Goal: Task Accomplishment & Management: Use online tool/utility

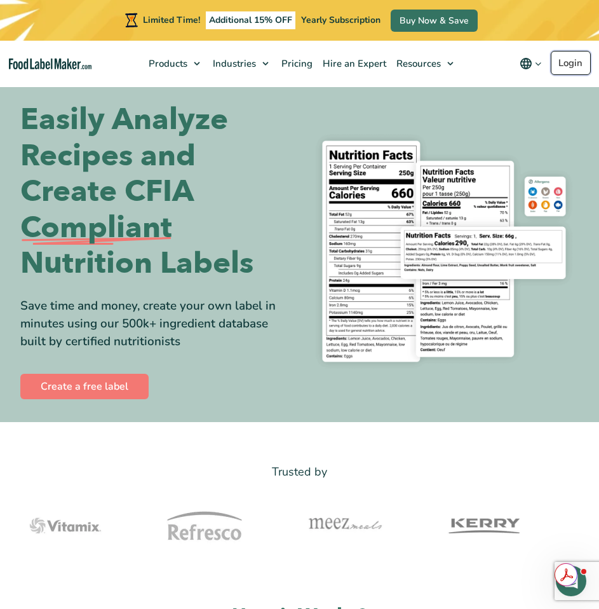
click at [571, 61] on link "Login" at bounding box center [571, 63] width 40 height 24
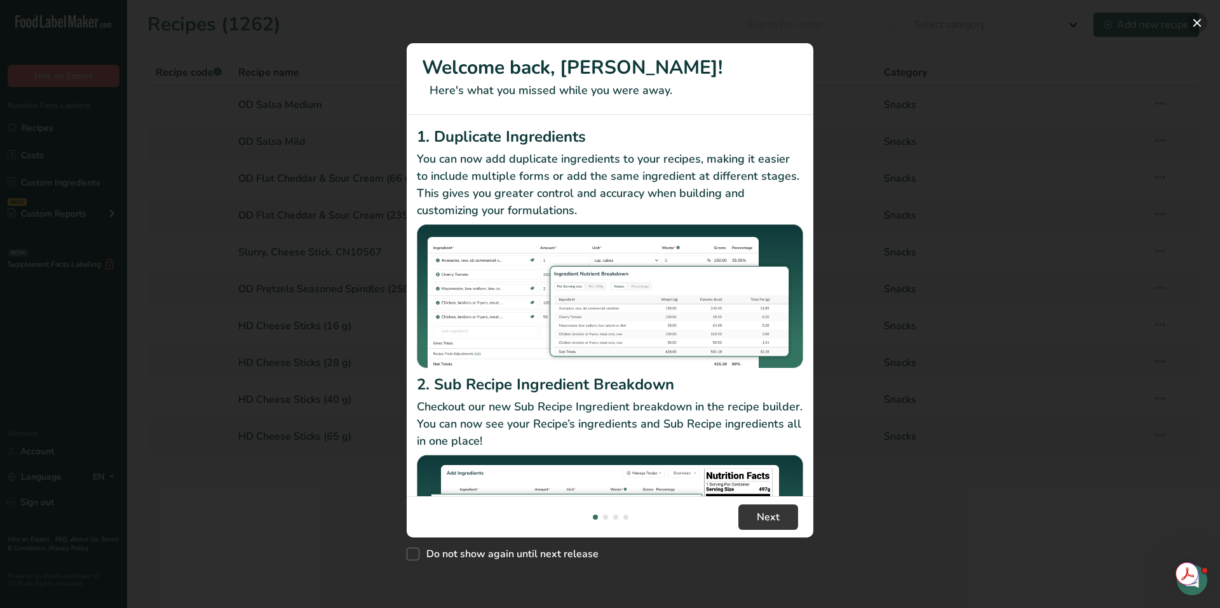
click at [599, 20] on button "New Features" at bounding box center [1197, 23] width 20 height 20
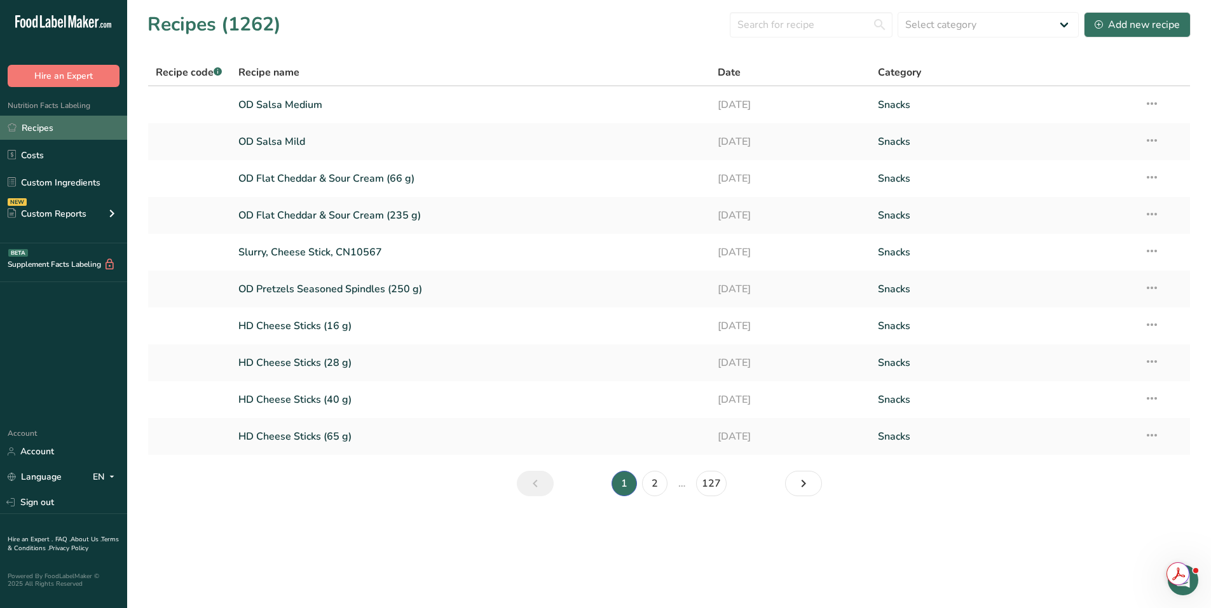
click at [49, 129] on link "Recipes" at bounding box center [63, 128] width 127 height 24
click at [49, 132] on link "Recipes" at bounding box center [63, 128] width 127 height 24
click at [599, 25] on input "text" at bounding box center [811, 24] width 163 height 25
click at [281, 318] on link "HD Cheese Sticks (16 g)" at bounding box center [470, 326] width 465 height 27
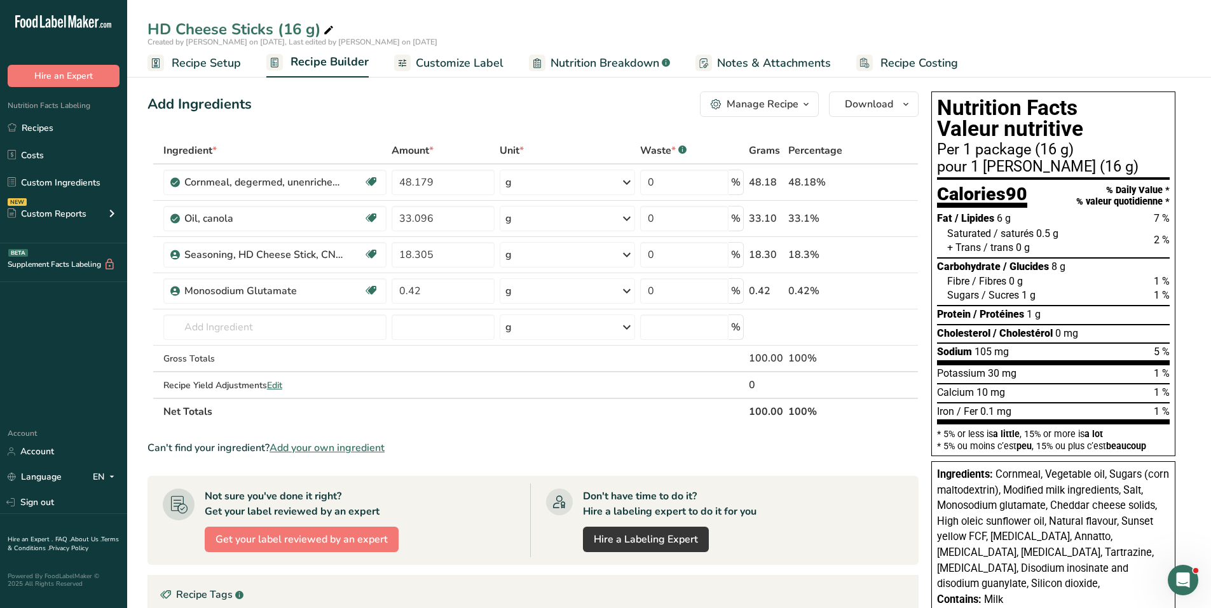
click at [430, 56] on span "Customize Label" at bounding box center [460, 63] width 88 height 17
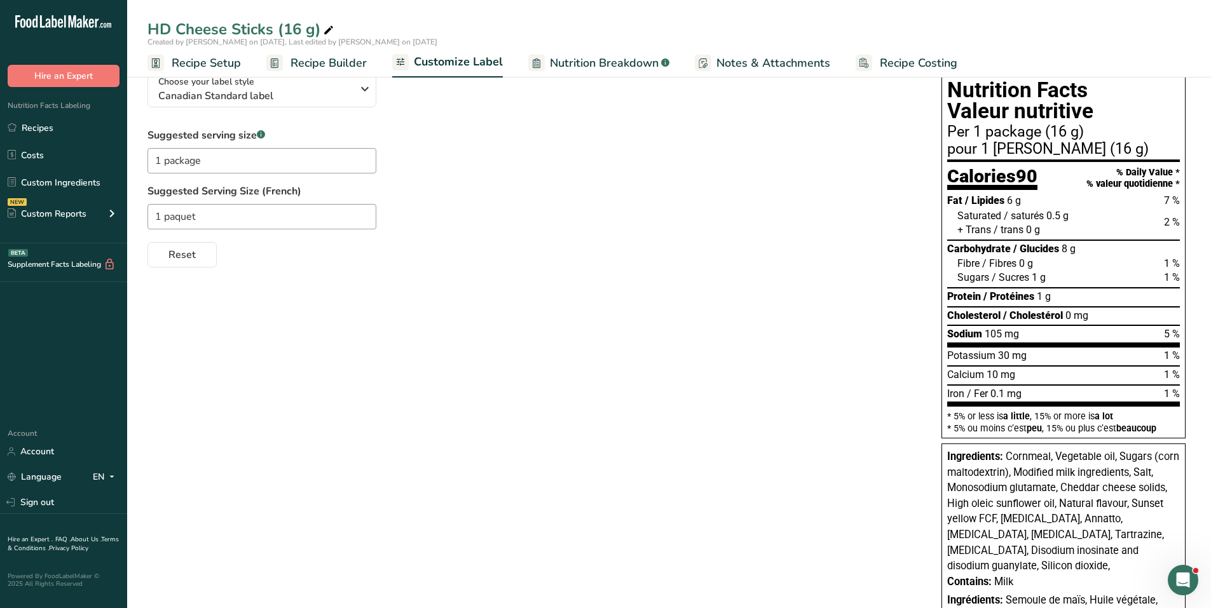
scroll to position [127, 0]
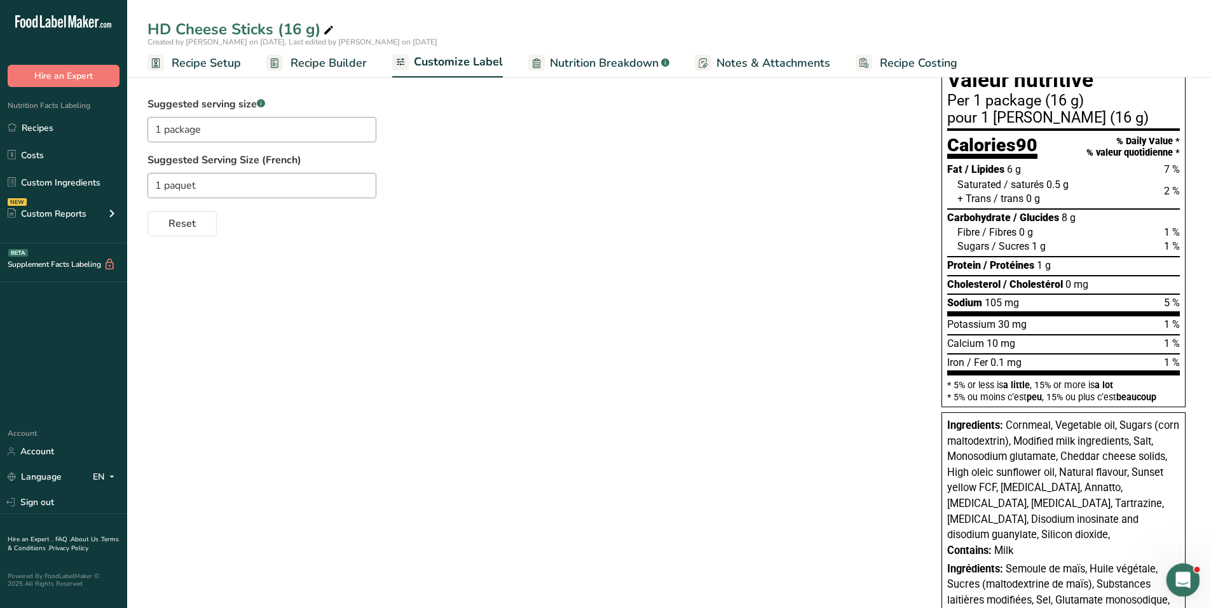
click at [599, 575] on icon "Open Intercom Messenger" at bounding box center [1181, 578] width 21 height 21
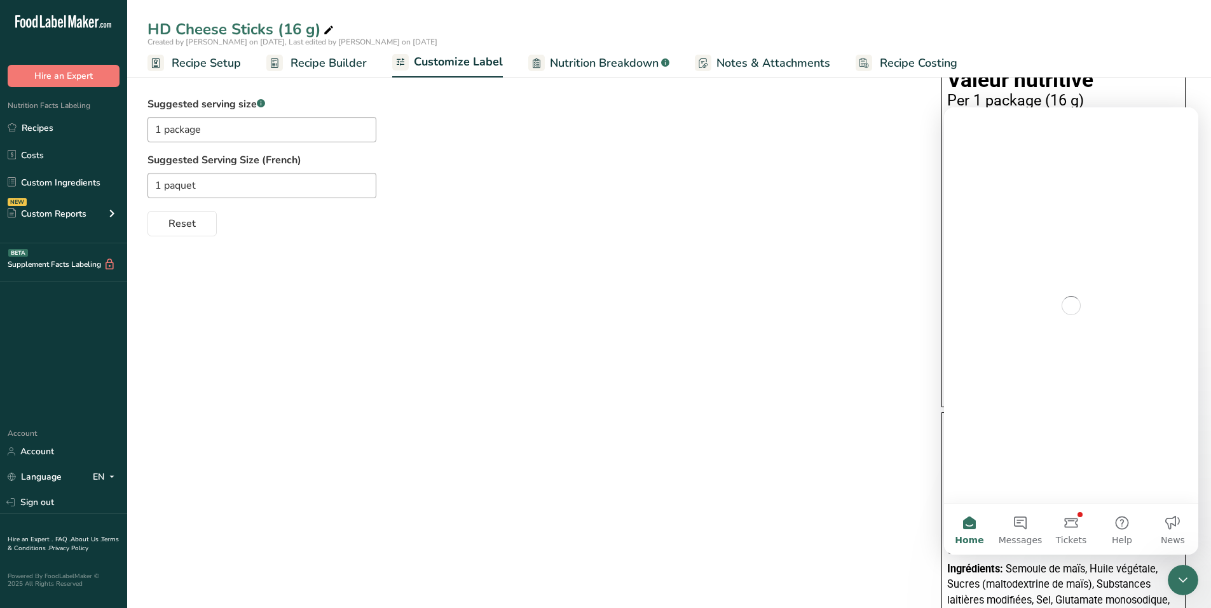
scroll to position [0, 0]
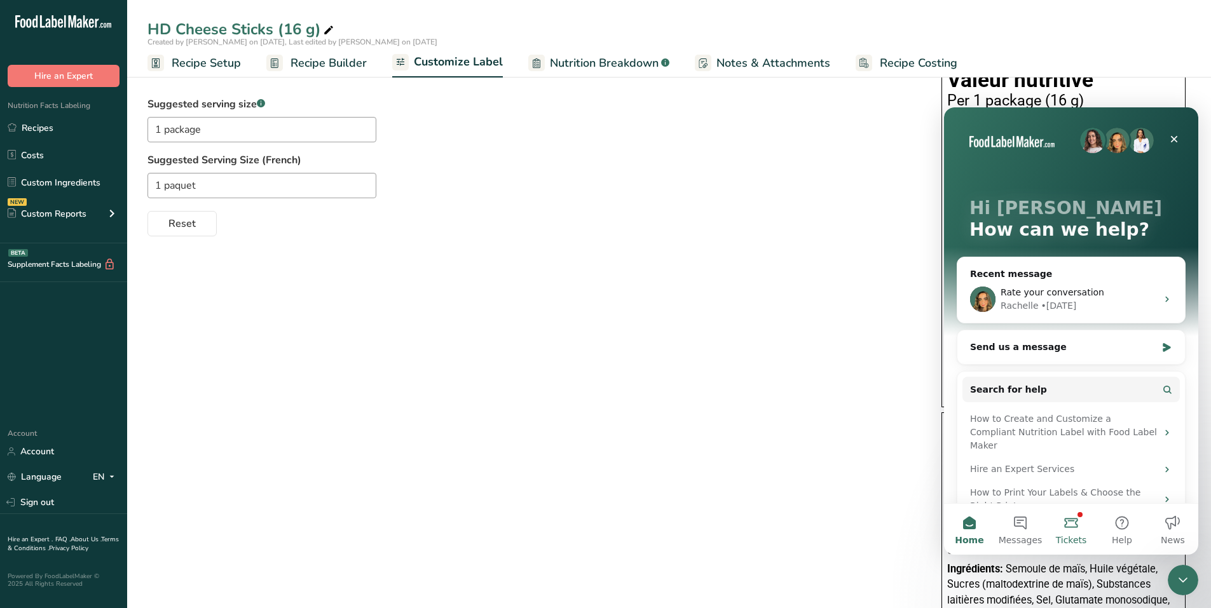
click at [599, 520] on button "Tickets" at bounding box center [1070, 529] width 51 height 51
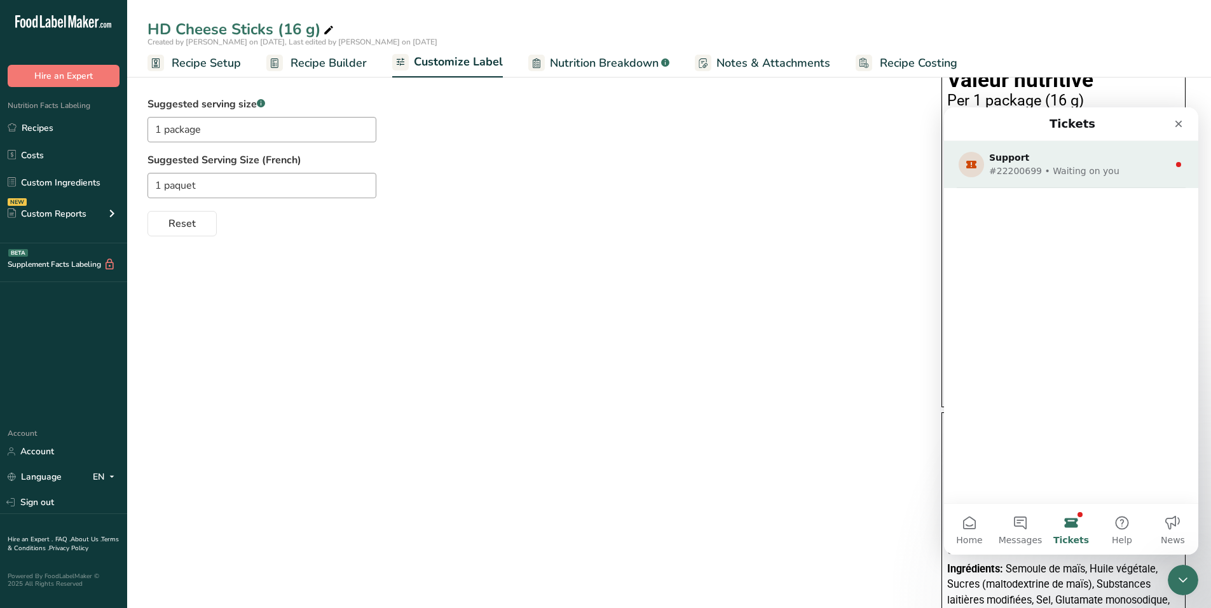
click at [599, 172] on div "#22200699 • Waiting on you" at bounding box center [1068, 171] width 159 height 13
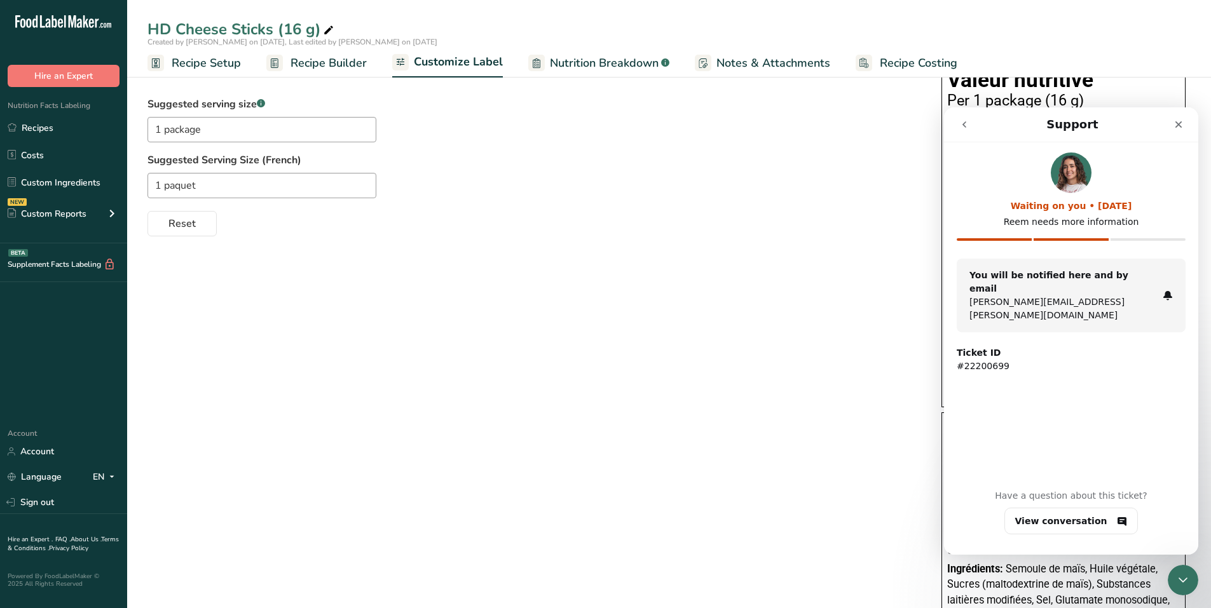
click at [599, 275] on strong "You will be notified here and by email" at bounding box center [1048, 282] width 159 height 24
click at [599, 118] on div "Close" at bounding box center [1178, 124] width 23 height 23
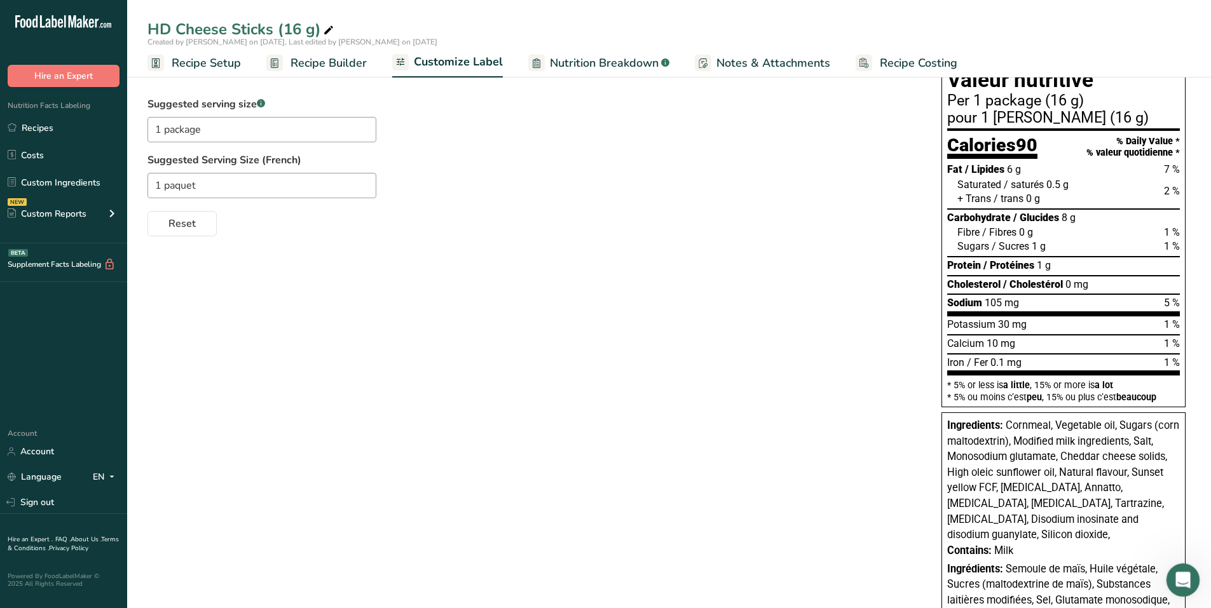
click at [599, 576] on icon "Open Intercom Messenger" at bounding box center [1180, 578] width 9 height 10
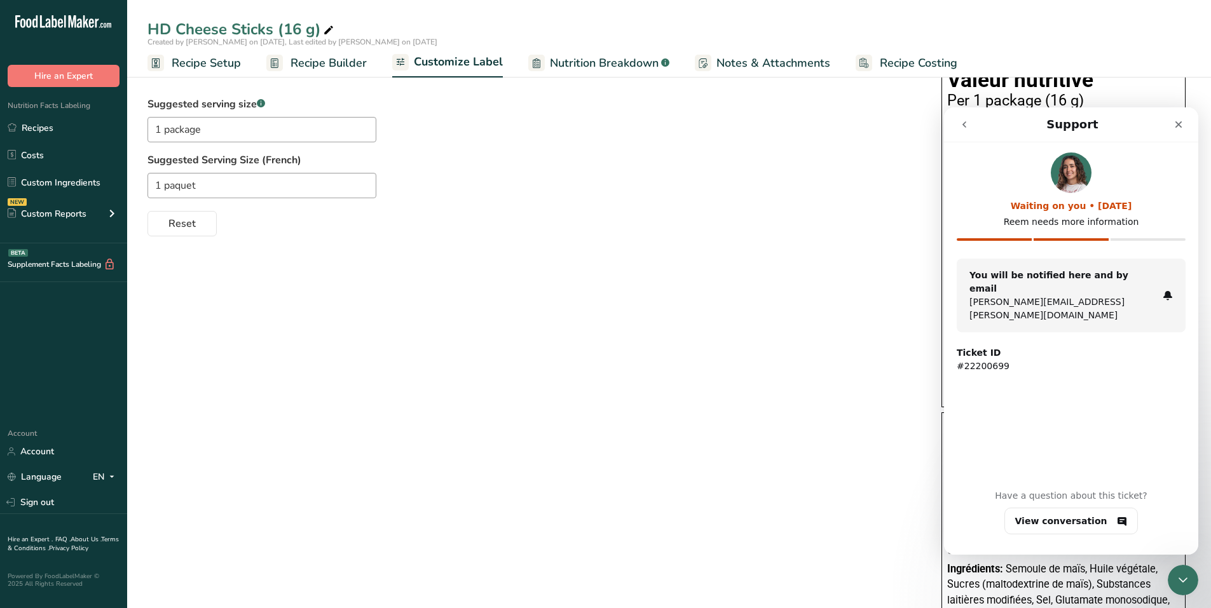
click at [599, 119] on icon "go back" at bounding box center [964, 124] width 10 height 10
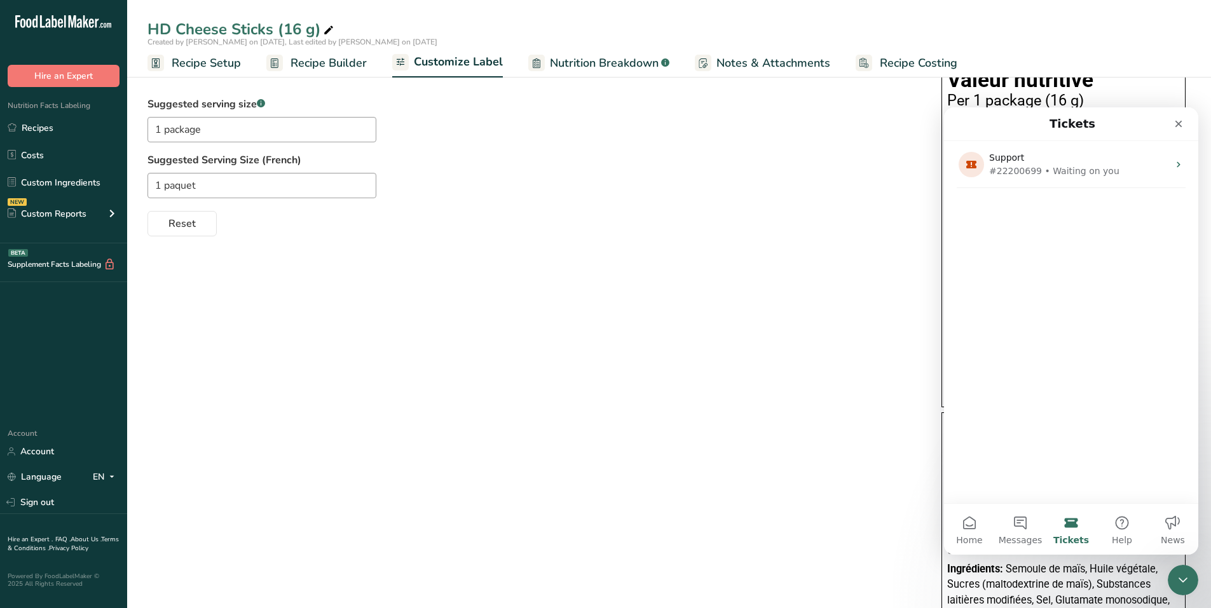
click at [599, 520] on button "Tickets" at bounding box center [1070, 529] width 51 height 51
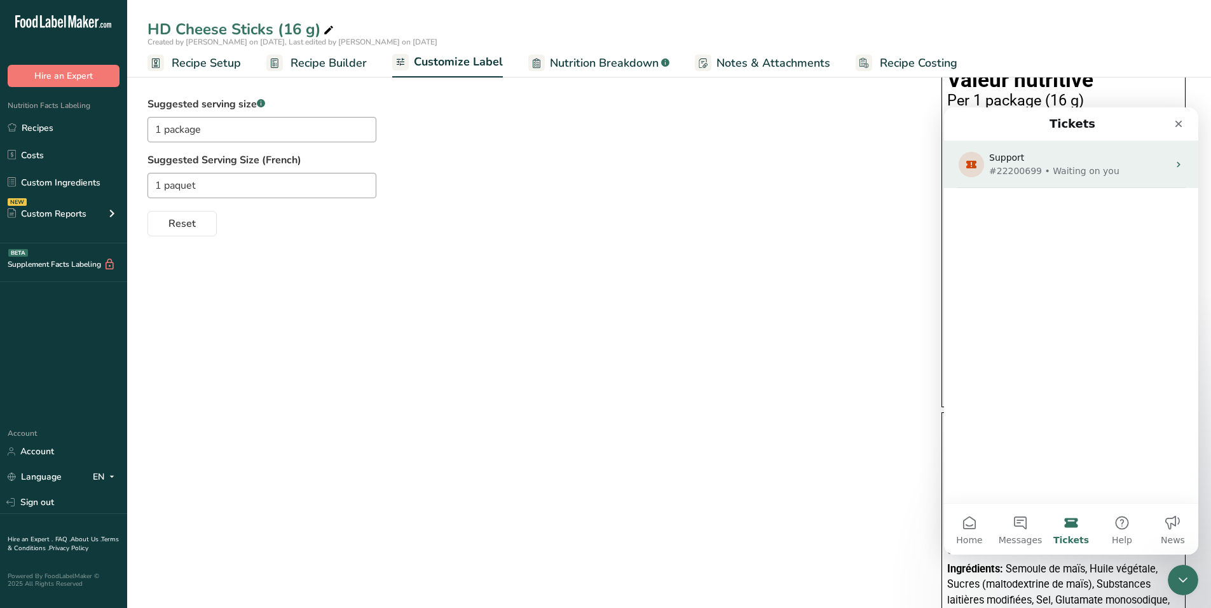
click at [599, 173] on div "#22200699 • Waiting on you" at bounding box center [1068, 171] width 159 height 13
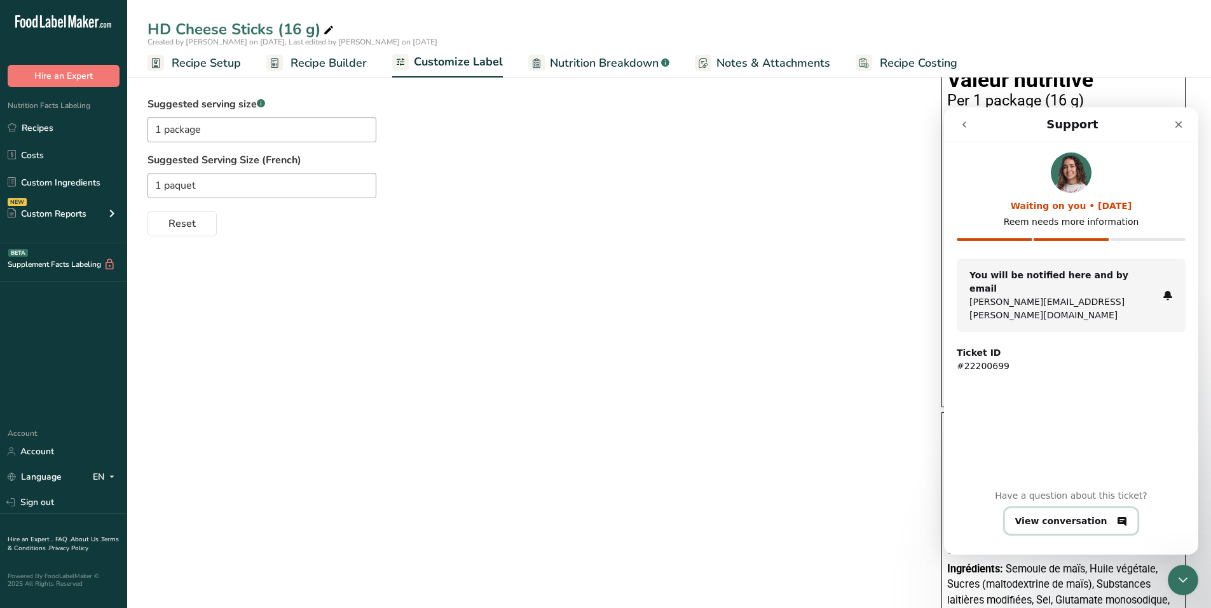
click at [599, 517] on button "View conversation" at bounding box center [1071, 521] width 134 height 27
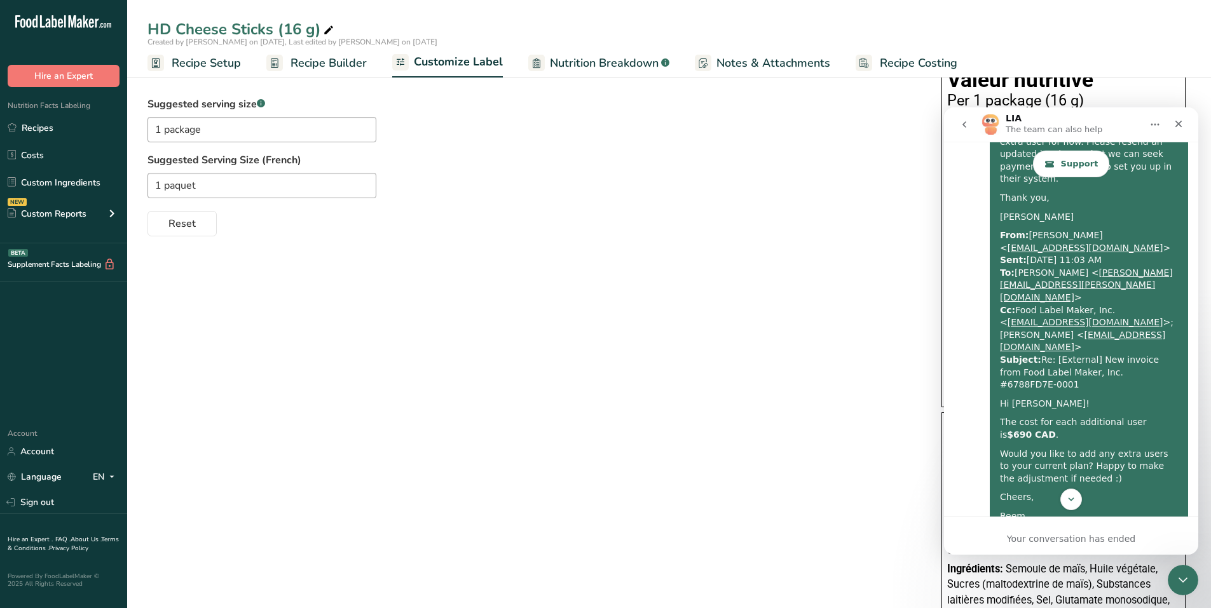
scroll to position [751, 0]
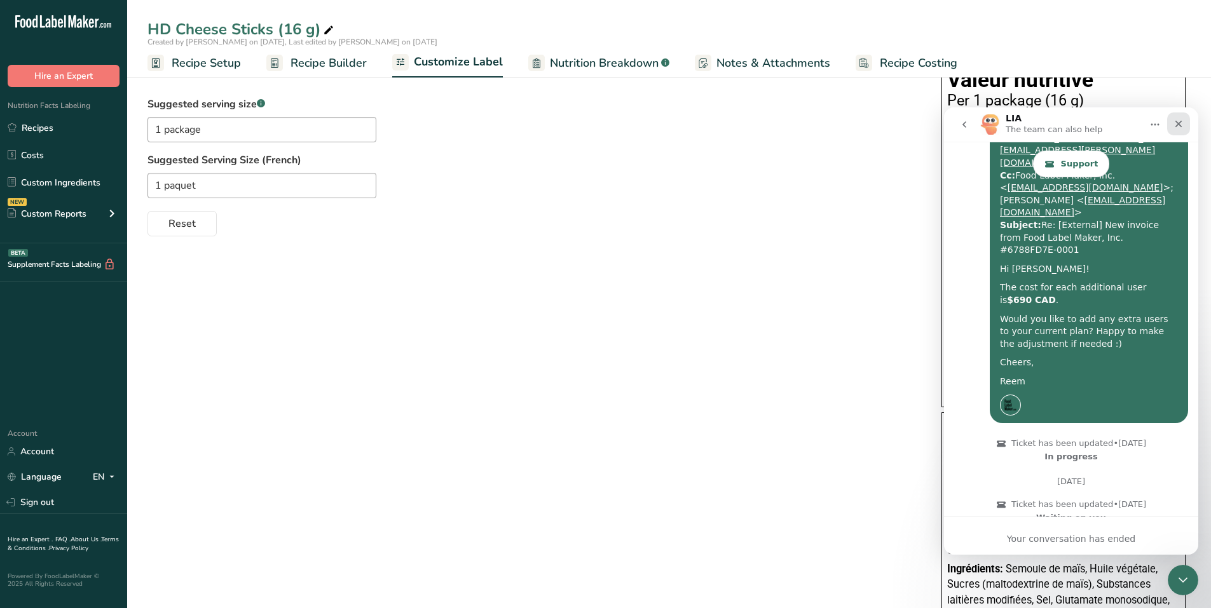
click at [599, 133] on div "Close" at bounding box center [1178, 123] width 23 height 23
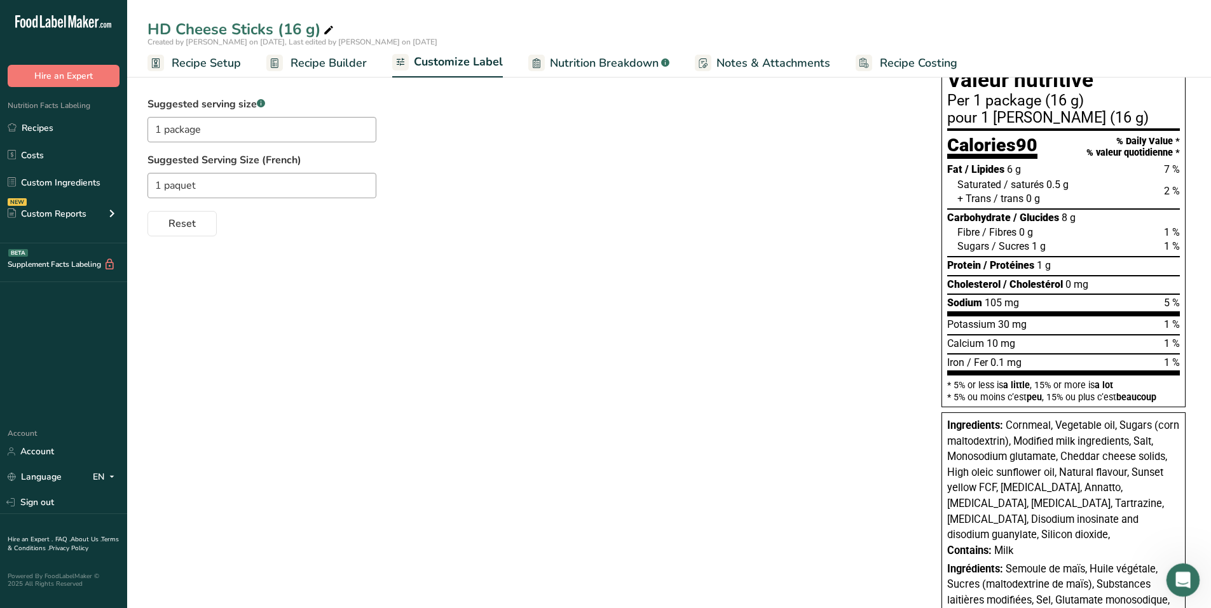
click at [599, 566] on div "Open Intercom Messenger" at bounding box center [1181, 578] width 42 height 42
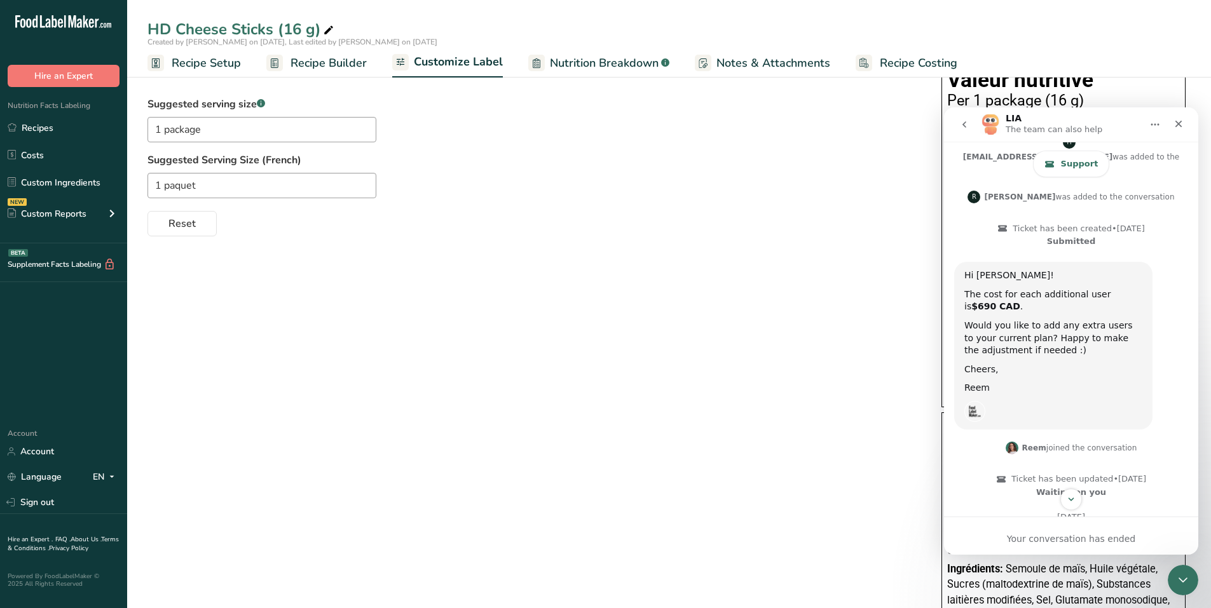
scroll to position [179, 0]
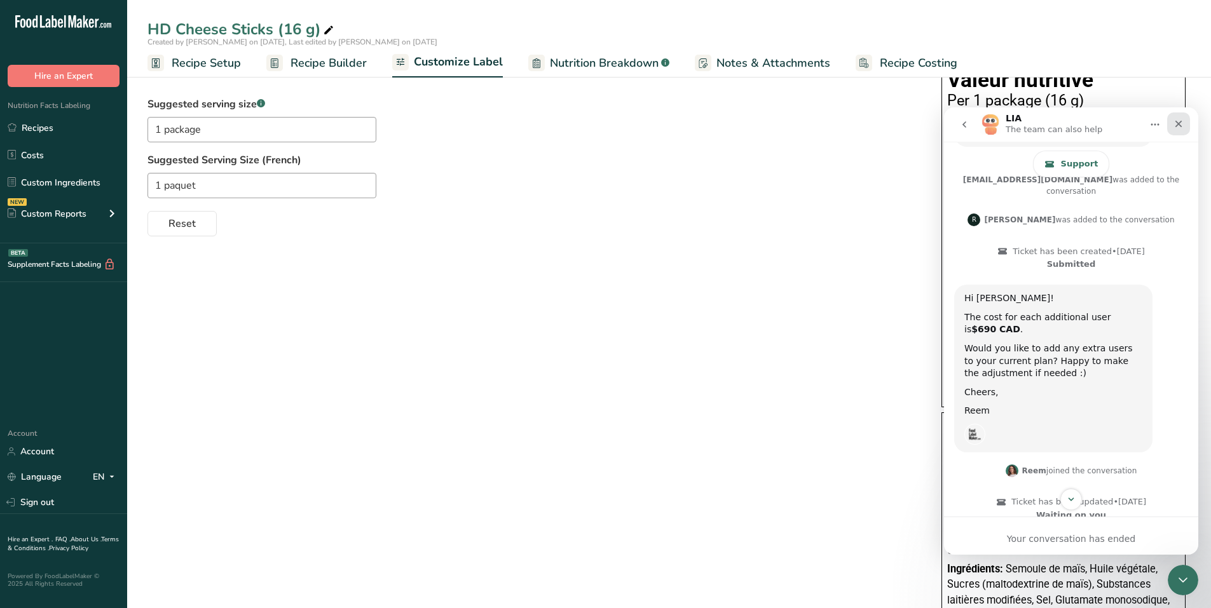
click at [599, 126] on div "Close" at bounding box center [1178, 123] width 23 height 23
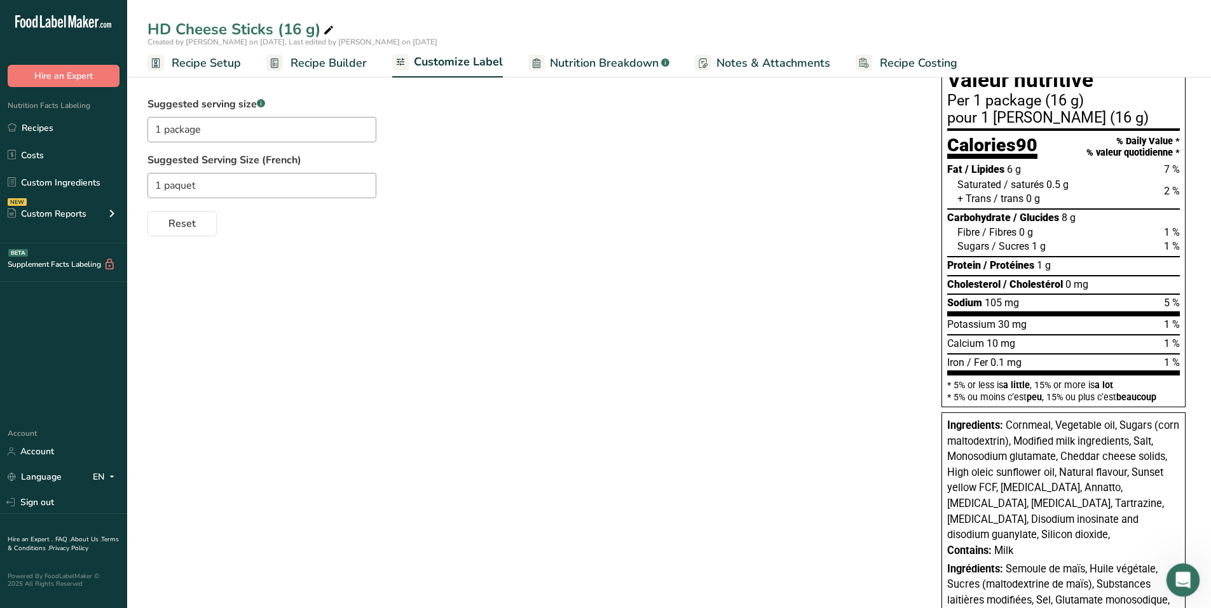
click at [599, 567] on div "Open Intercom Messenger" at bounding box center [1181, 578] width 42 height 42
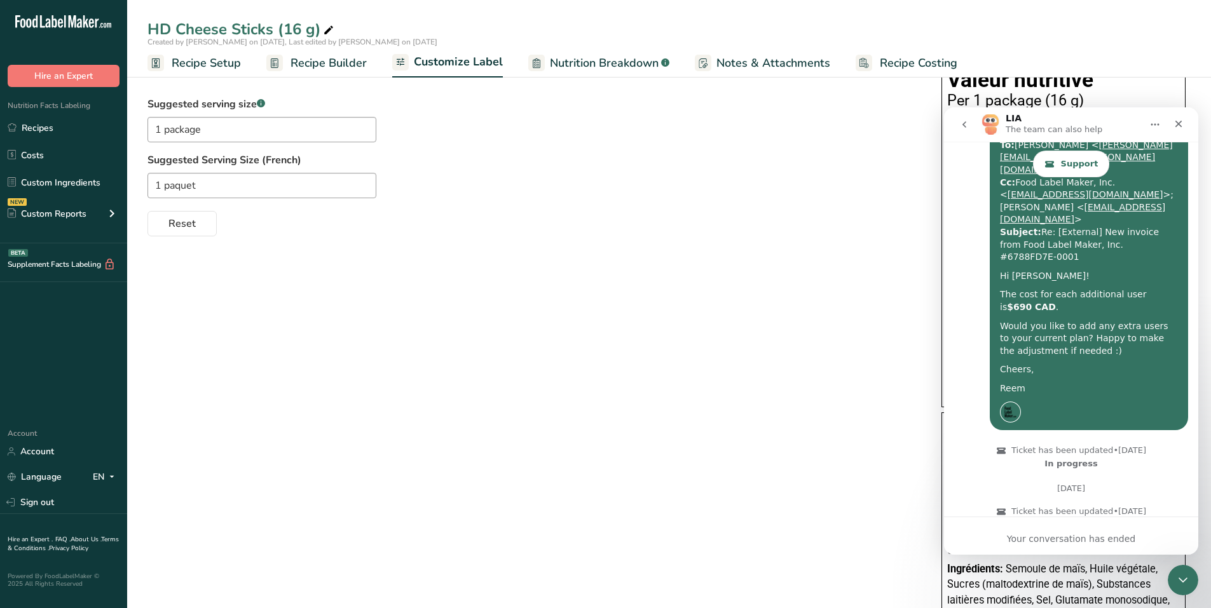
scroll to position [751, 0]
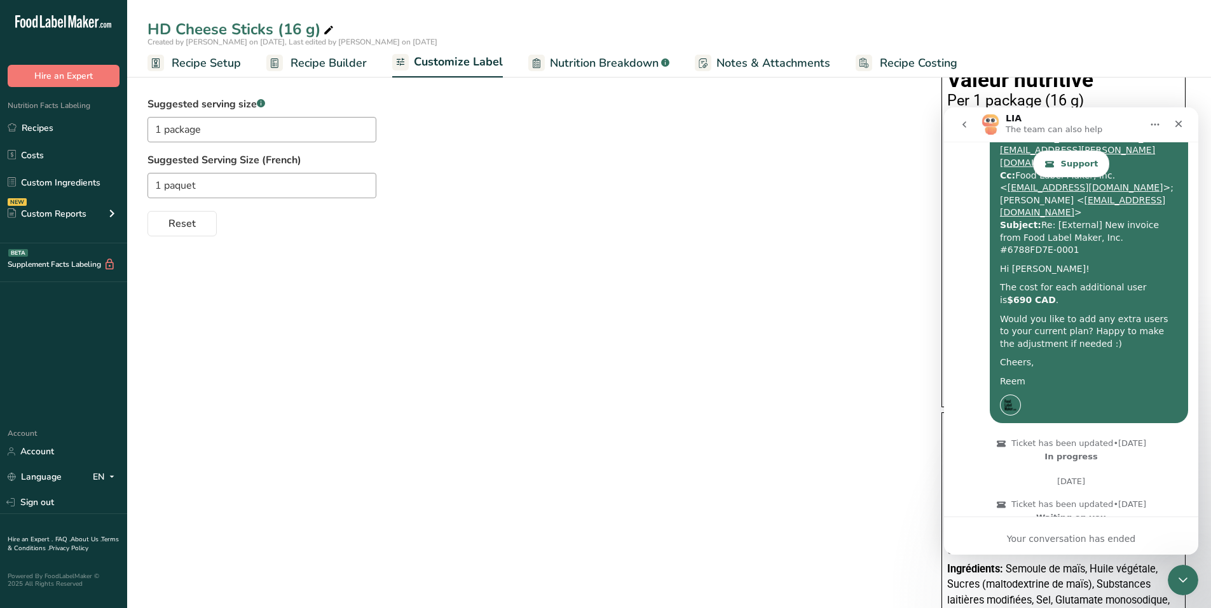
click at [599, 129] on icon "go back" at bounding box center [964, 124] width 10 height 10
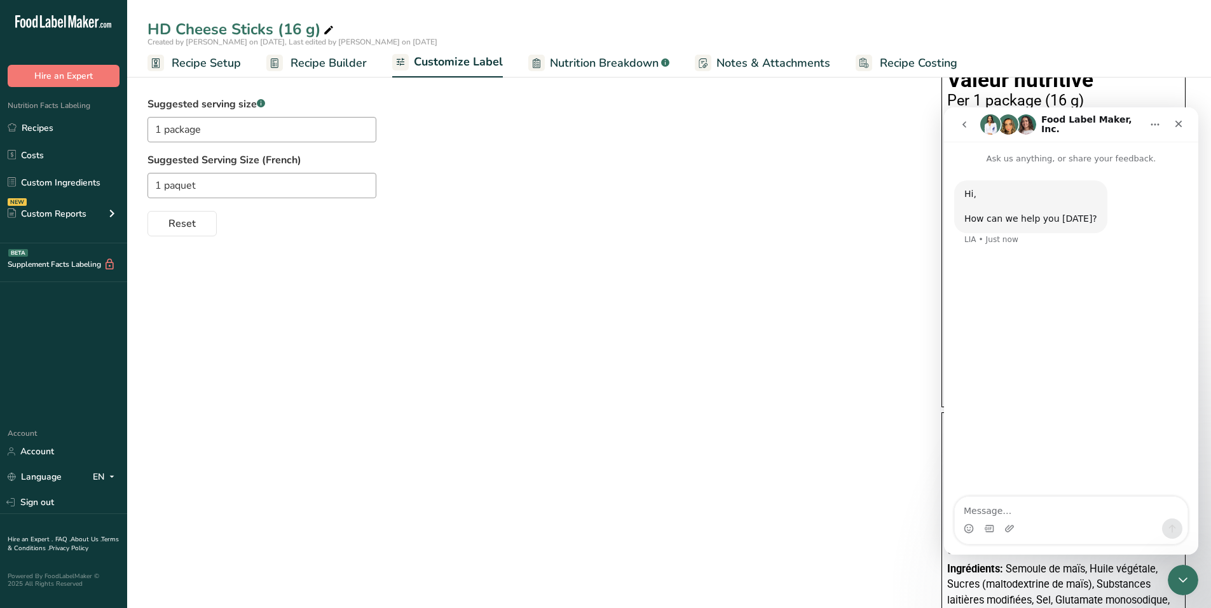
scroll to position [0, 0]
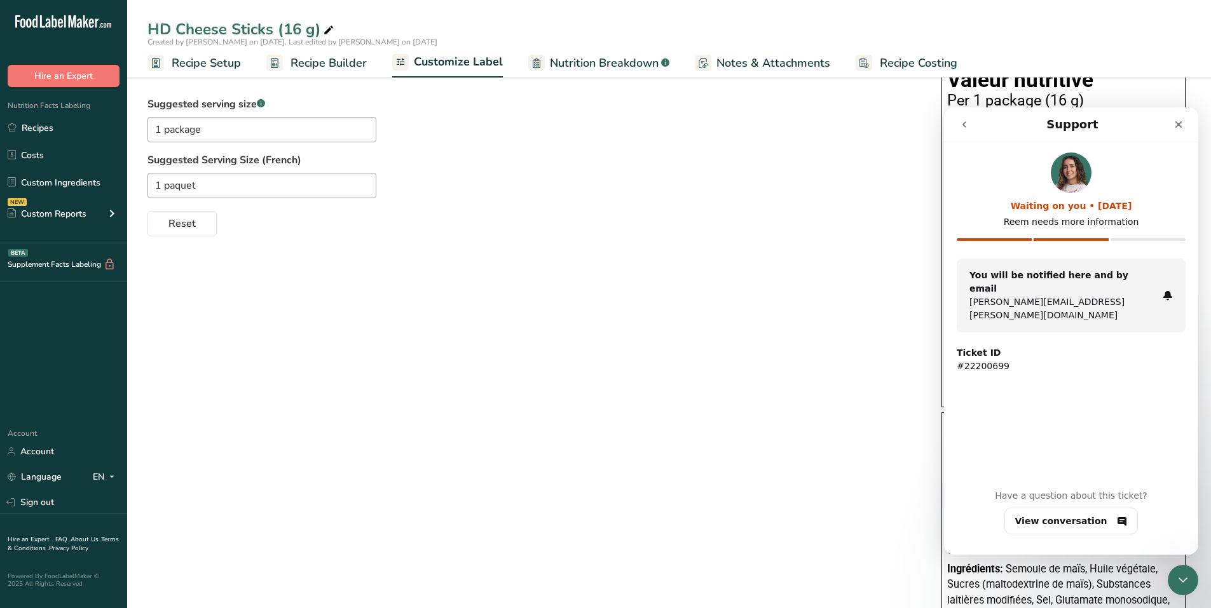
click at [599, 126] on icon "go back" at bounding box center [964, 124] width 4 height 6
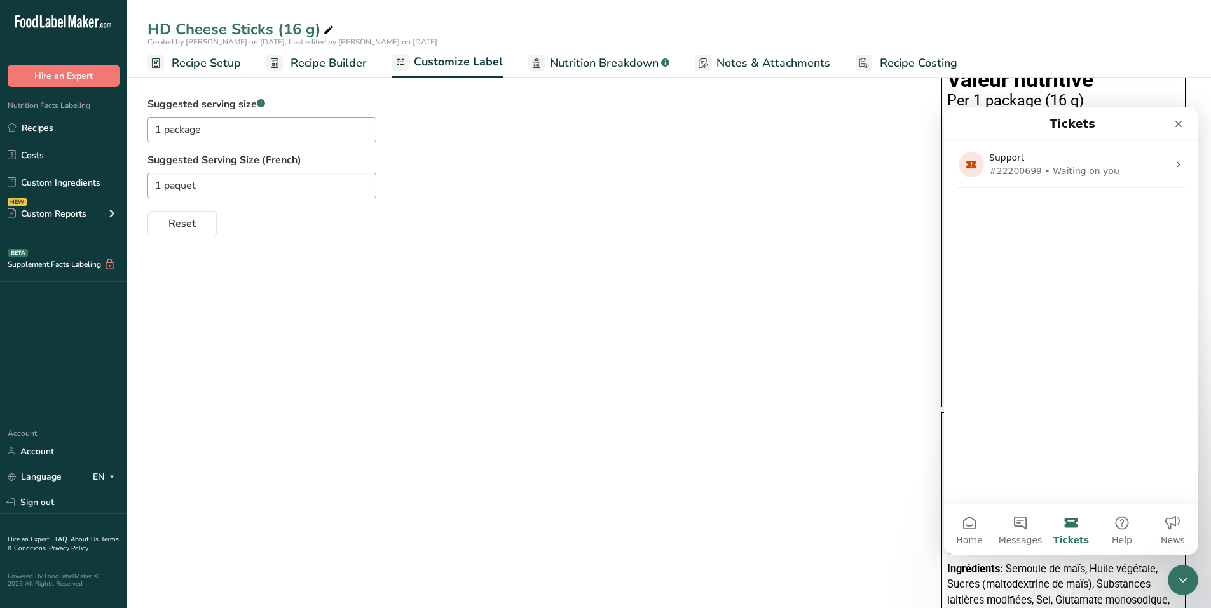
drag, startPoint x: 1181, startPoint y: 124, endPoint x: 1019, endPoint y: 466, distance: 378.9
click at [599, 451] on div "Tickets Support #22200699 • Waiting on you" at bounding box center [1071, 305] width 254 height 396
click at [599, 522] on button "Messages" at bounding box center [1020, 529] width 51 height 51
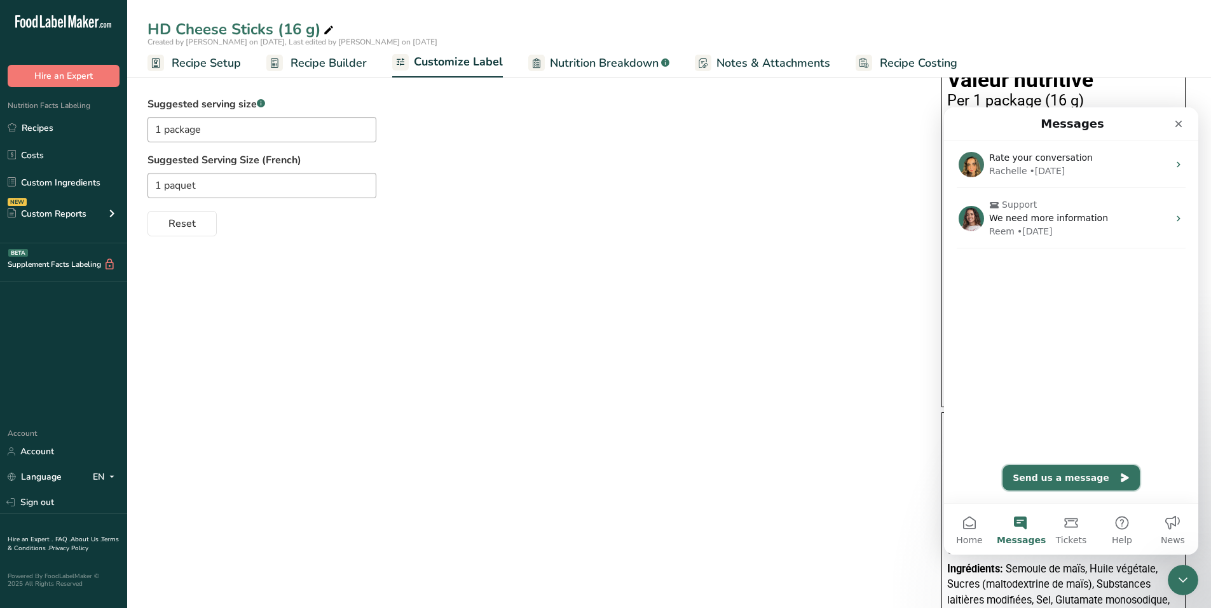
click at [599, 473] on button "Send us a message" at bounding box center [1070, 477] width 137 height 25
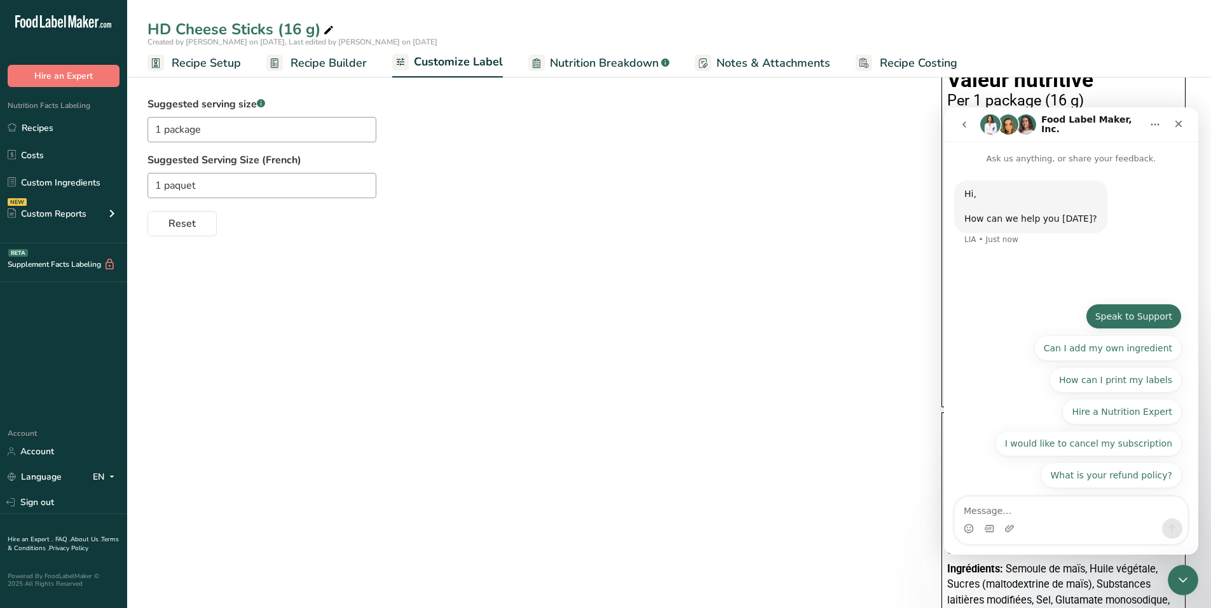
click at [599, 308] on button "Speak to Support" at bounding box center [1133, 316] width 96 height 25
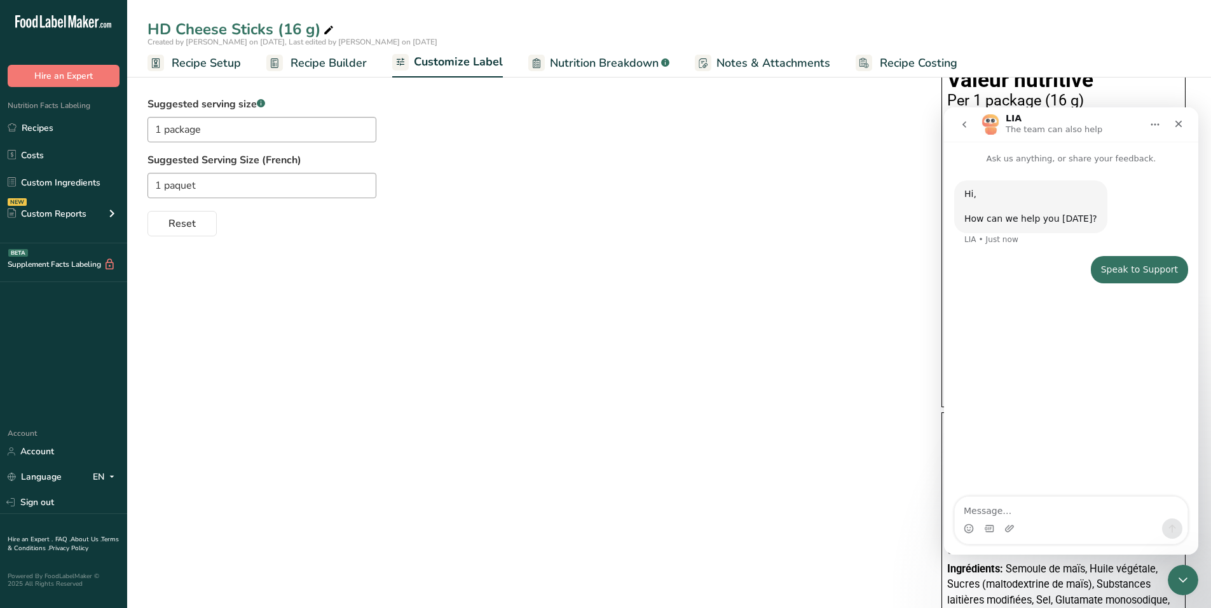
click at [599, 499] on textarea "Message…" at bounding box center [1071, 508] width 233 height 22
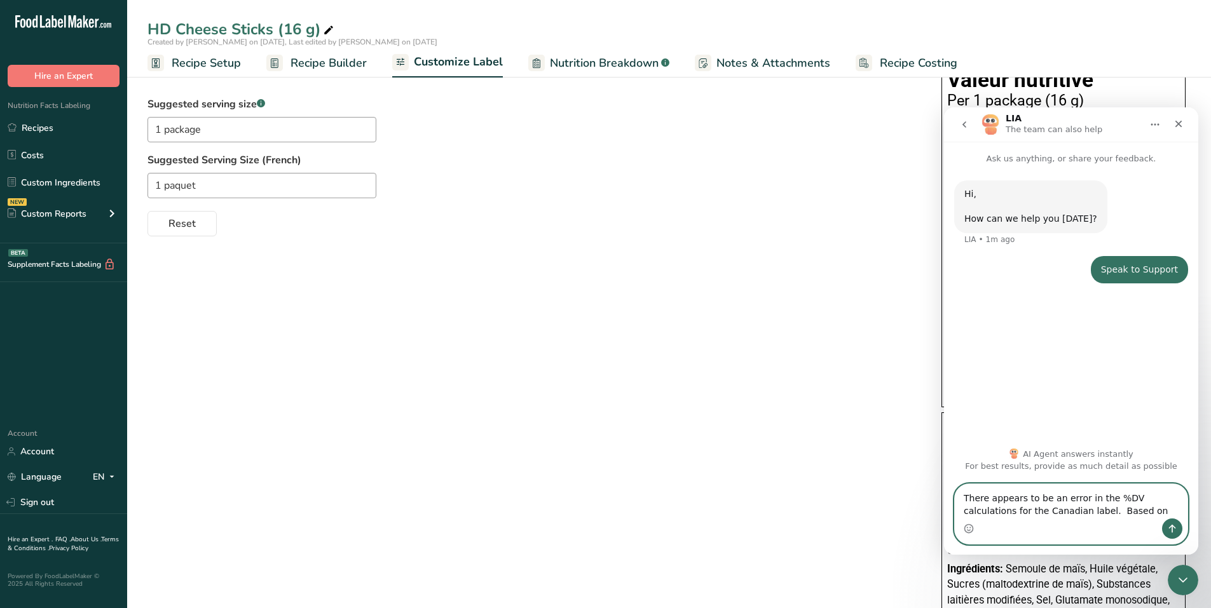
click at [599, 515] on textarea "There appears to be an error in the %DV calculations for the Canadian label. Ba…" at bounding box center [1071, 501] width 233 height 34
click at [599, 514] on textarea "There appears to be an error in the %DV calculations for the Canadian label. Ba…" at bounding box center [1071, 501] width 233 height 34
paste textarea "[URL][DOMAIN_NAME]"
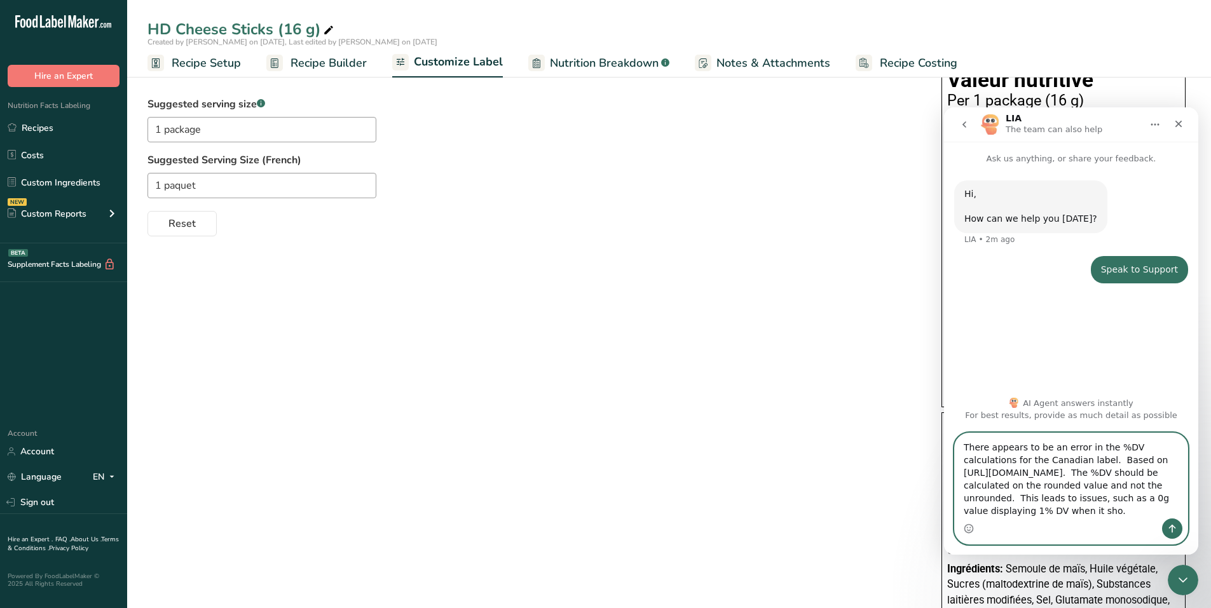
scroll to position [8, 0]
type textarea "There appears to be an error in the %DV calculations for the Canadian label. Ba…"
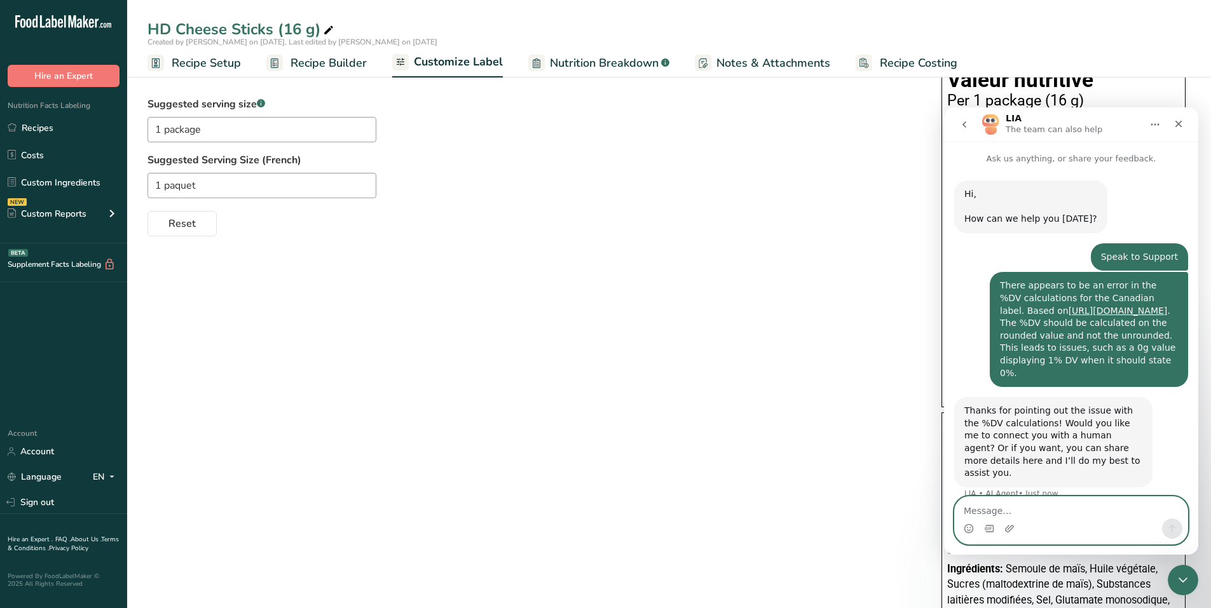
scroll to position [17, 0]
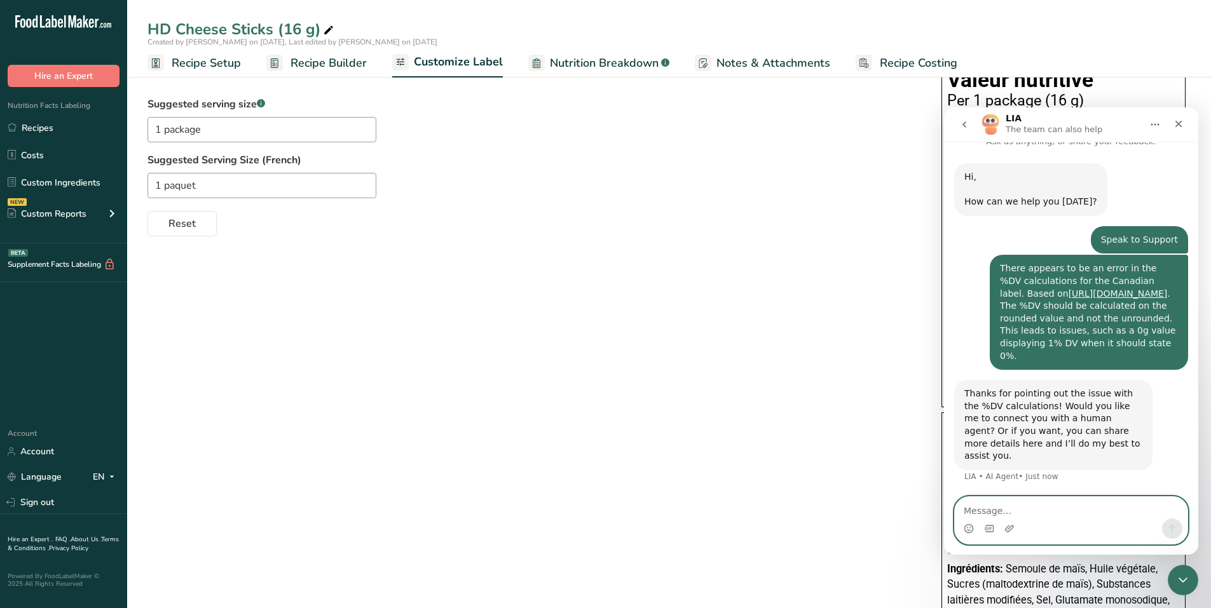
click at [599, 506] on textarea "Message…" at bounding box center [1071, 508] width 233 height 22
type textarea "Yes"
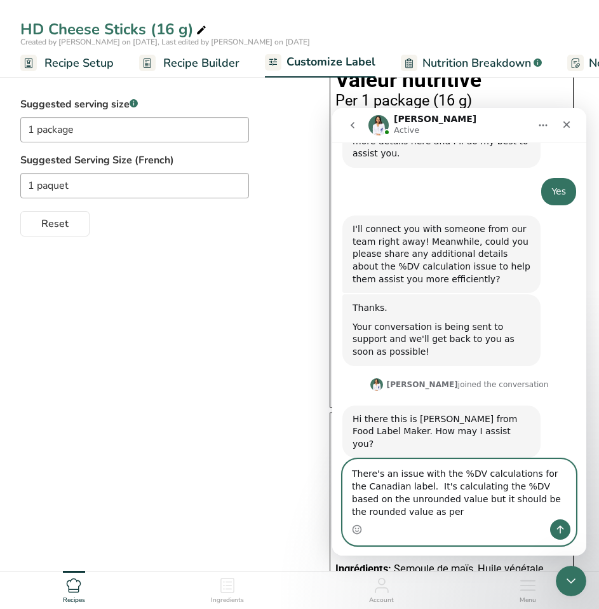
scroll to position [333, 0]
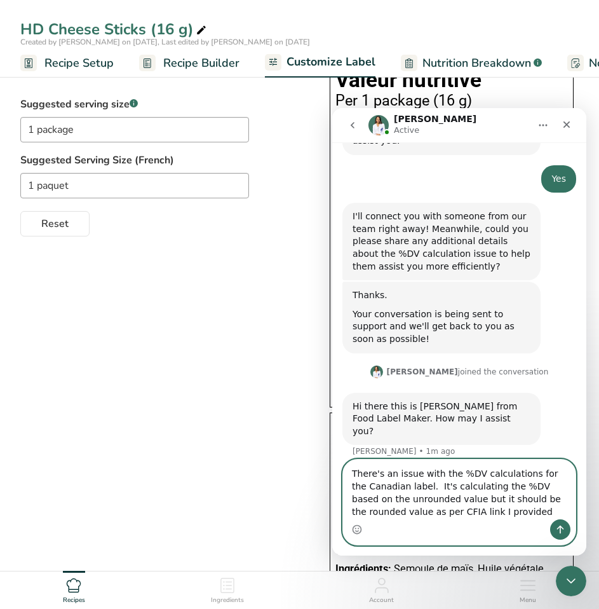
type textarea "There's an issue with the %DV calculations for the Canadian label. It's calcula…"
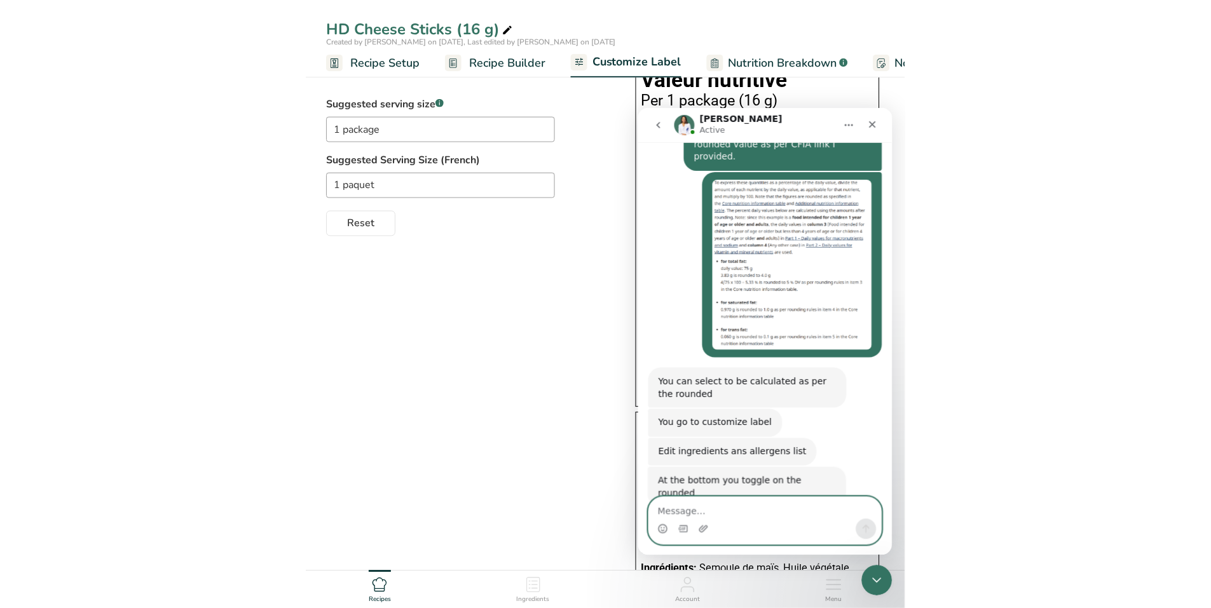
scroll to position [707, 0]
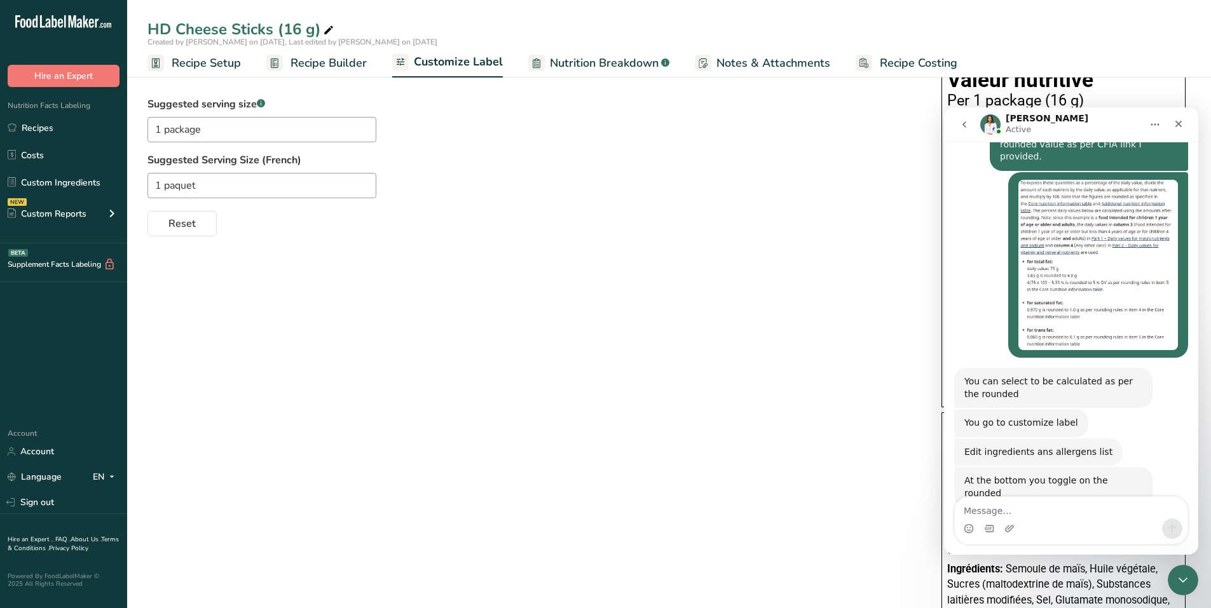
click at [459, 64] on span "Customize Label" at bounding box center [458, 61] width 89 height 17
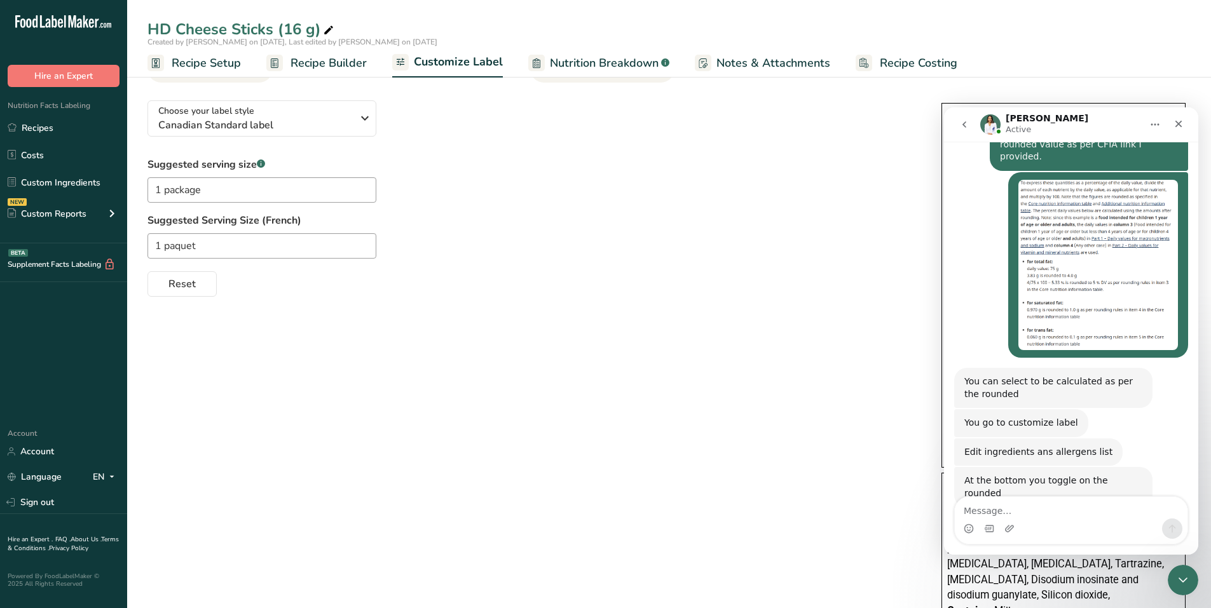
scroll to position [0, 0]
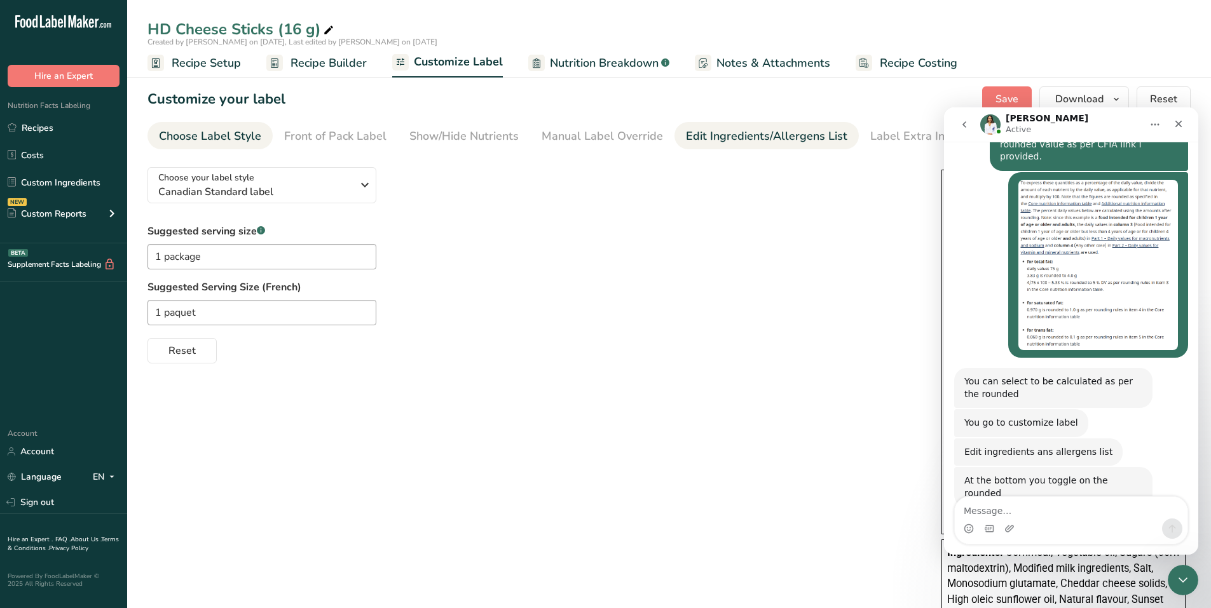
click at [599, 143] on div "Edit Ingredients/Allergens List" at bounding box center [766, 136] width 161 height 17
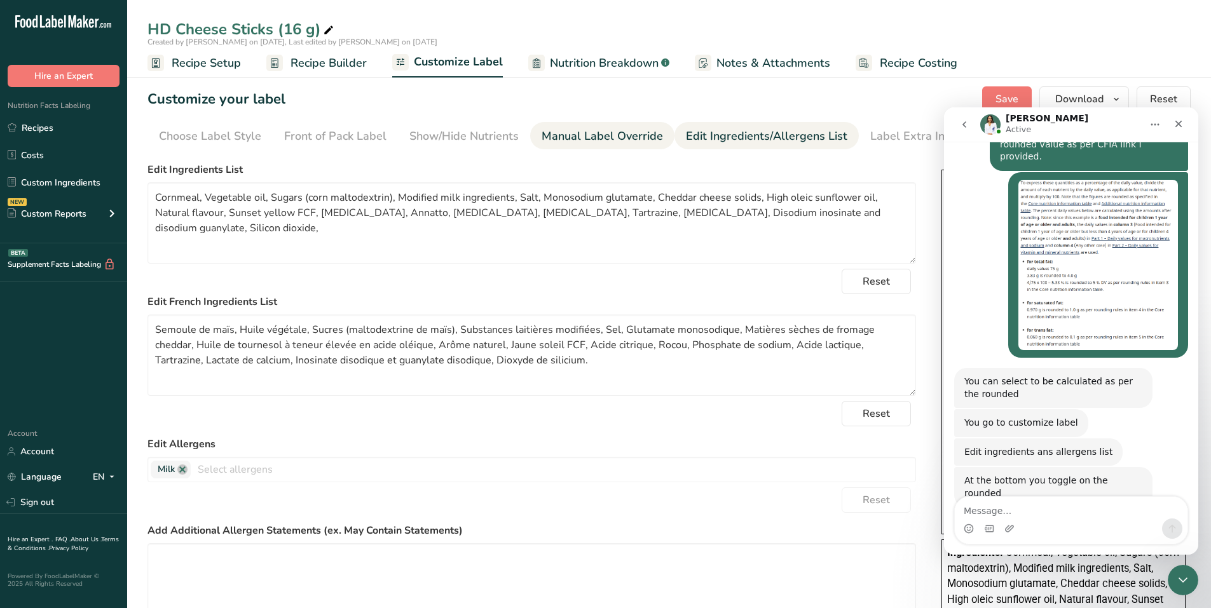
click at [599, 133] on div "Manual Label Override" at bounding box center [601, 136] width 121 height 17
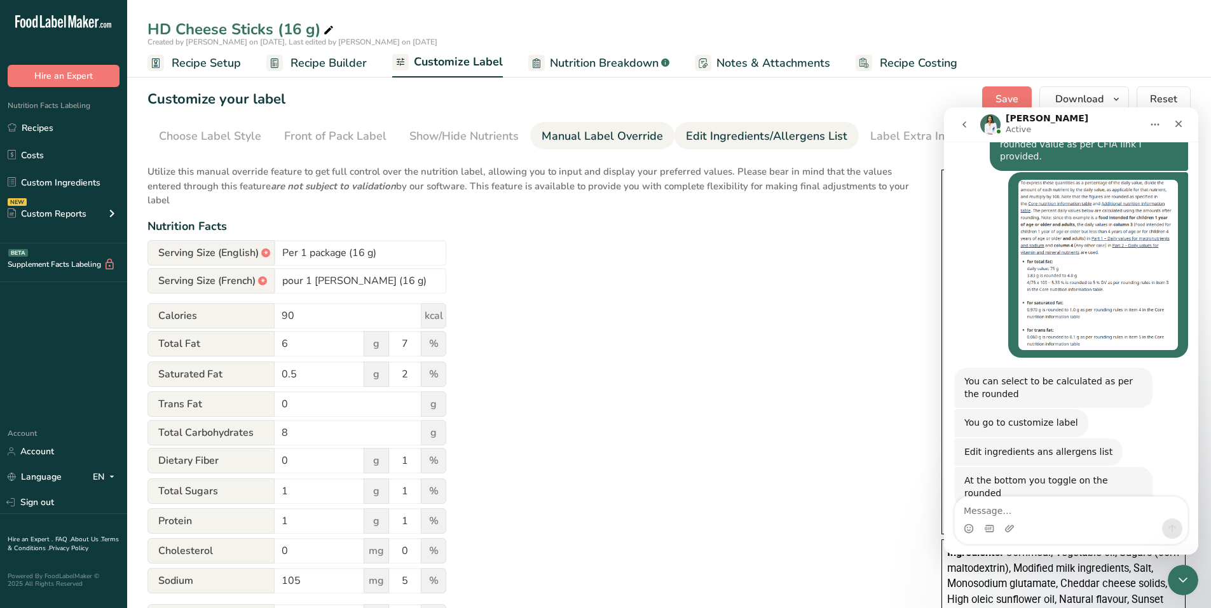
click at [599, 139] on div "Edit Ingredients/Allergens List" at bounding box center [766, 136] width 161 height 17
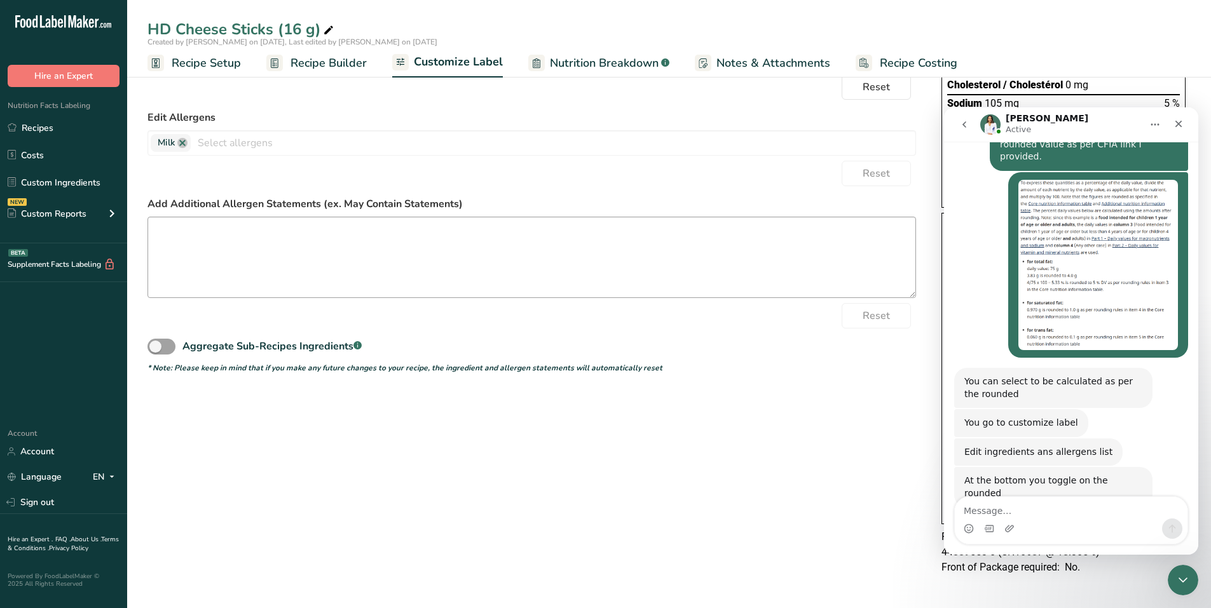
scroll to position [329, 0]
click at [599, 569] on div "Close Intercom Messenger" at bounding box center [1180, 578] width 31 height 31
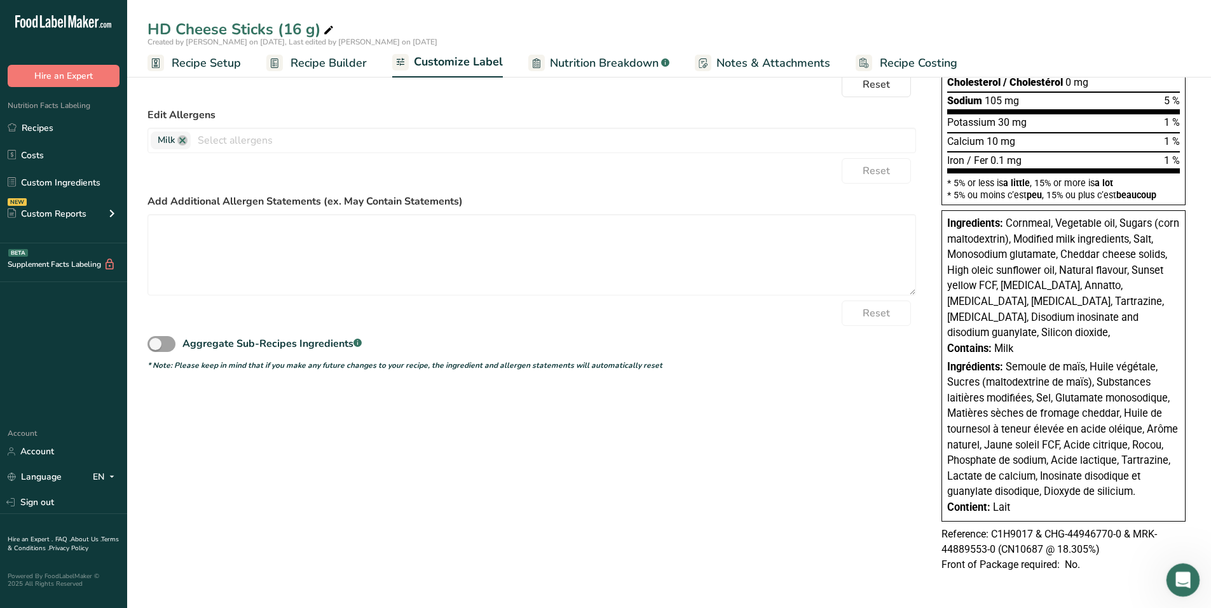
click at [599, 569] on div "Open Intercom Messenger" at bounding box center [1181, 578] width 42 height 42
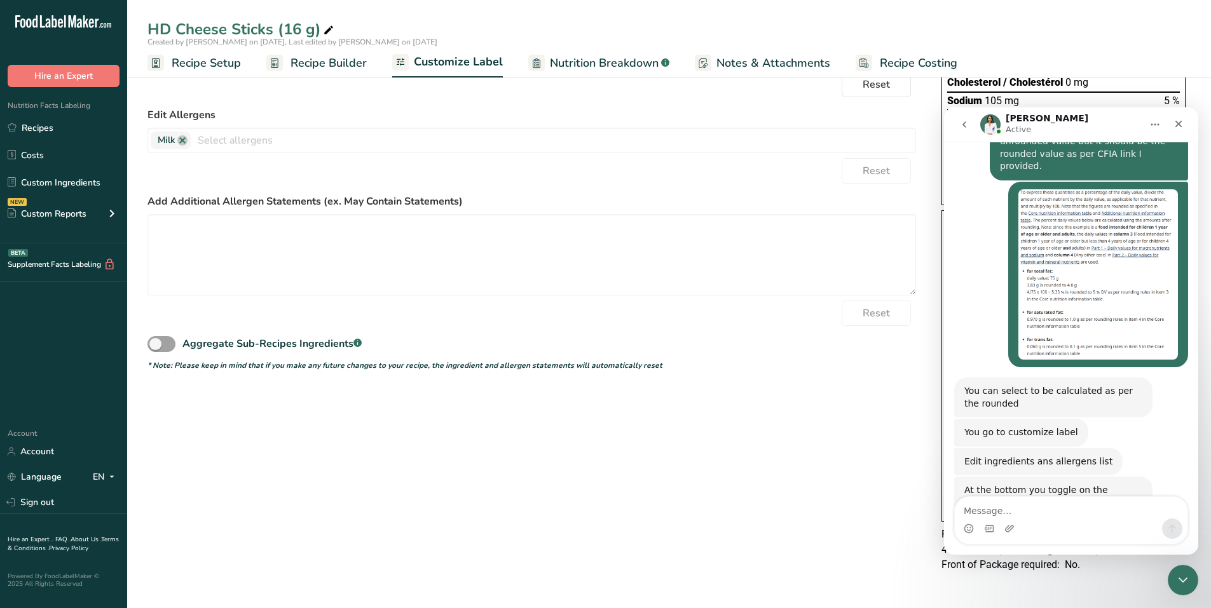
scroll to position [707, 0]
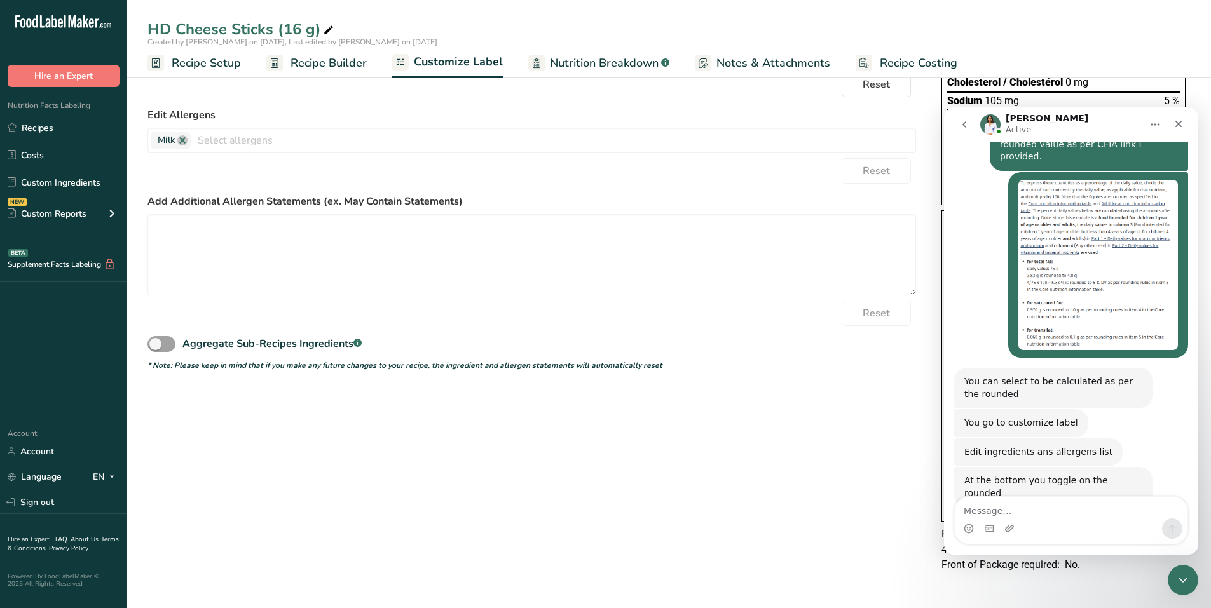
click at [599, 520] on div "Intercom messenger" at bounding box center [1071, 529] width 233 height 20
click at [599, 506] on textarea "Message…" at bounding box center [1071, 508] width 233 height 22
type textarea "I don't see that option"
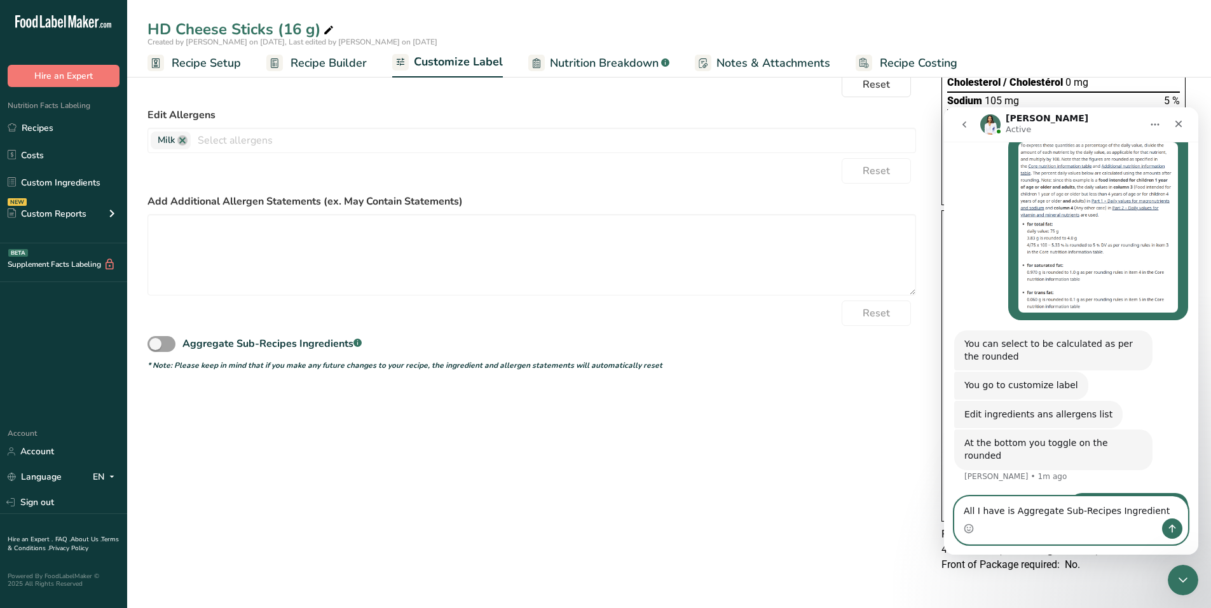
type textarea "All I have is Aggregate Sub-Recipes Ingredients"
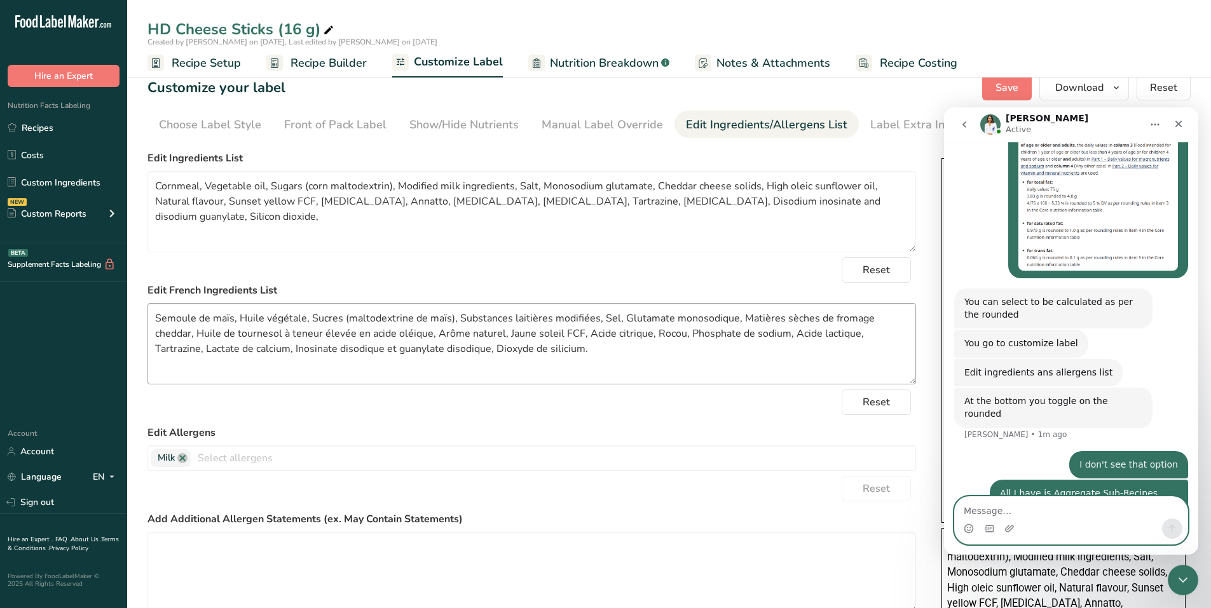
scroll to position [0, 0]
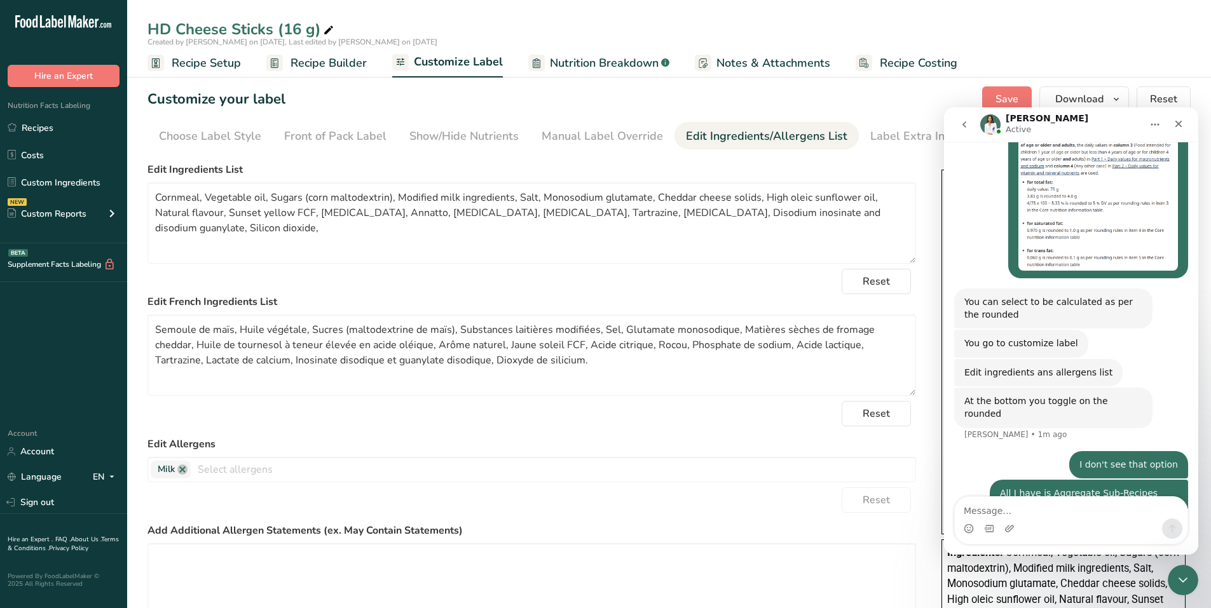
click at [599, 137] on div "Edit Ingredients/Allergens List" at bounding box center [766, 136] width 161 height 17
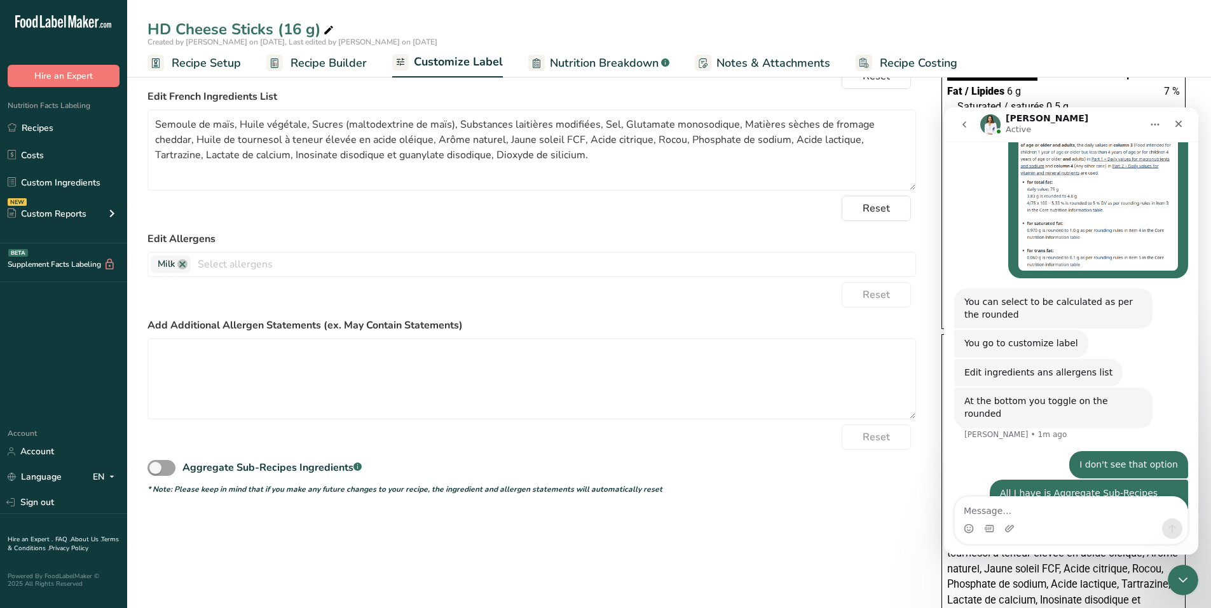
scroll to position [329, 0]
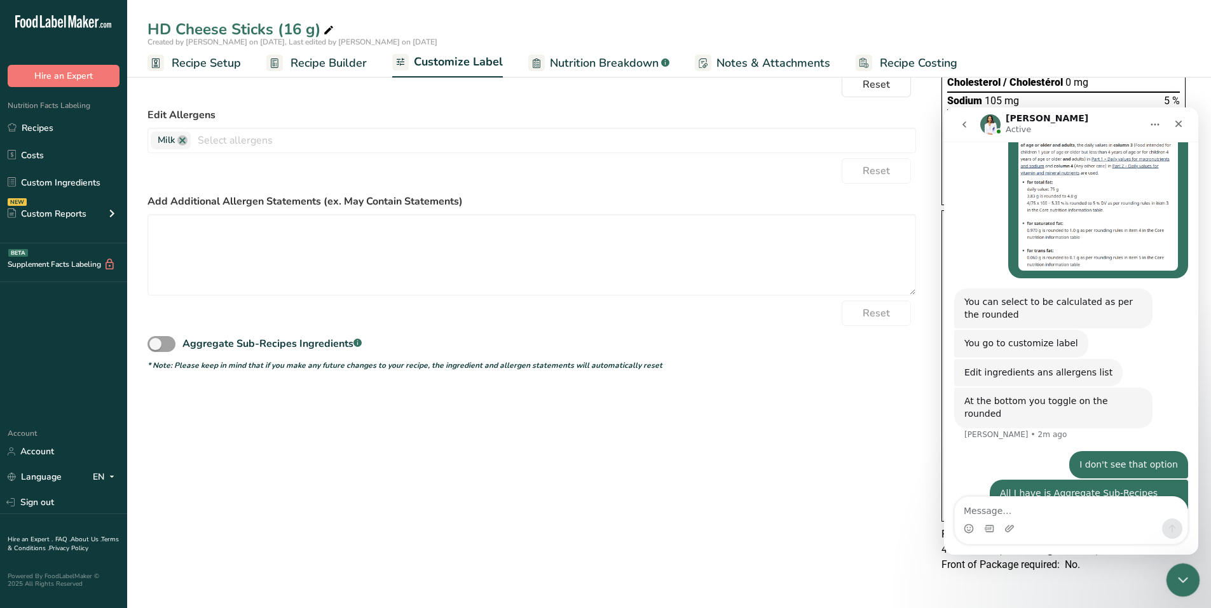
click at [599, 575] on icon "Close Intercom Messenger" at bounding box center [1180, 578] width 15 height 15
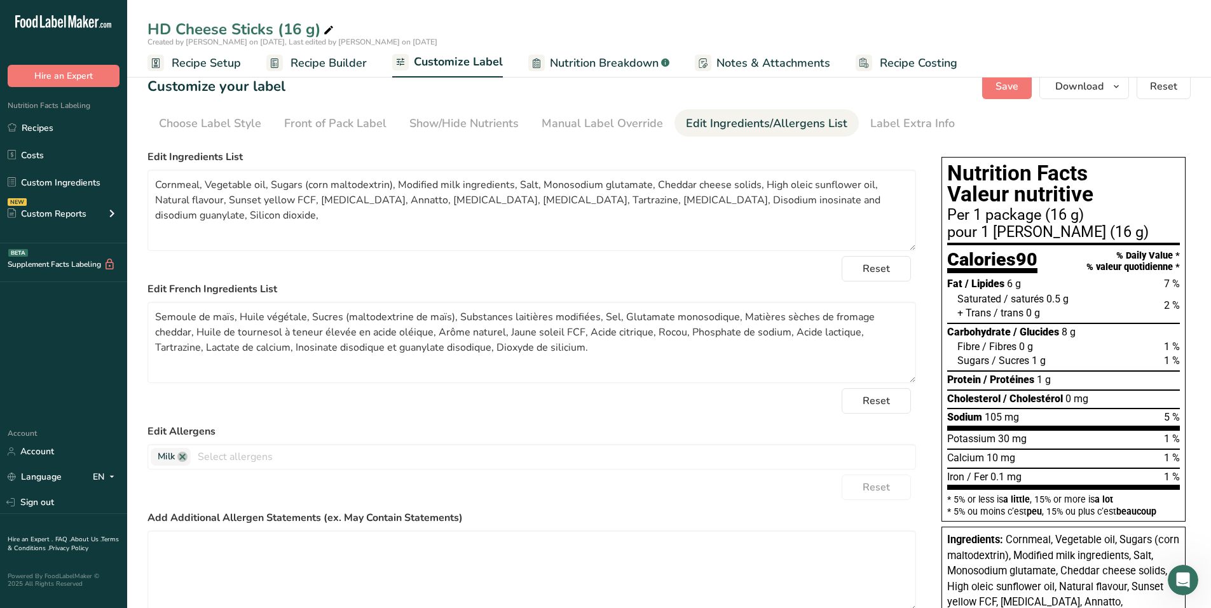
scroll to position [0, 0]
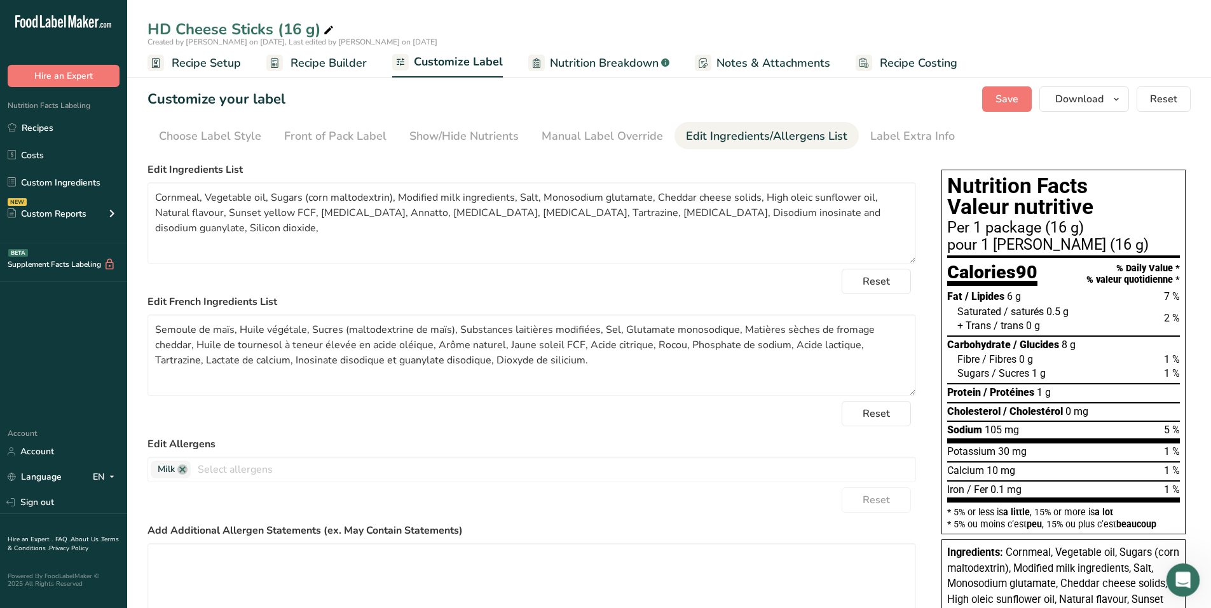
click at [599, 566] on div "Open Intercom Messenger" at bounding box center [1181, 578] width 42 height 42
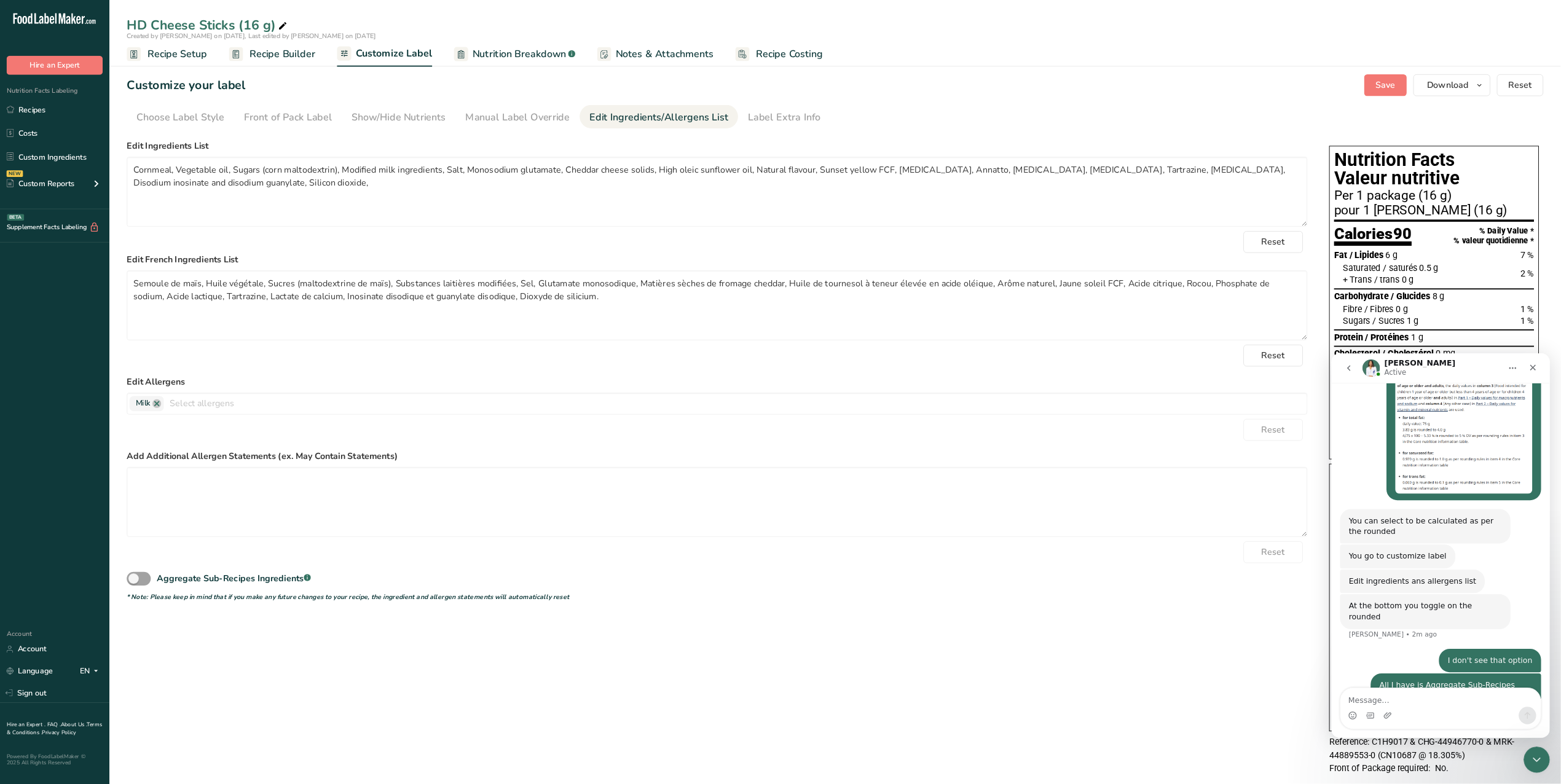
scroll to position [760, 0]
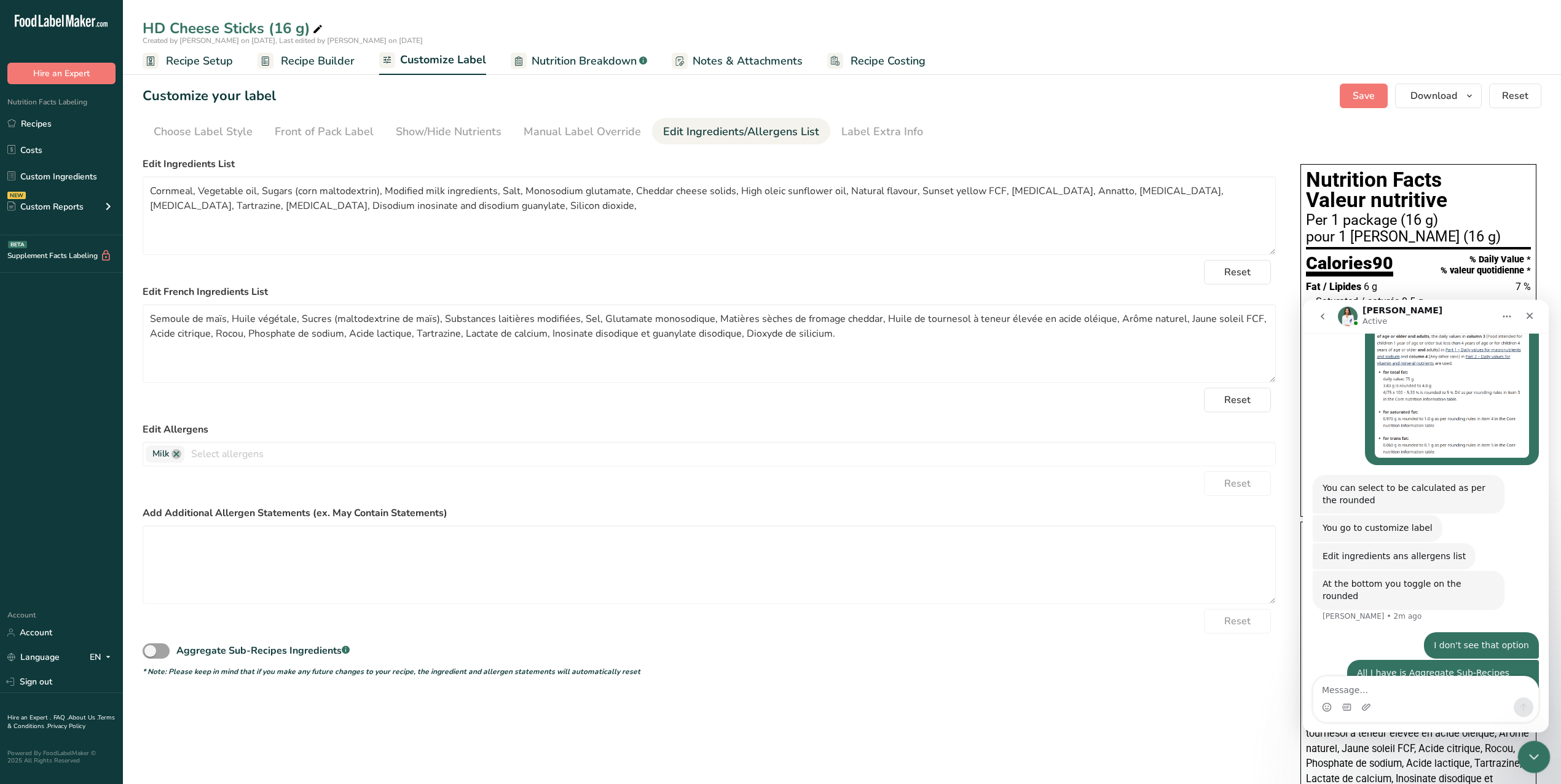
click at [579, 588] on icon "Close Intercom Messenger" at bounding box center [1532, 754] width 15 height 15
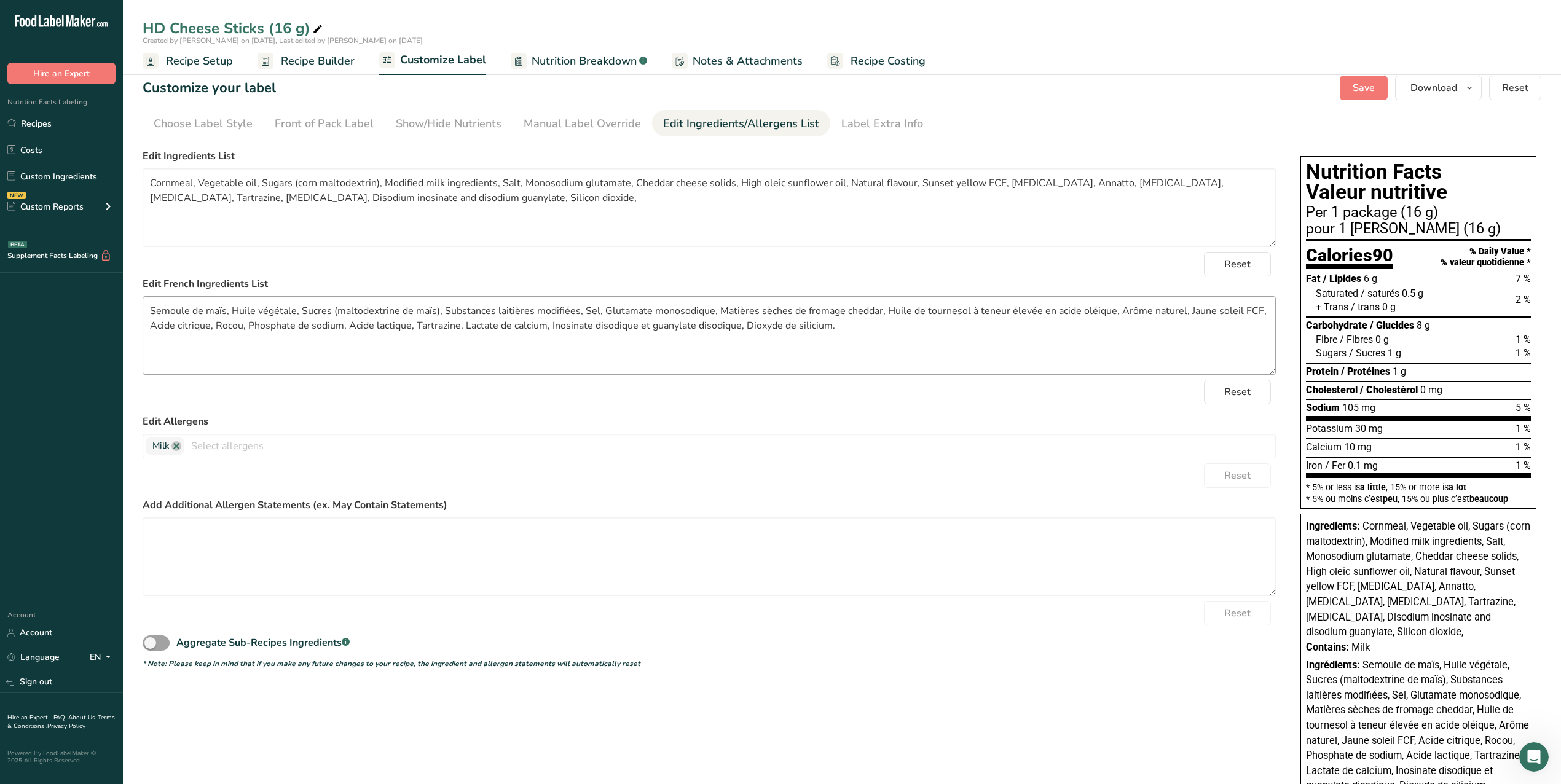
scroll to position [0, 0]
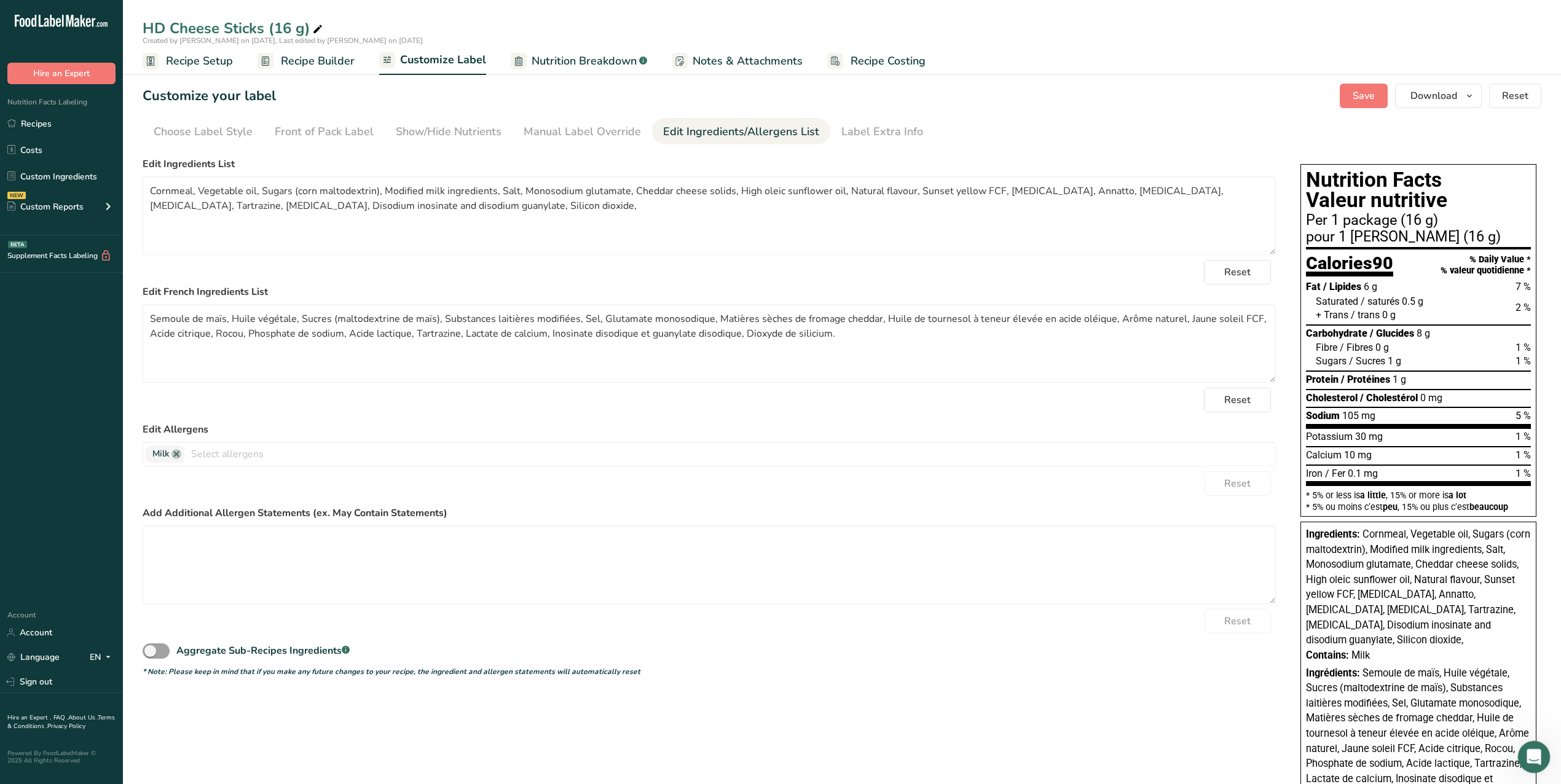
click at [579, 588] on div "Open Intercom Messenger" at bounding box center [1532, 755] width 41 height 41
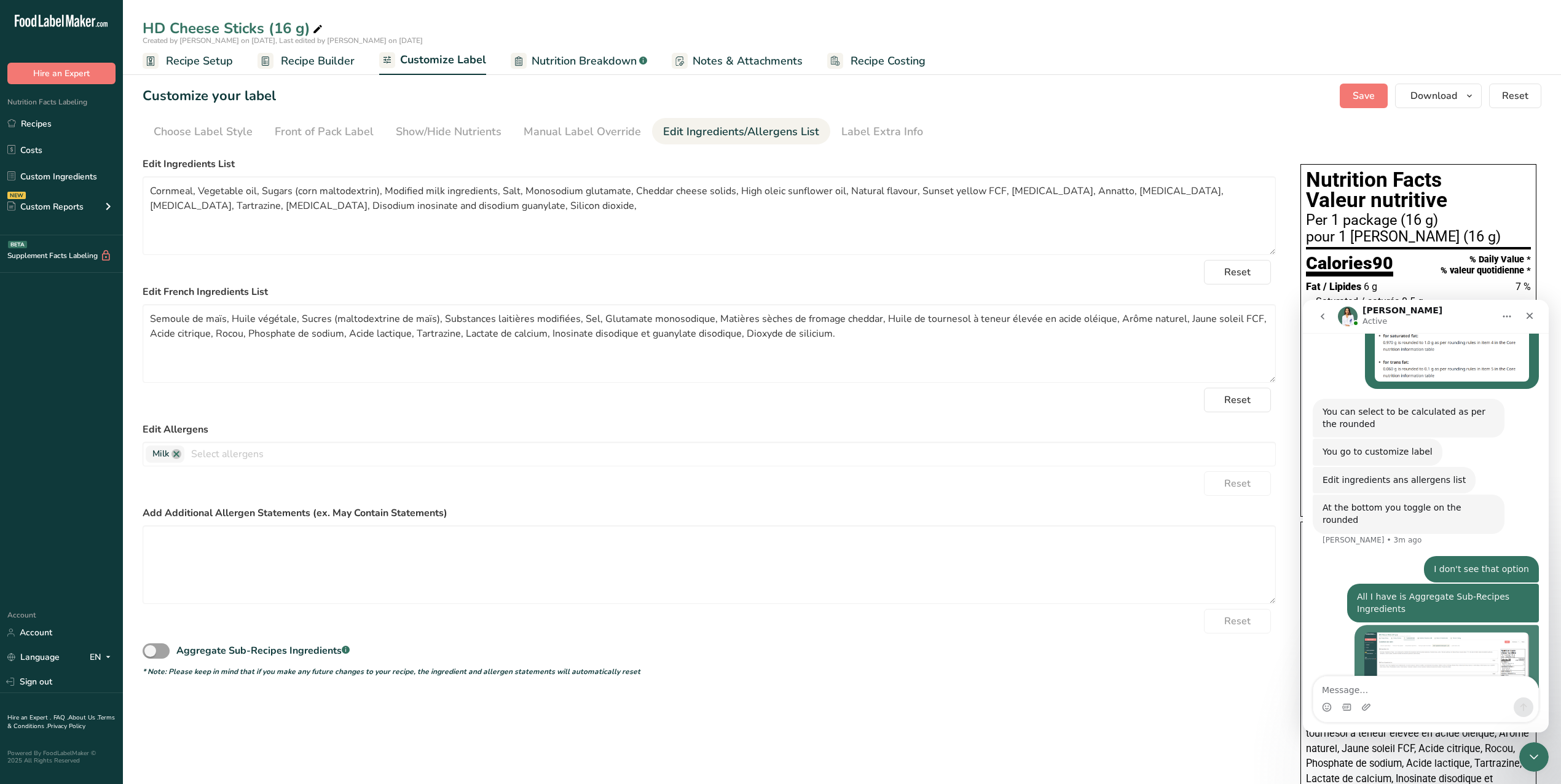
scroll to position [857, 0]
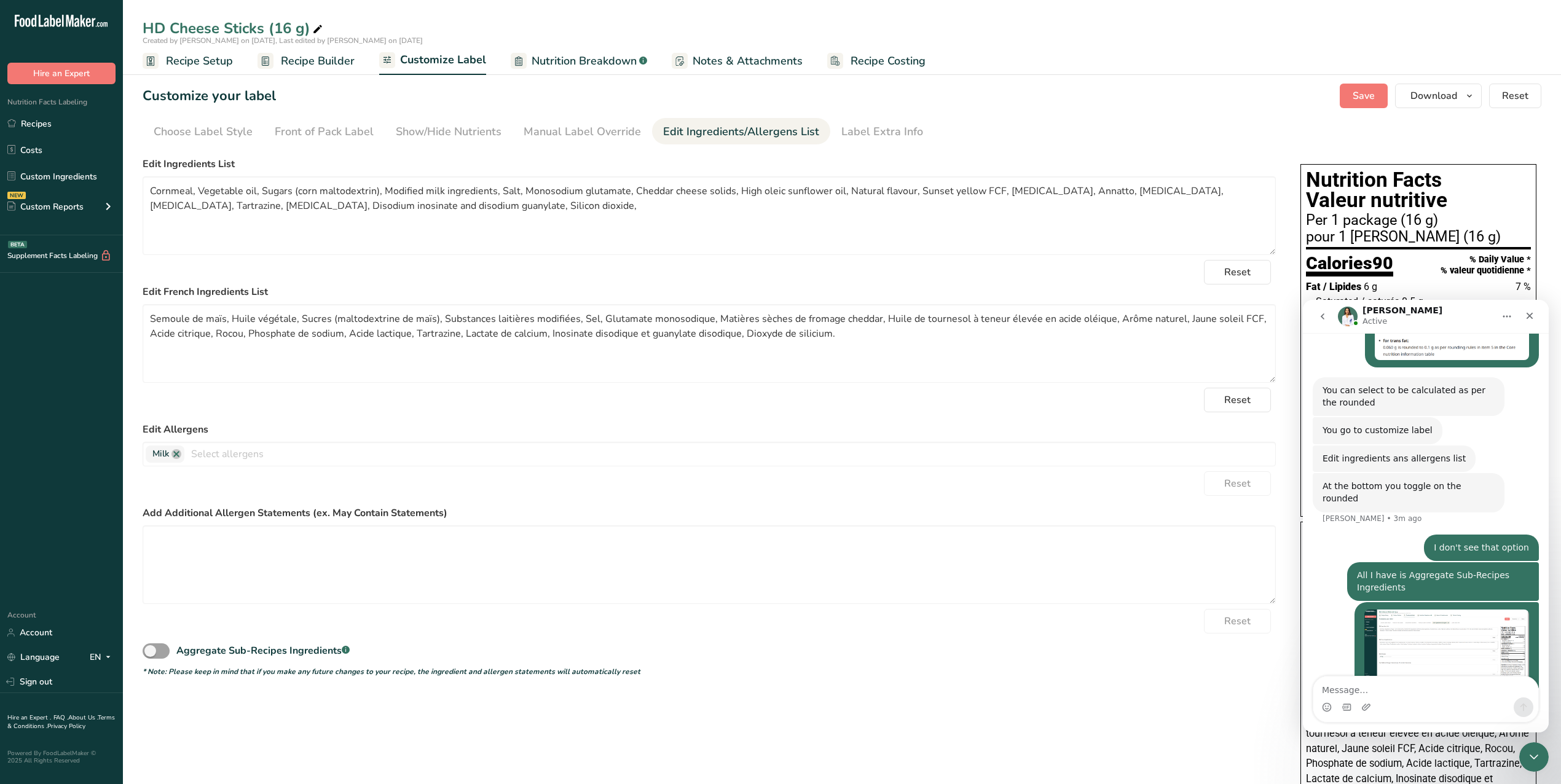
click at [185, 58] on span "Recipe Setup" at bounding box center [199, 61] width 67 height 16
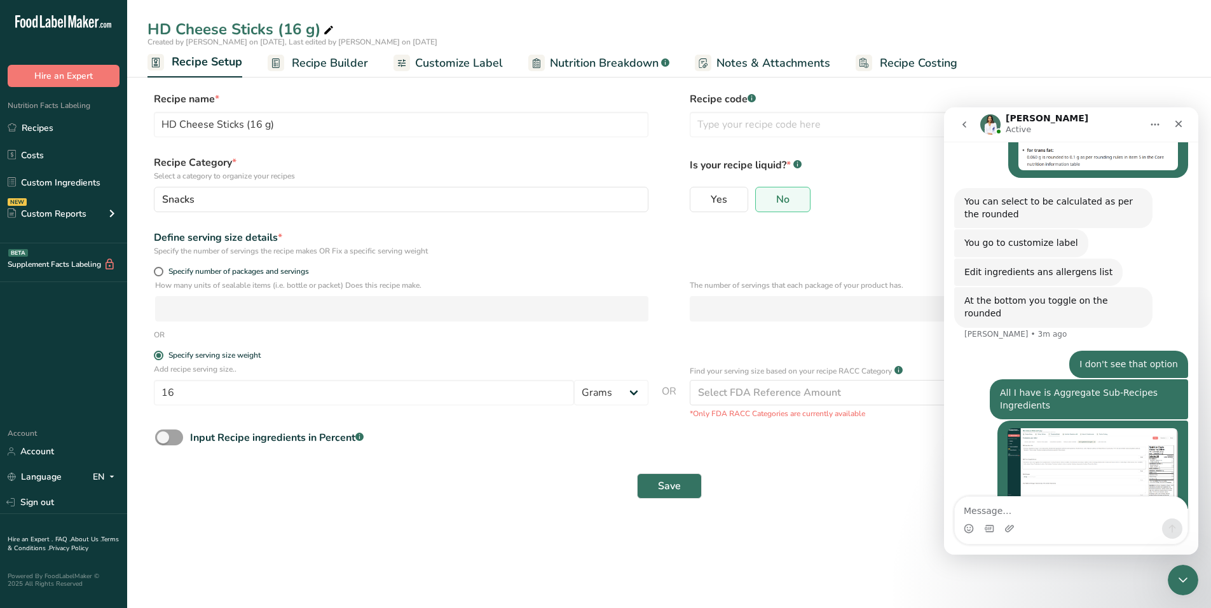
scroll to position [887, 0]
click at [445, 67] on span "Customize Label" at bounding box center [459, 63] width 88 height 17
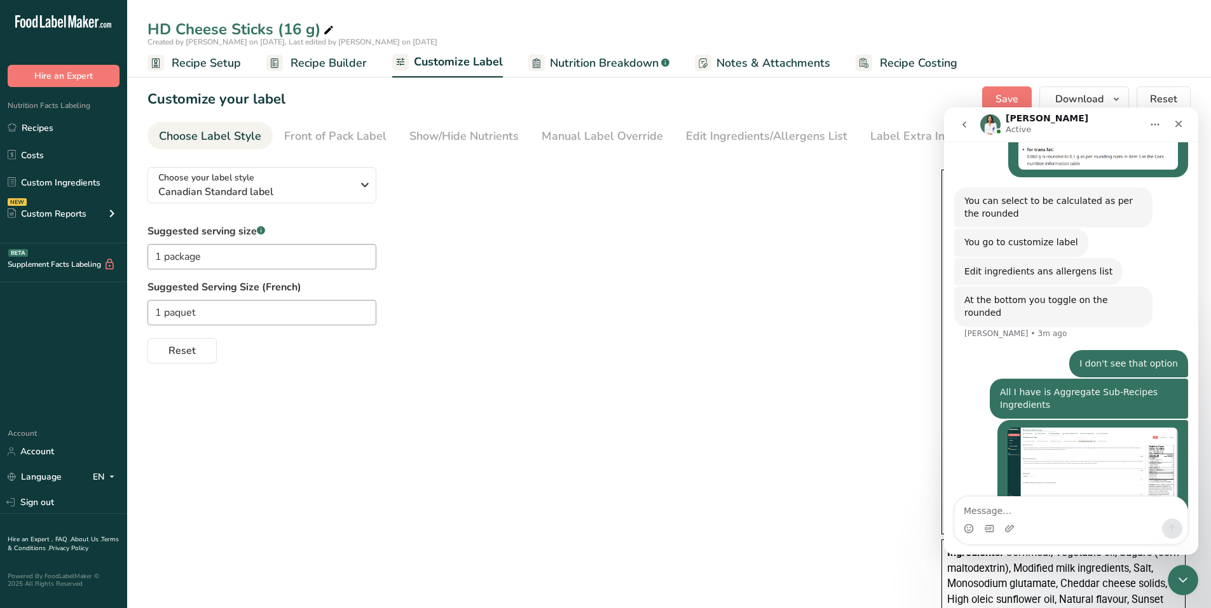
click at [210, 126] on link "Choose Label Style" at bounding box center [210, 136] width 102 height 29
click at [341, 139] on div "Front of Pack Label" at bounding box center [335, 136] width 102 height 17
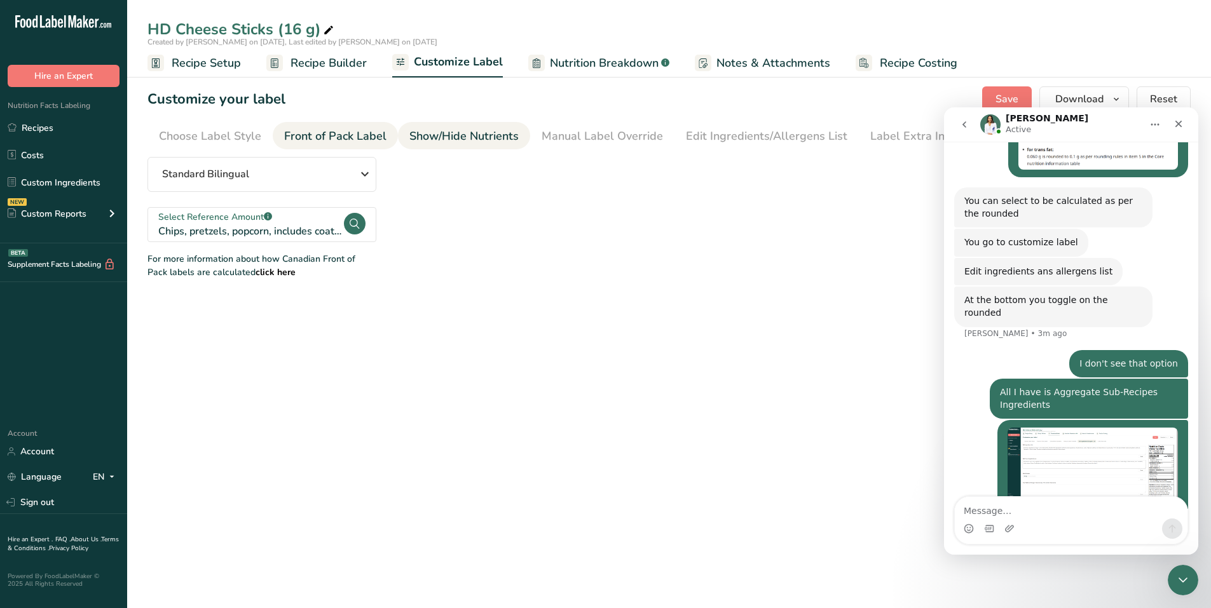
click at [433, 137] on div "Show/Hide Nutrients" at bounding box center [463, 136] width 109 height 17
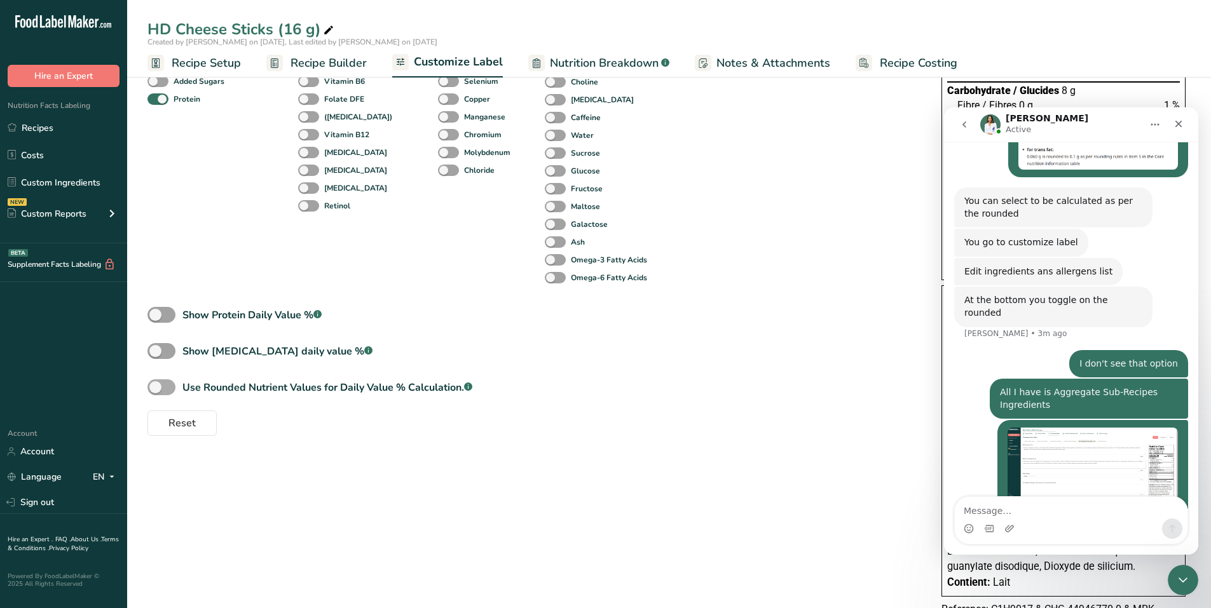
scroll to position [936, 0]
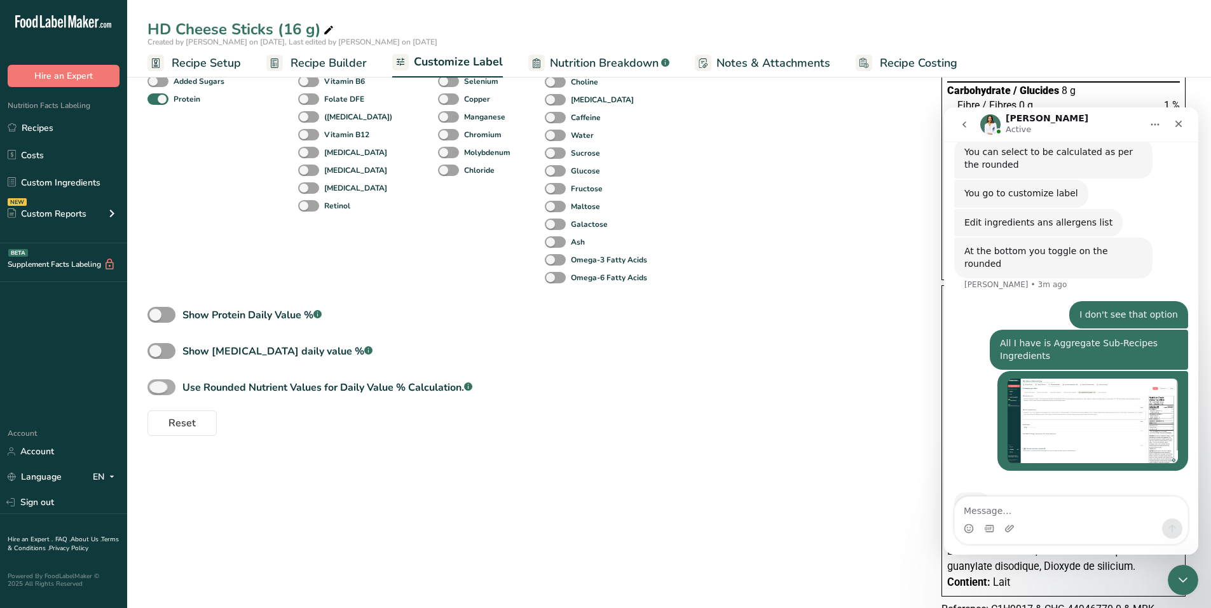
click at [163, 381] on span at bounding box center [161, 387] width 28 height 16
click at [156, 383] on input "Use Rounded Nutrient Values for Daily Value % Calculation. .a-a{fill:#347362;}.…" at bounding box center [151, 387] width 8 height 8
checkbox input "true"
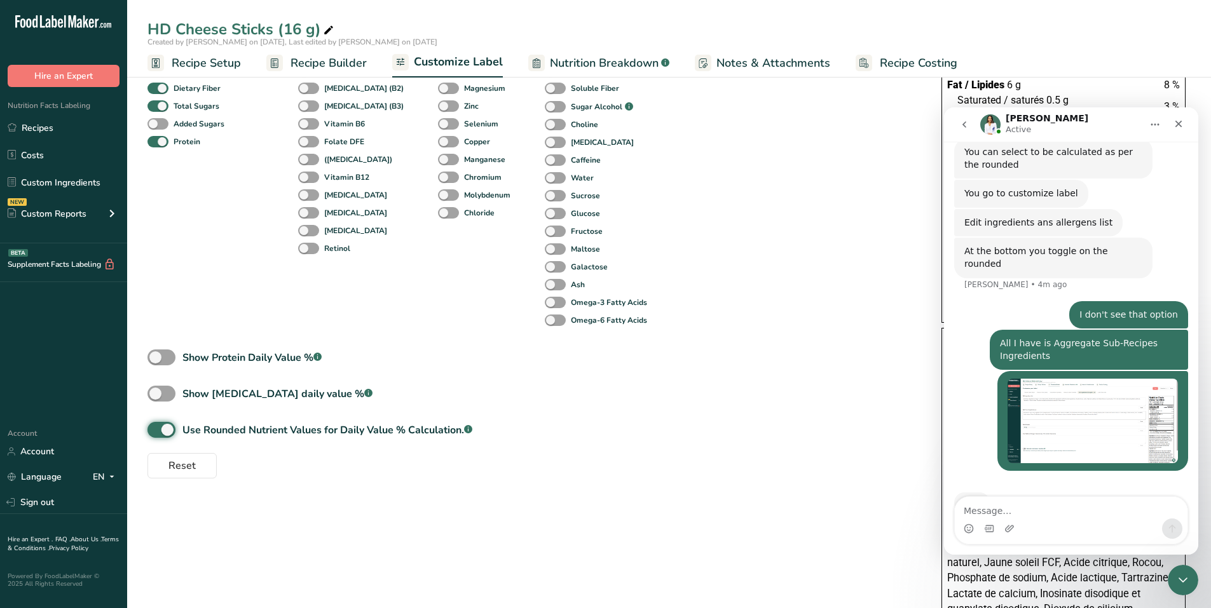
scroll to position [0, 0]
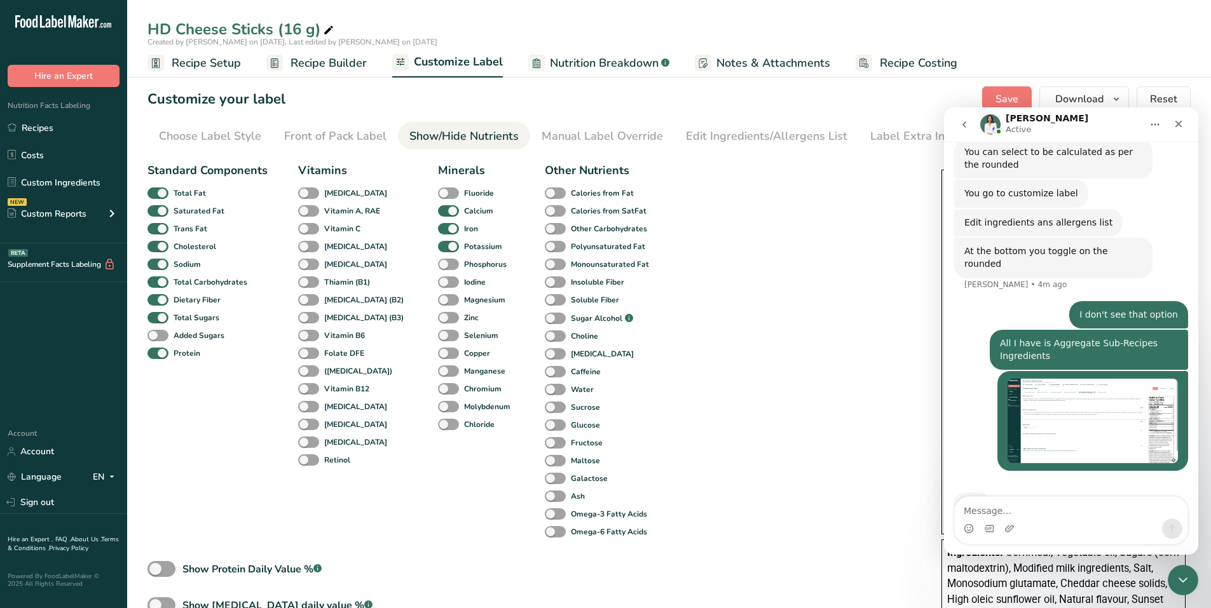
click at [599, 486] on div "Typing" at bounding box center [1071, 510] width 234 height 49
click at [599, 508] on textarea "Message…" at bounding box center [1071, 508] width 233 height 22
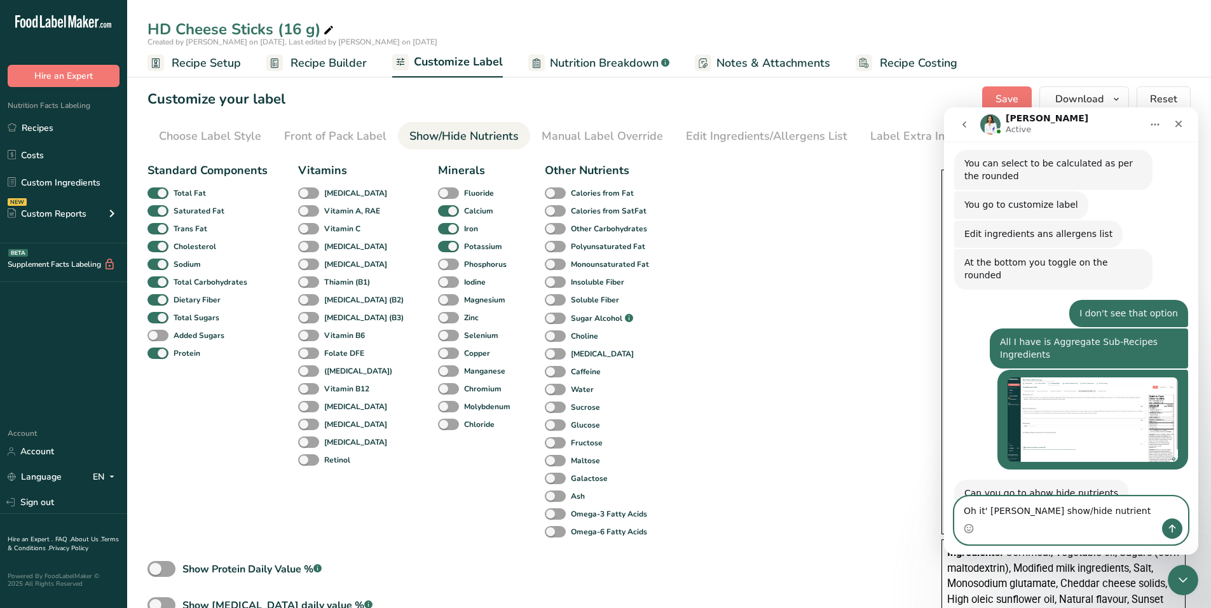
type textarea "Oh it' [PERSON_NAME] show/hide nutrients"
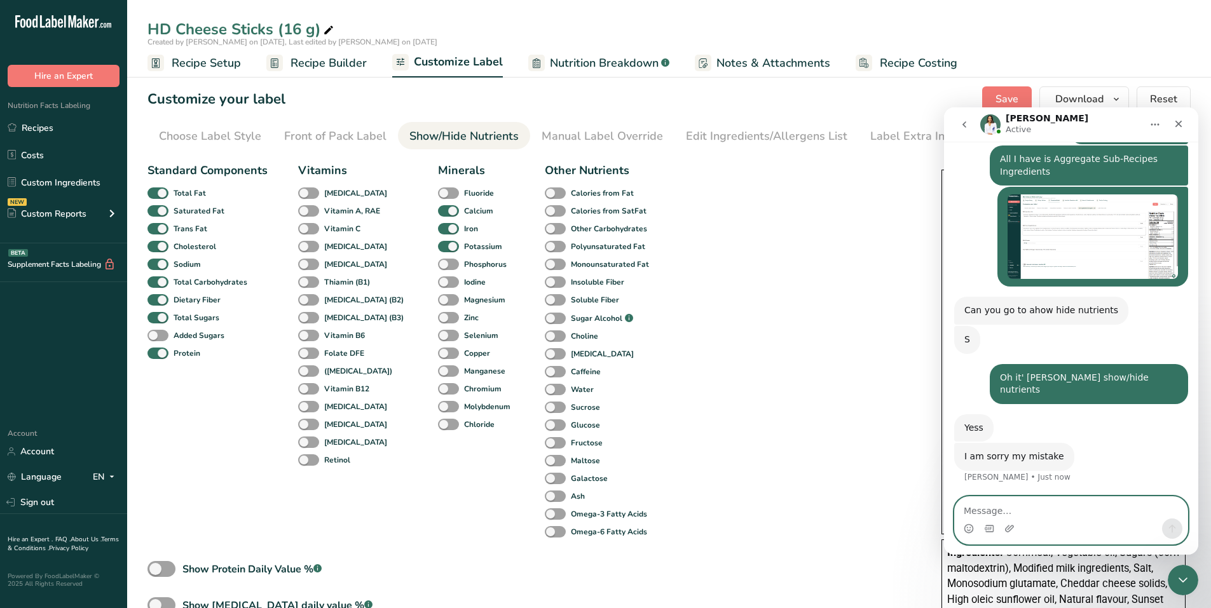
click at [599, 511] on textarea "Message…" at bounding box center [1071, 508] width 233 height 22
type textarea "Thank you!"
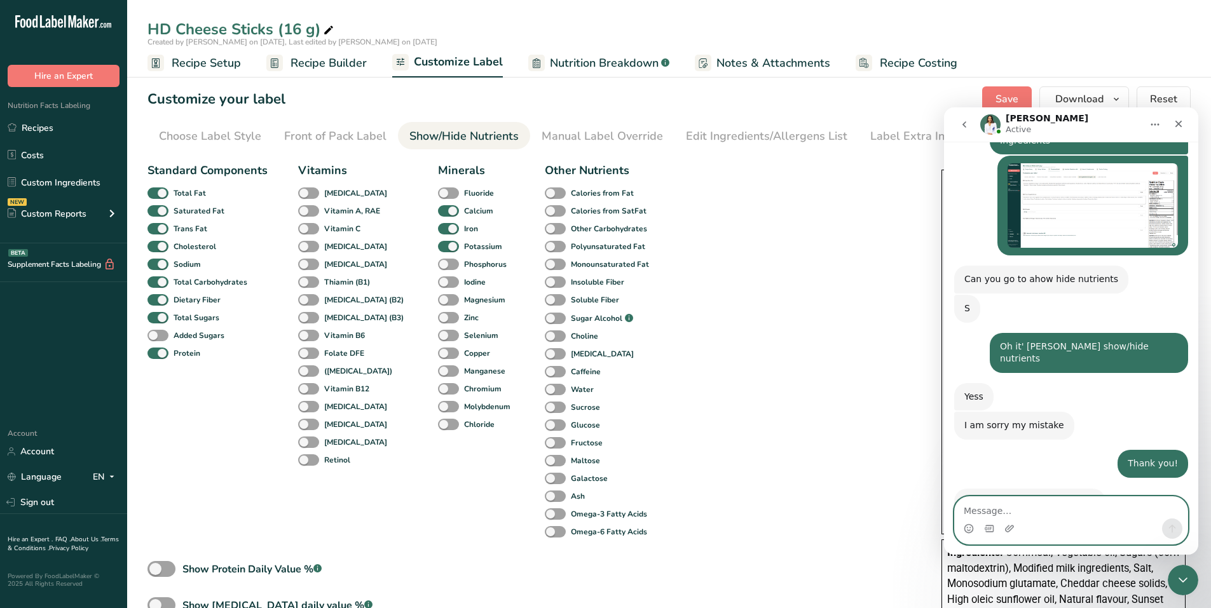
scroll to position [1134, 0]
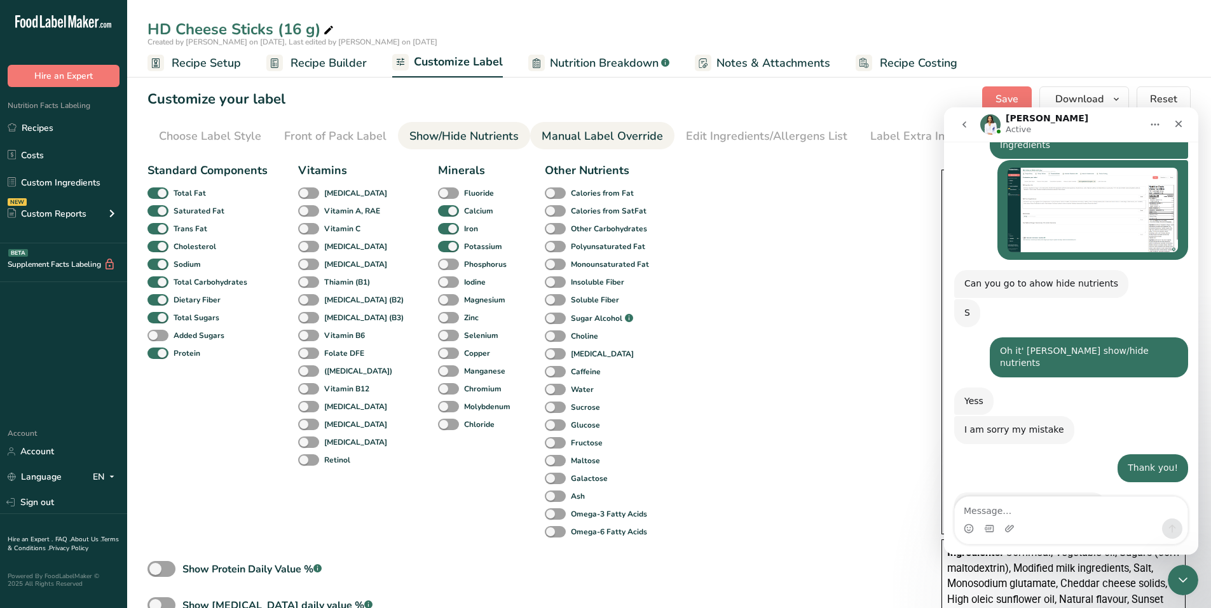
click at [599, 130] on div "Manual Label Override" at bounding box center [601, 136] width 121 height 17
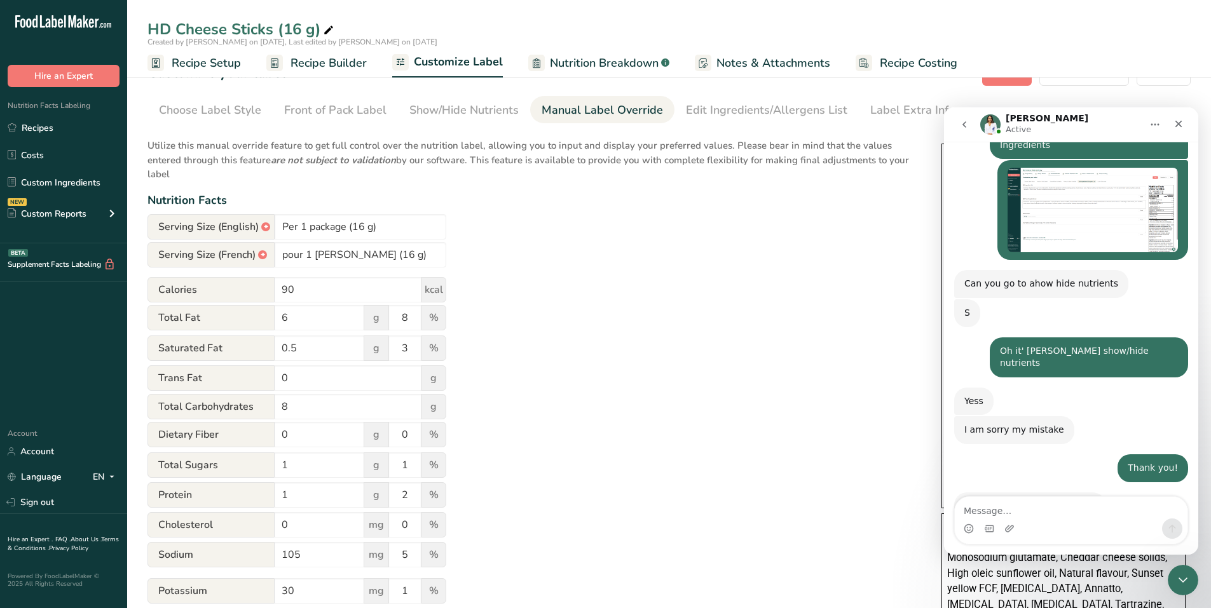
scroll to position [0, 0]
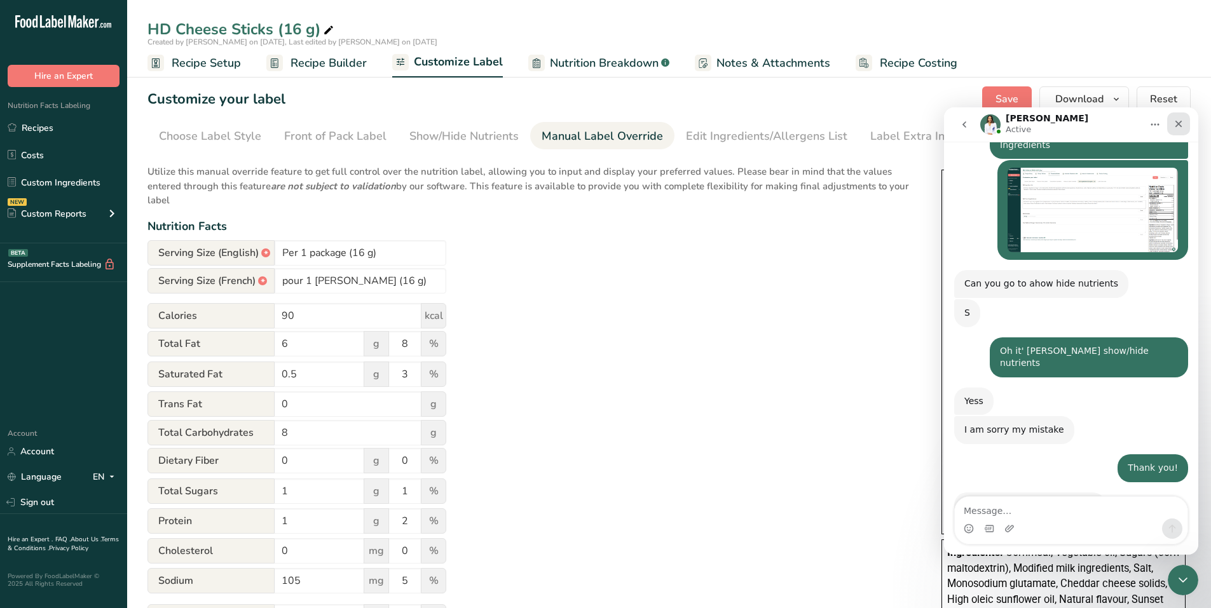
click at [599, 128] on icon "Close" at bounding box center [1178, 124] width 10 height 10
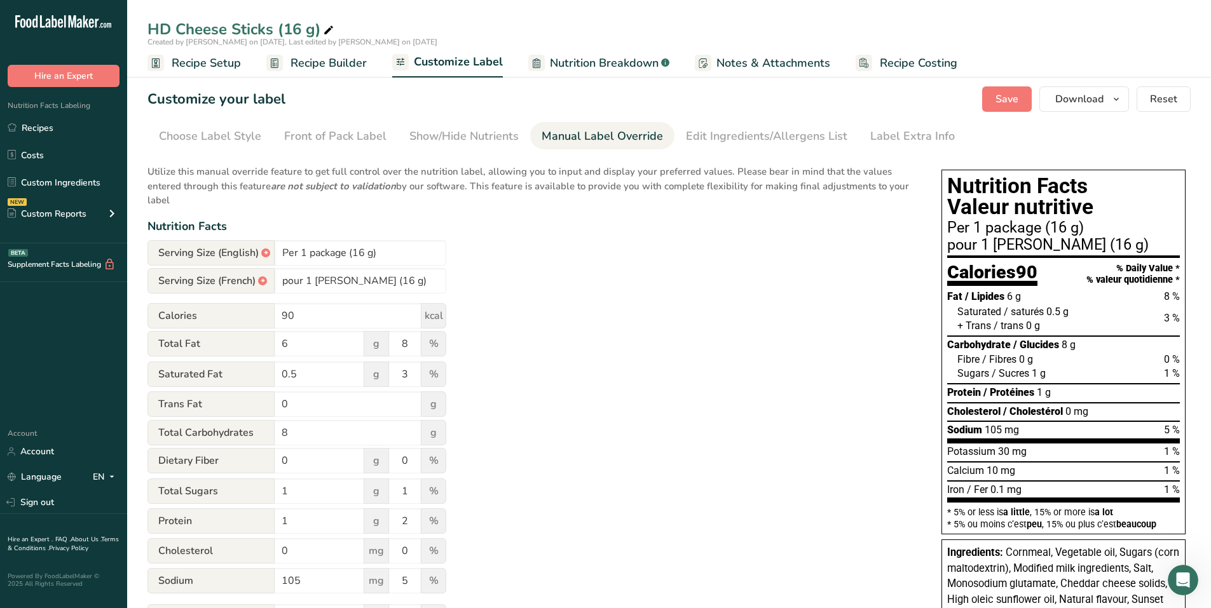
click at [378, 102] on div "Customize your label Save Download Choose what to show on your downloaded label…" at bounding box center [668, 98] width 1043 height 25
click at [599, 96] on span "Save" at bounding box center [1006, 99] width 23 height 15
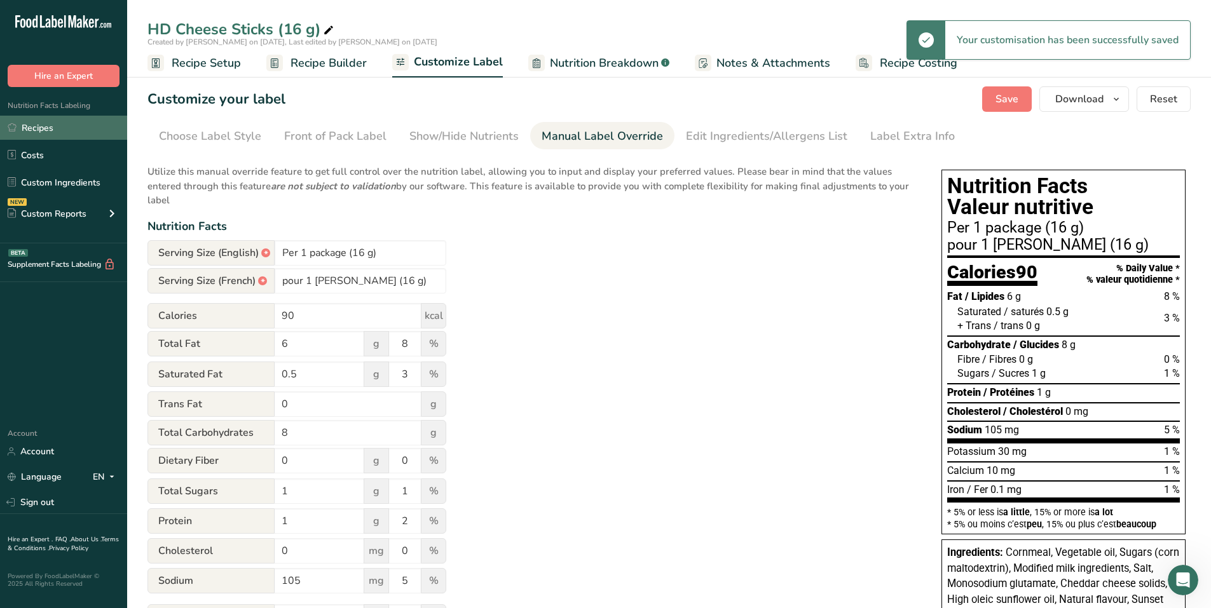
click at [57, 123] on link "Recipes" at bounding box center [63, 128] width 127 height 24
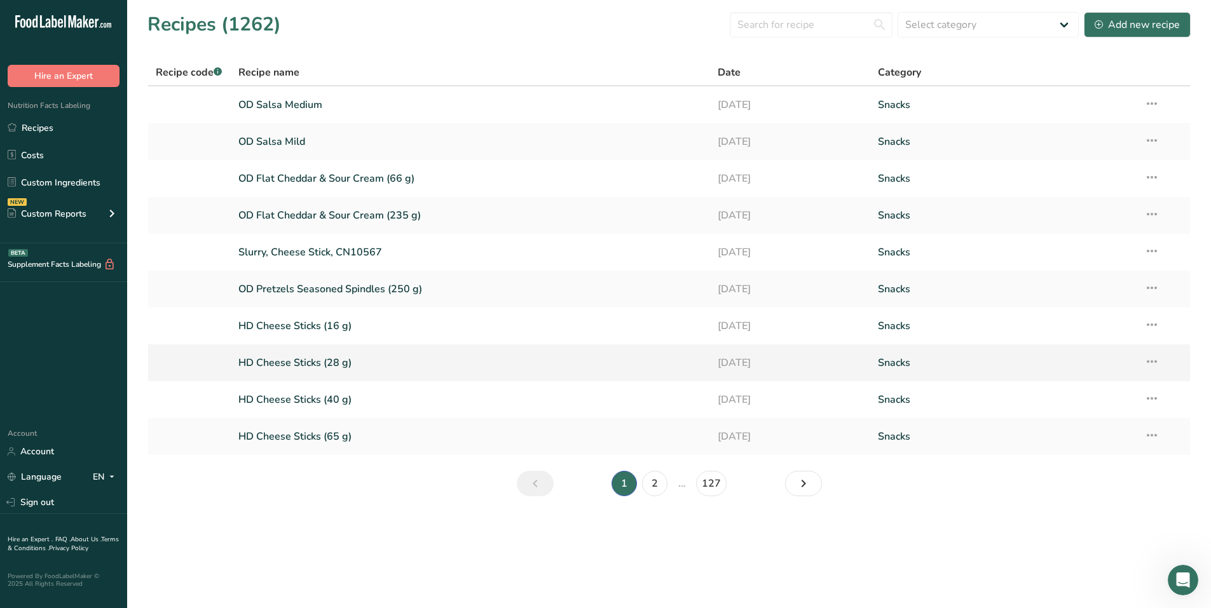
click at [282, 362] on link "HD Cheese Sticks (28 g)" at bounding box center [470, 363] width 465 height 27
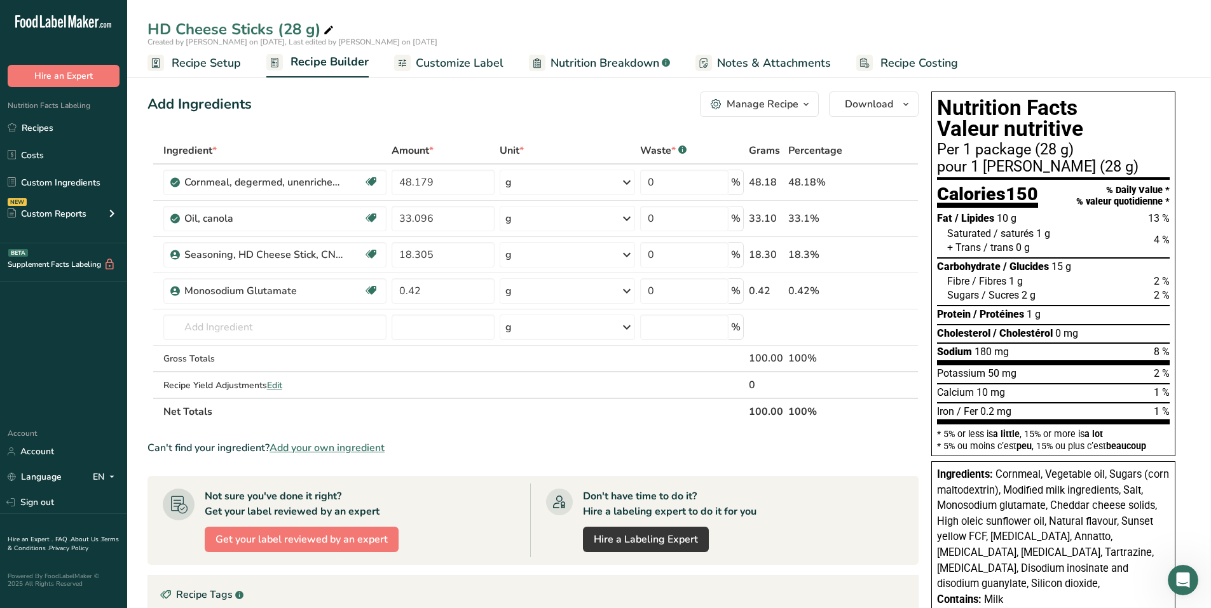
click at [479, 64] on span "Customize Label" at bounding box center [460, 63] width 88 height 17
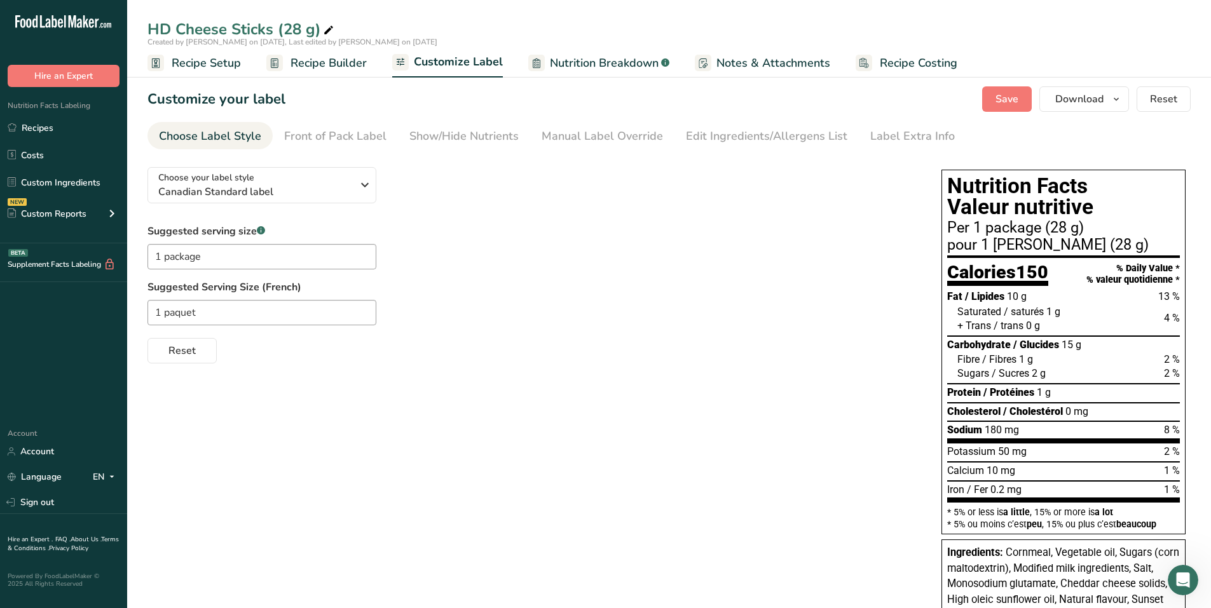
click at [336, 68] on span "Recipe Builder" at bounding box center [328, 63] width 76 height 17
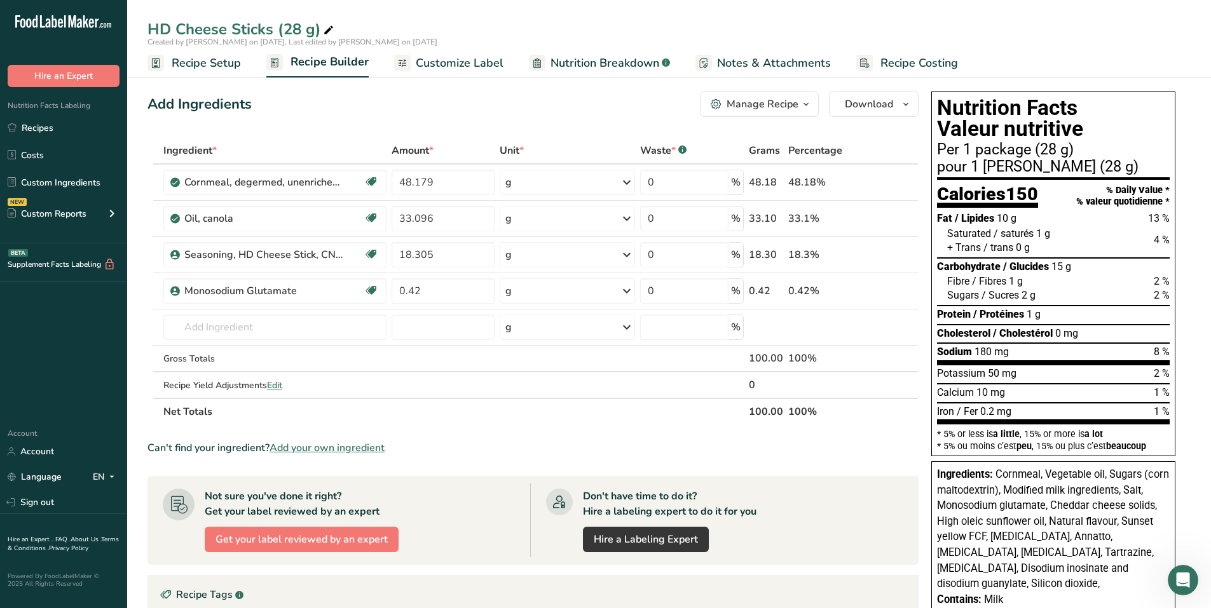
click at [475, 67] on span "Customize Label" at bounding box center [460, 63] width 88 height 17
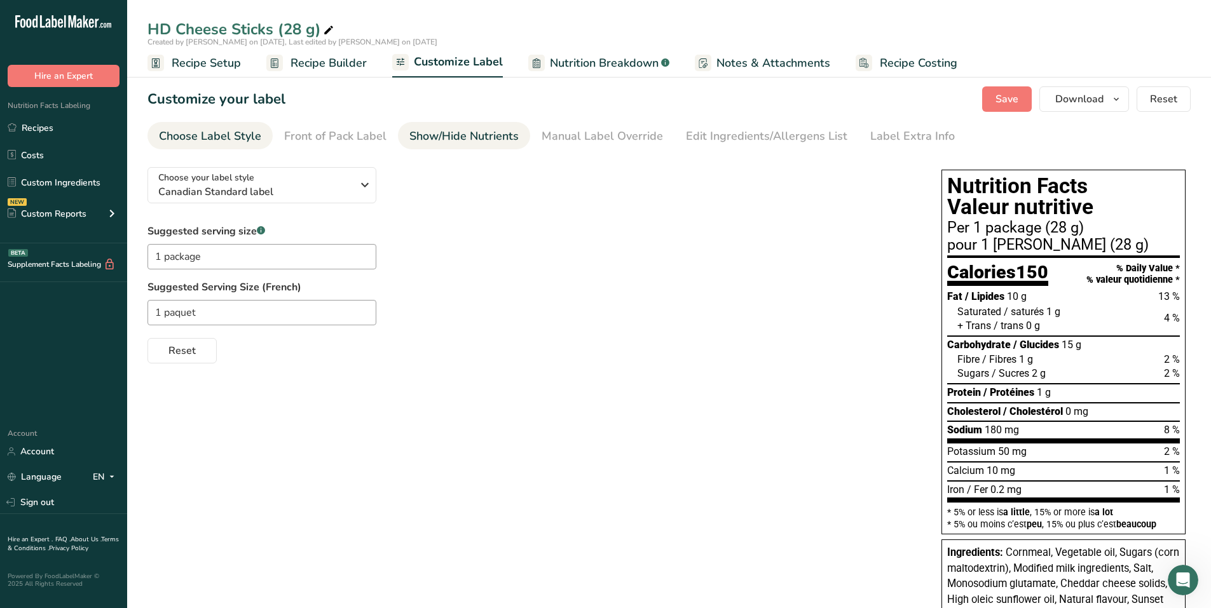
click at [461, 132] on div "Show/Hide Nutrients" at bounding box center [463, 136] width 109 height 17
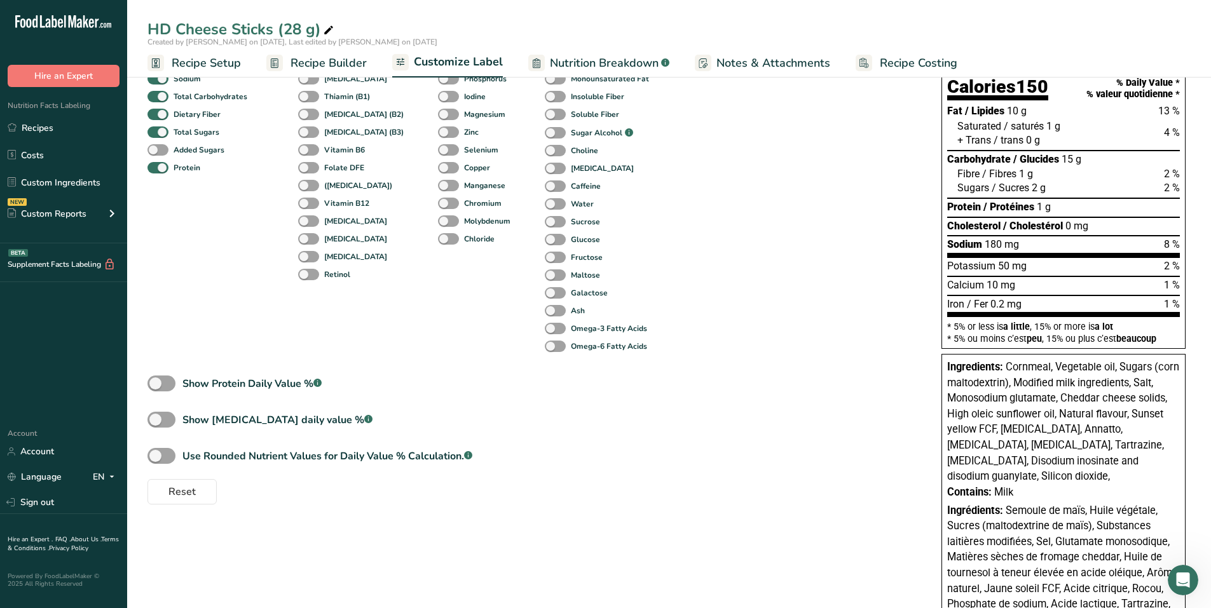
scroll to position [254, 0]
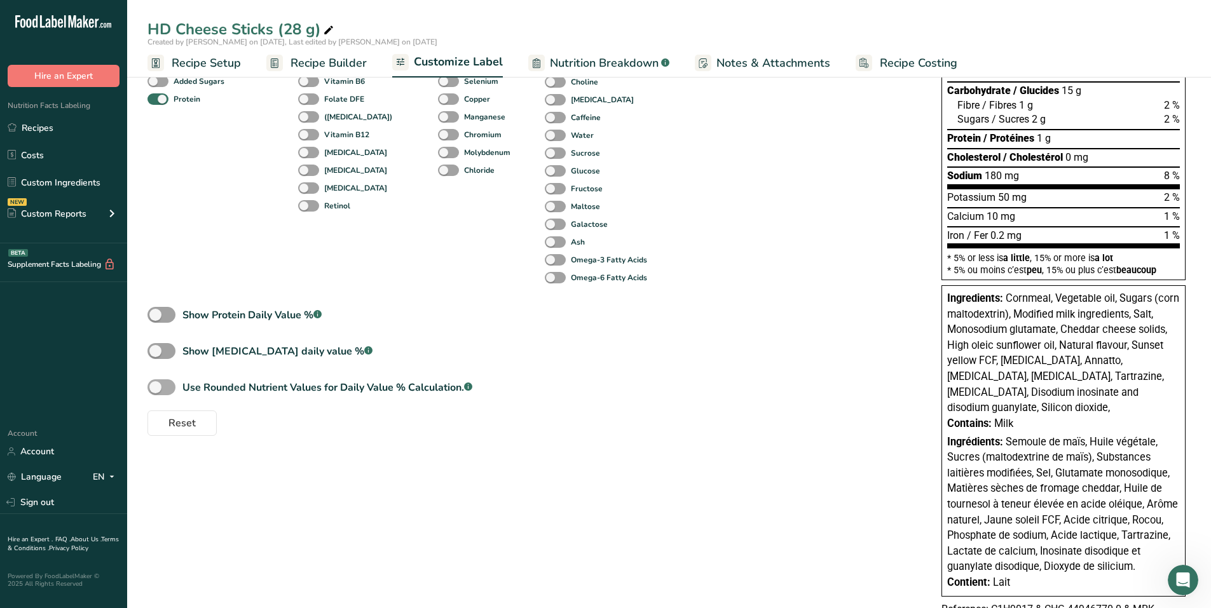
click at [174, 386] on span at bounding box center [161, 387] width 28 height 16
click at [156, 386] on input "Use Rounded Nutrient Values for Daily Value % Calculation. .a-a{fill:#347362;}.…" at bounding box center [151, 387] width 8 height 8
checkbox input "true"
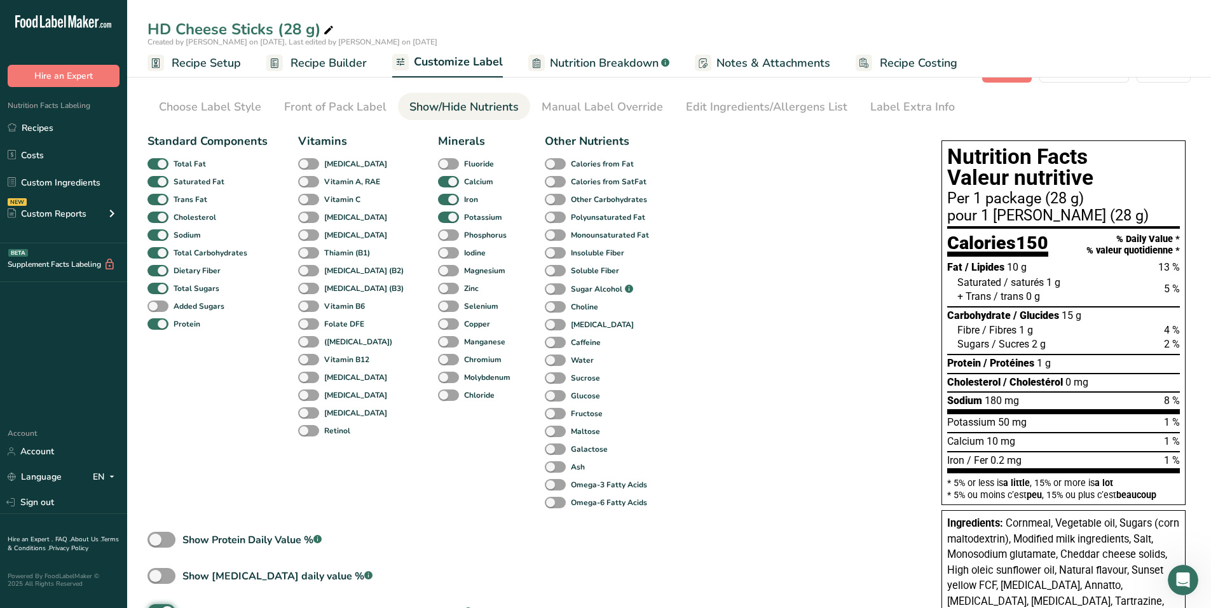
scroll to position [0, 0]
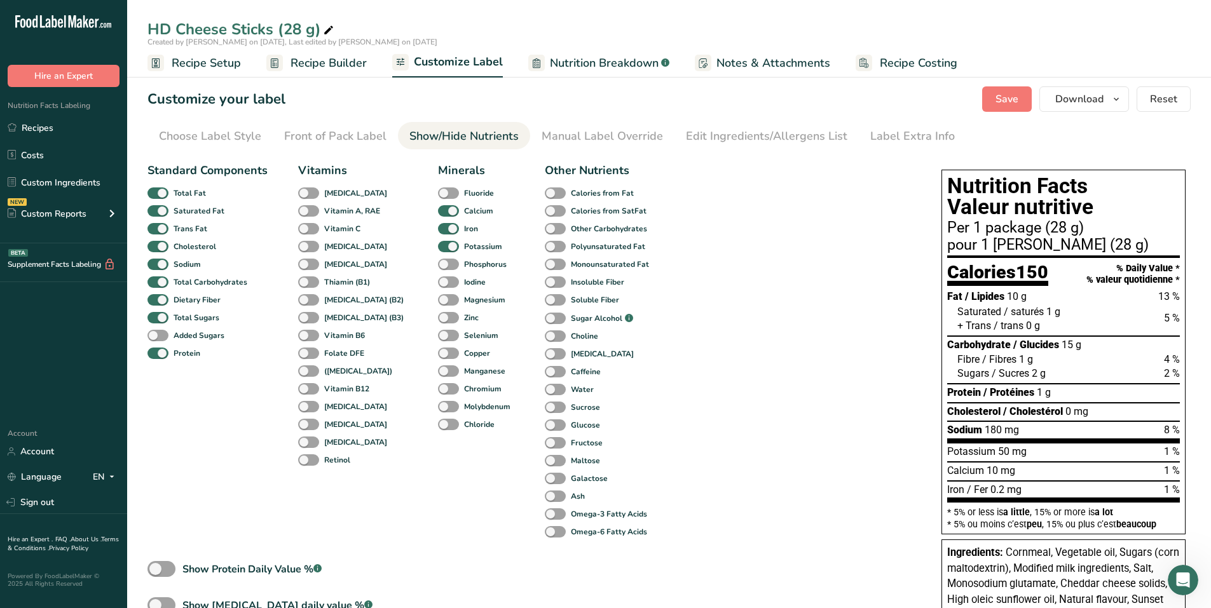
click at [432, 111] on div "Customize your label Save Download Choose what to show on your downloaded label…" at bounding box center [668, 98] width 1043 height 25
click at [599, 93] on span "Save" at bounding box center [1006, 99] width 23 height 15
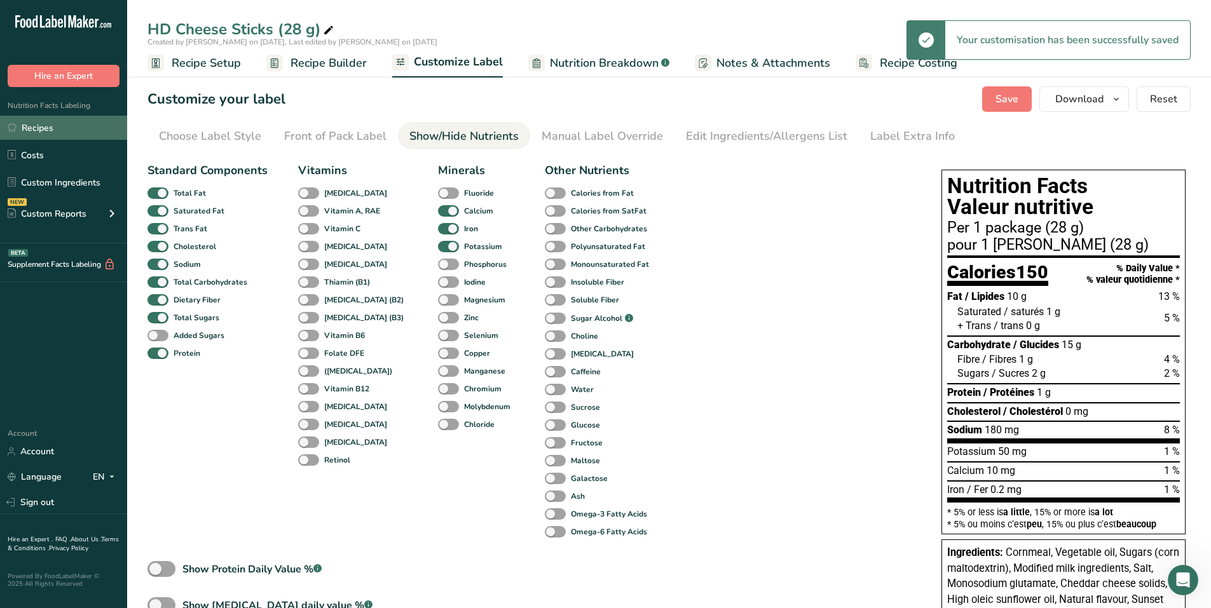
click at [69, 127] on link "Recipes" at bounding box center [63, 128] width 127 height 24
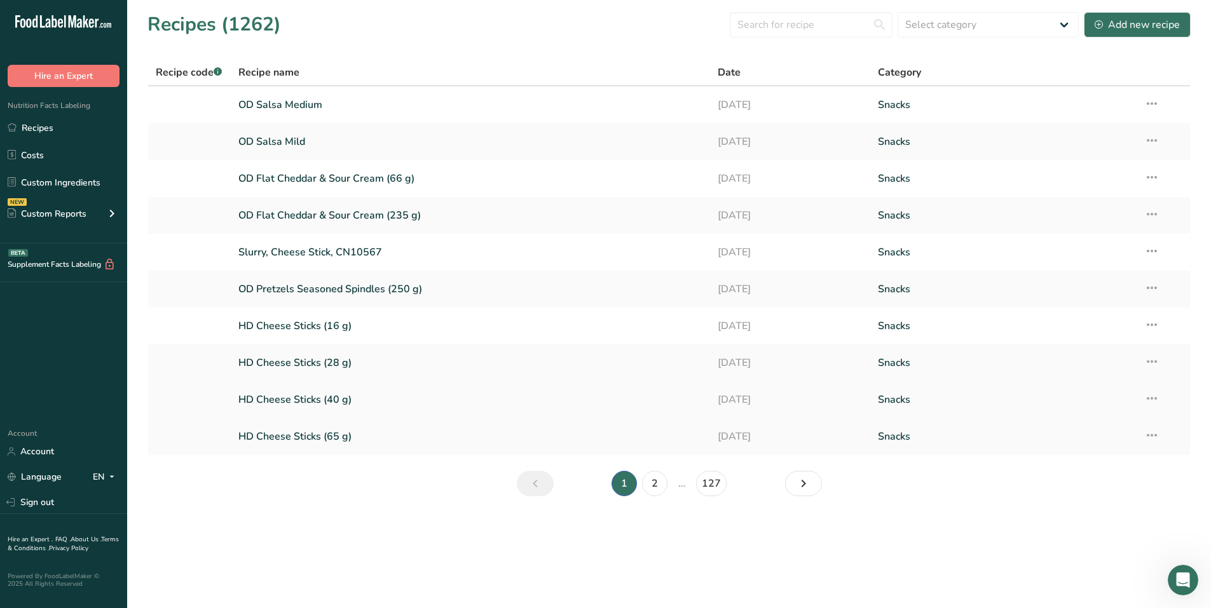
click at [313, 401] on link "HD Cheese Sticks (40 g)" at bounding box center [470, 399] width 465 height 27
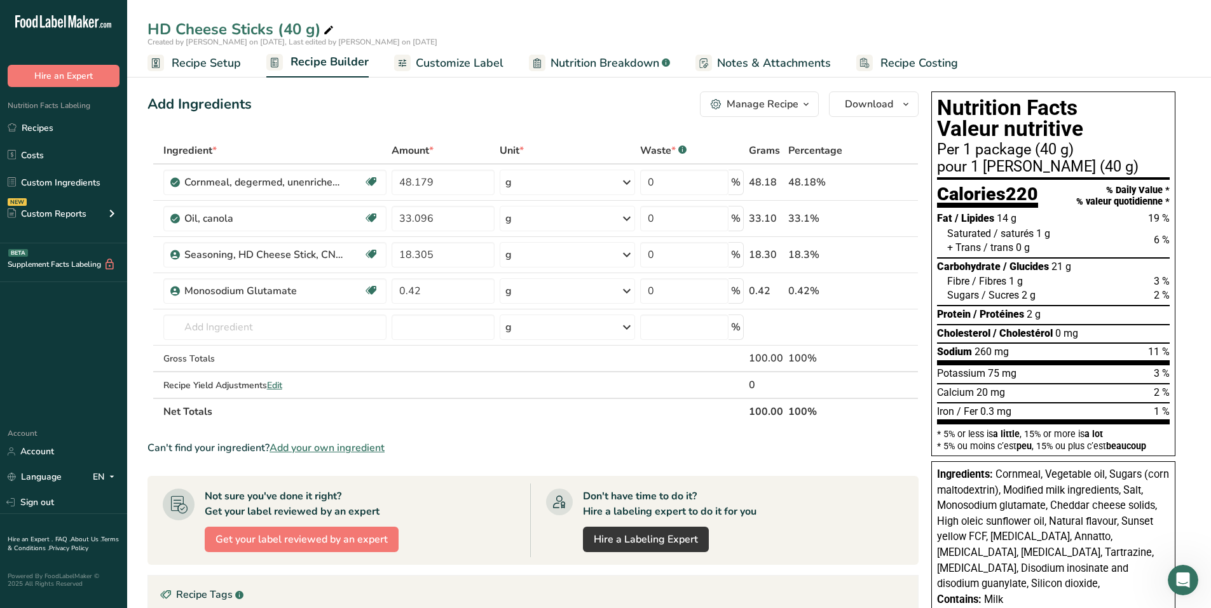
click at [436, 60] on span "Customize Label" at bounding box center [460, 63] width 88 height 17
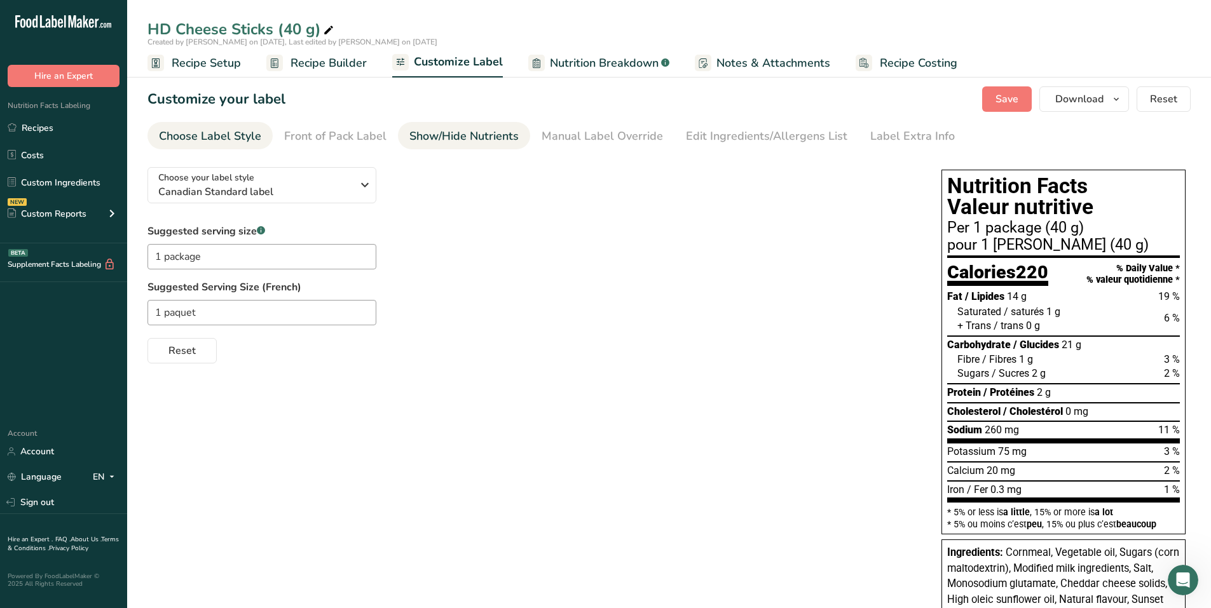
click at [467, 131] on div "Show/Hide Nutrients" at bounding box center [463, 136] width 109 height 17
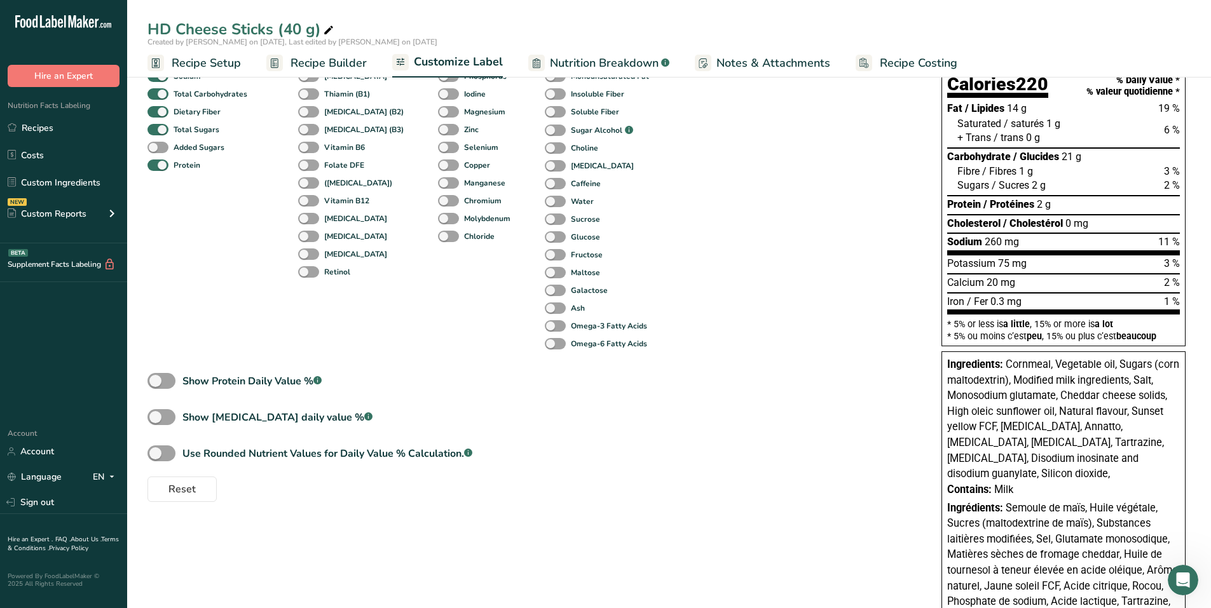
scroll to position [191, 0]
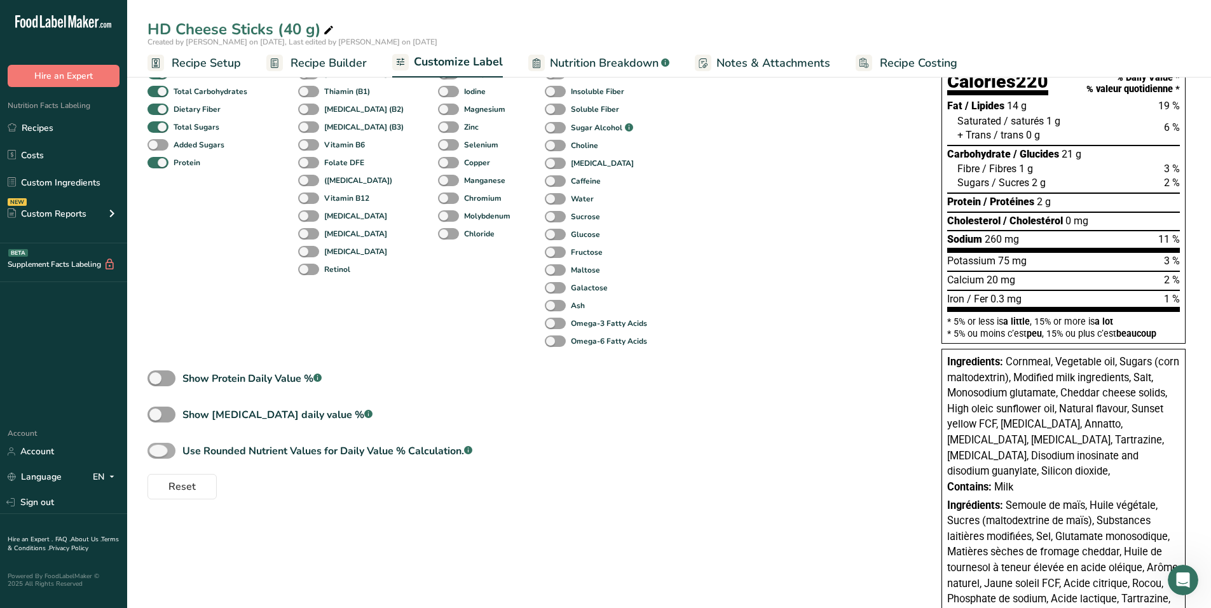
click at [173, 447] on span at bounding box center [161, 451] width 28 height 16
click at [156, 447] on input "Use Rounded Nutrient Values for Daily Value % Calculation. .a-a{fill:#347362;}.…" at bounding box center [151, 451] width 8 height 8
checkbox input "true"
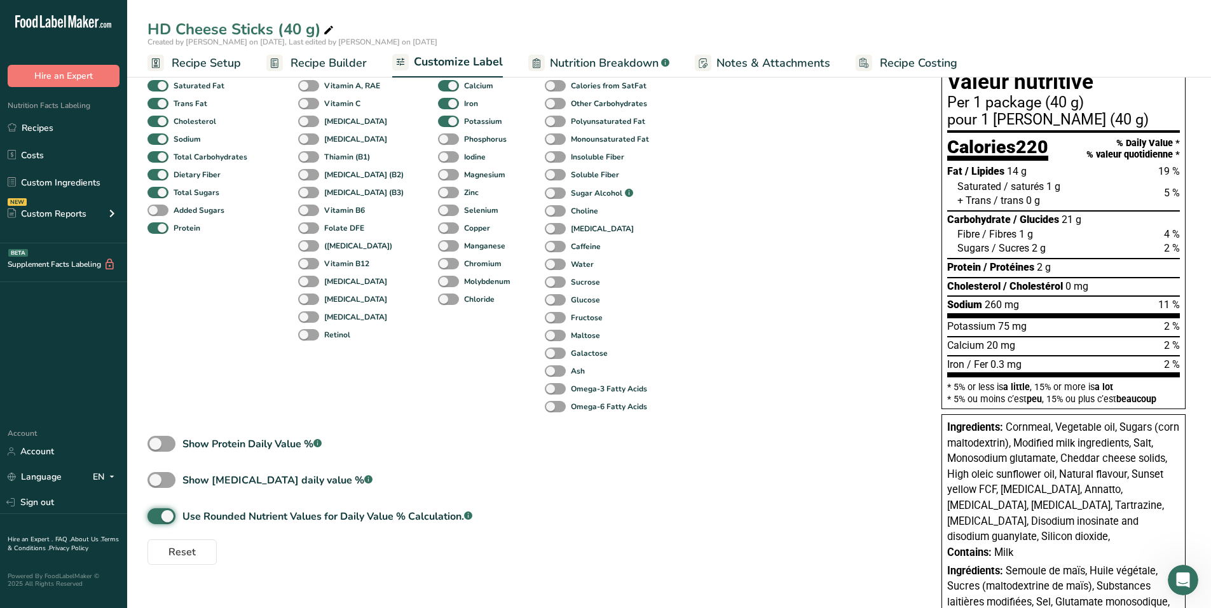
scroll to position [0, 0]
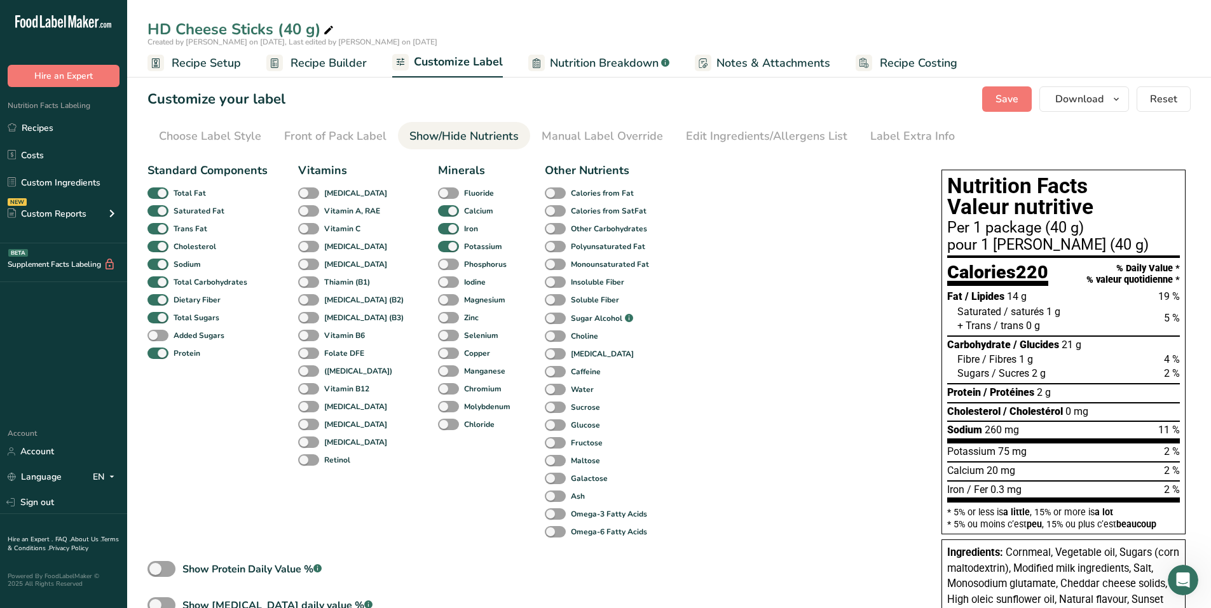
click at [172, 440] on div "Standard Components Total Fat Saturated Fat Trans Fat [MEDICAL_DATA] Sodium Tot…" at bounding box center [207, 351] width 120 height 379
click at [599, 105] on span "Save" at bounding box center [1006, 99] width 23 height 15
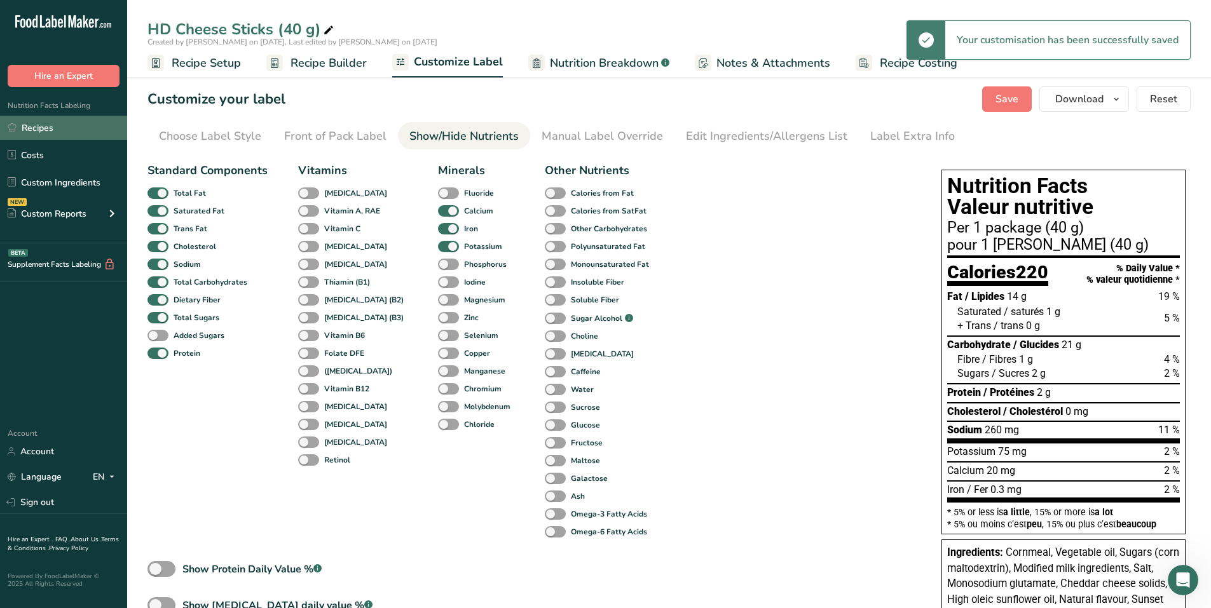
click at [51, 128] on link "Recipes" at bounding box center [63, 128] width 127 height 24
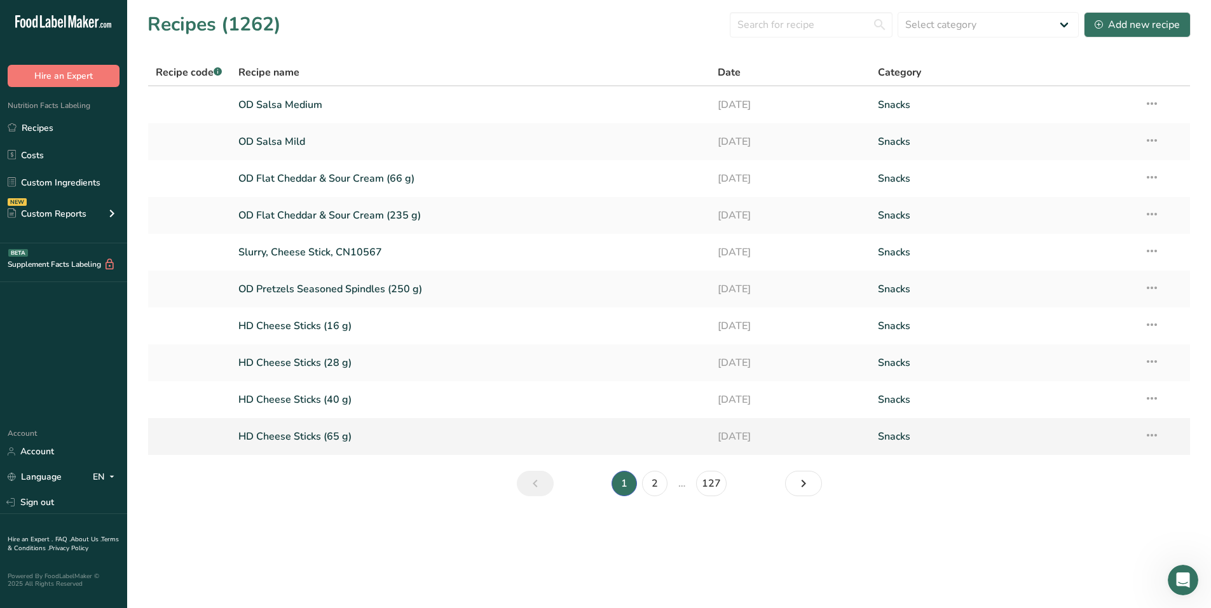
click at [336, 437] on link "HD Cheese Sticks (65 g)" at bounding box center [470, 436] width 465 height 27
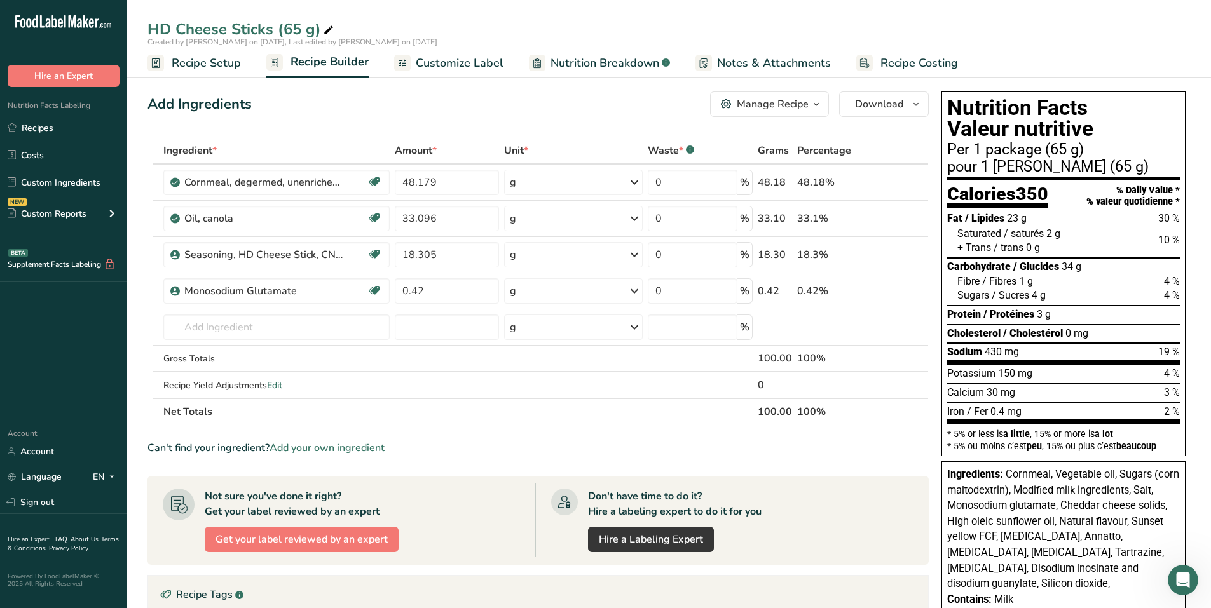
click at [485, 57] on span "Customize Label" at bounding box center [460, 63] width 88 height 17
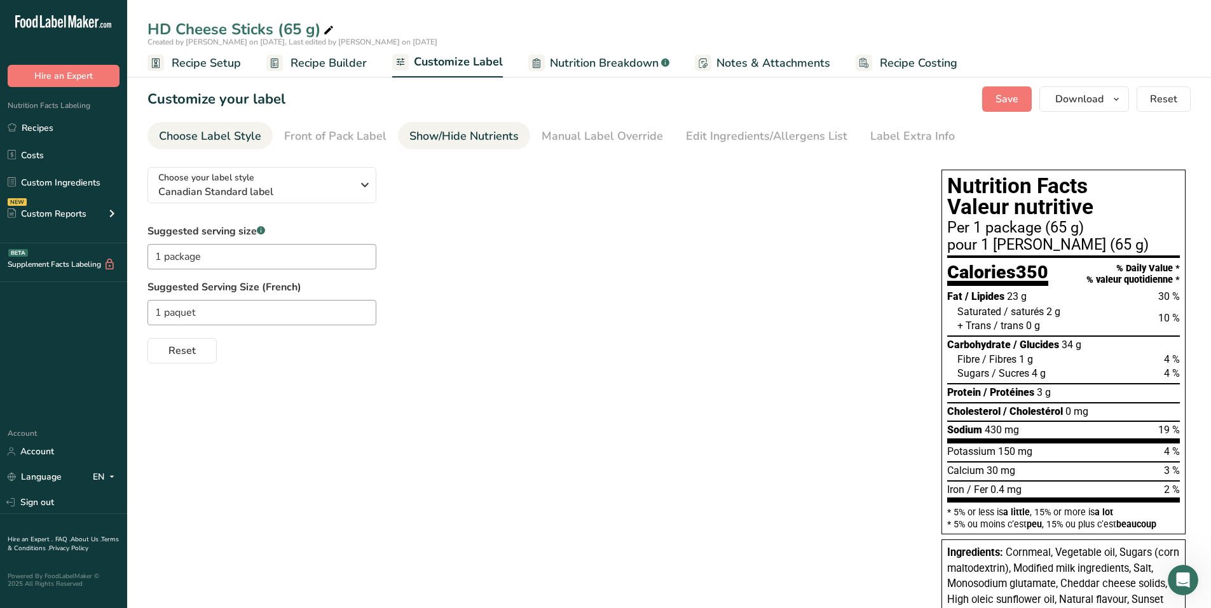
click at [490, 135] on div "Show/Hide Nutrients" at bounding box center [463, 136] width 109 height 17
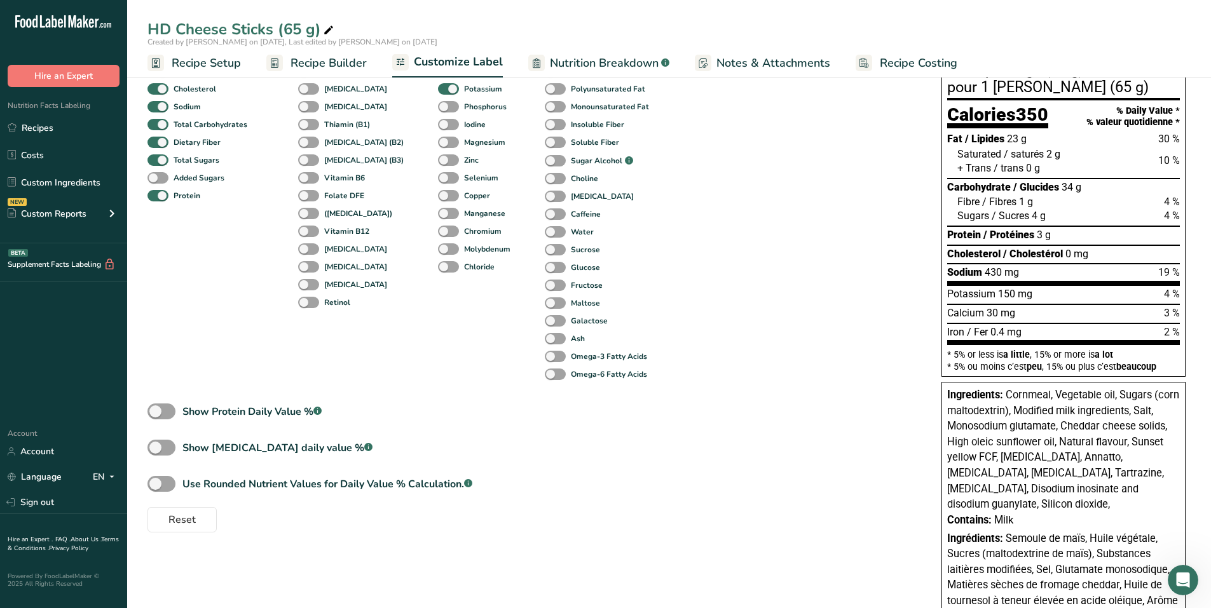
scroll to position [191, 0]
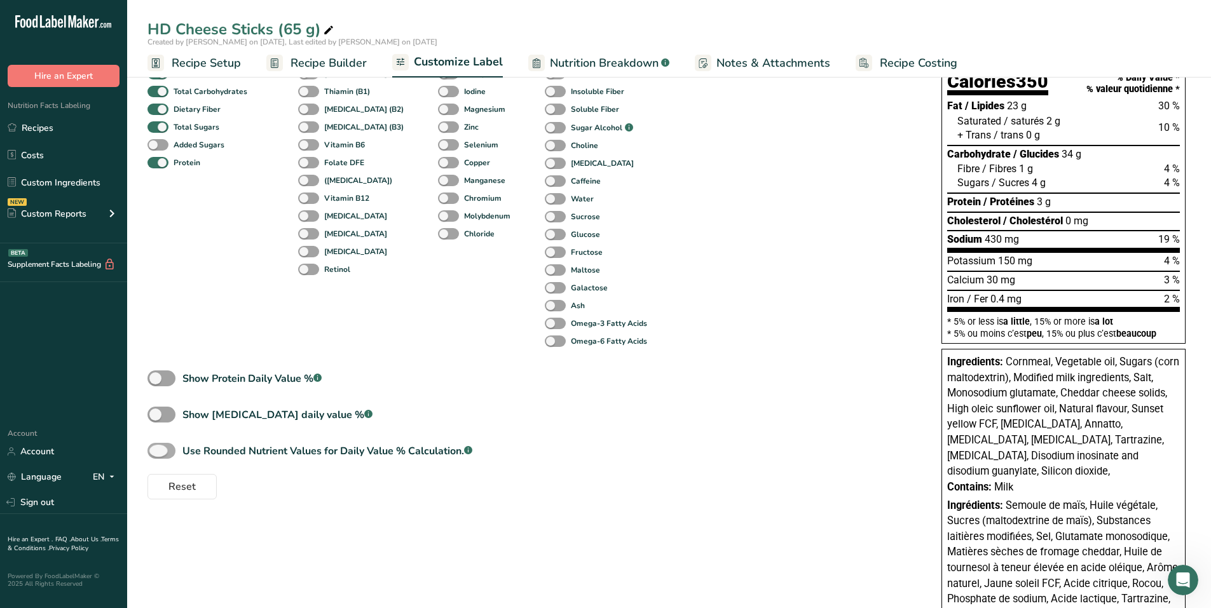
click at [170, 448] on span at bounding box center [161, 451] width 28 height 16
click at [156, 448] on input "Use Rounded Nutrient Values for Daily Value % Calculation. .a-a{fill:#347362;}.…" at bounding box center [151, 451] width 8 height 8
checkbox input "true"
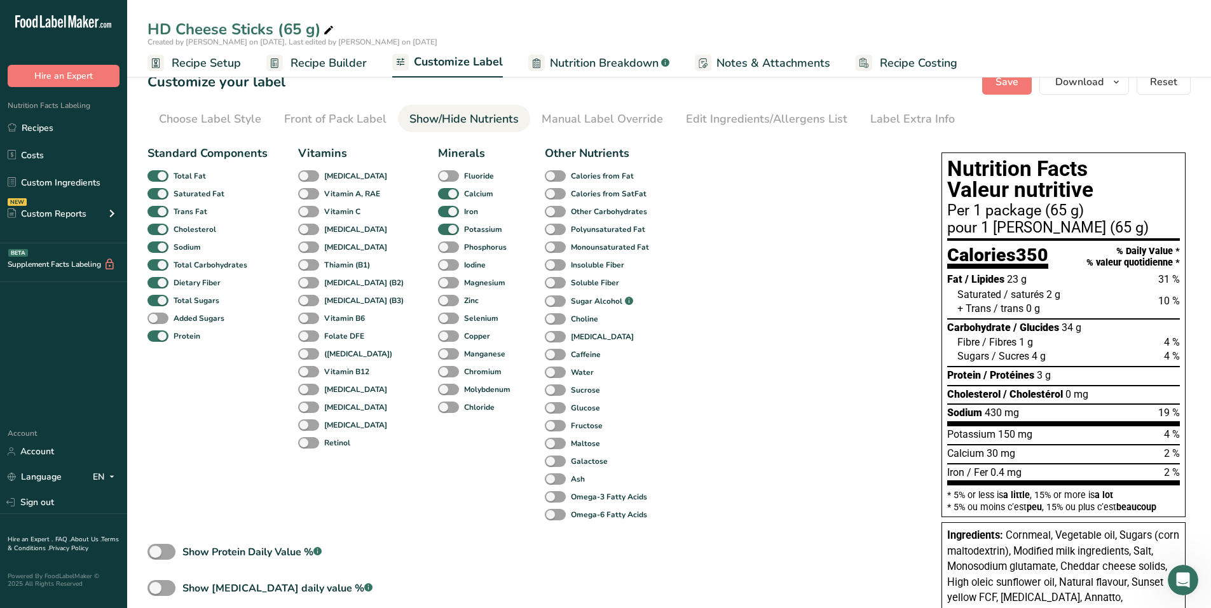
scroll to position [0, 0]
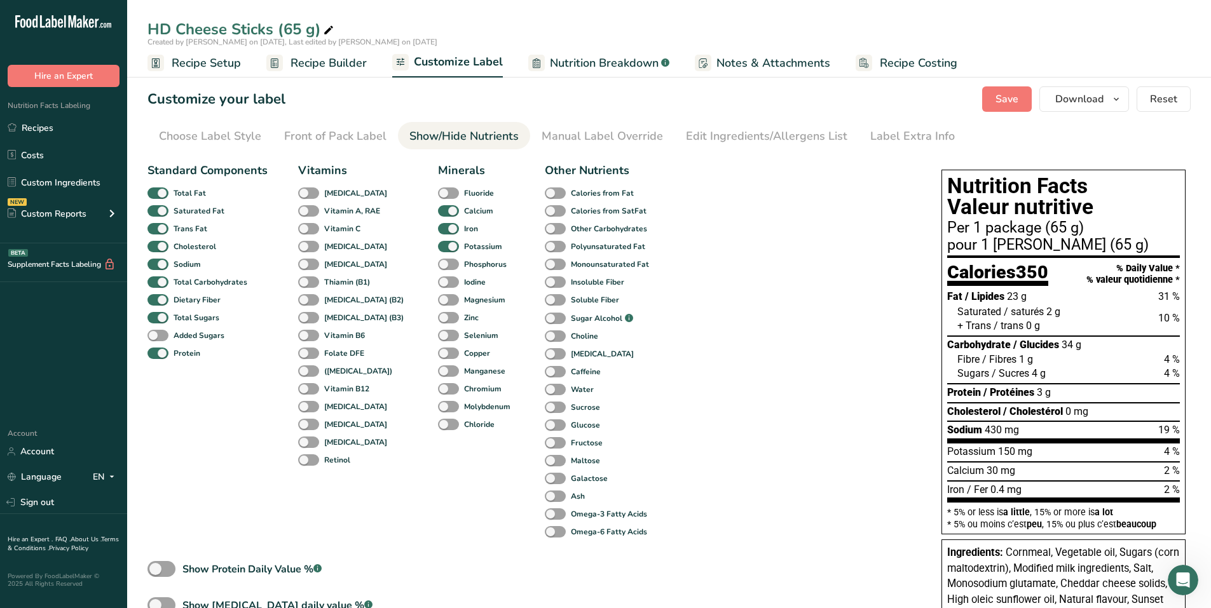
click at [364, 99] on div "Customize your label Save Download Choose what to show on your downloaded label…" at bounding box center [668, 98] width 1043 height 25
click at [599, 97] on button "Save" at bounding box center [1007, 98] width 50 height 25
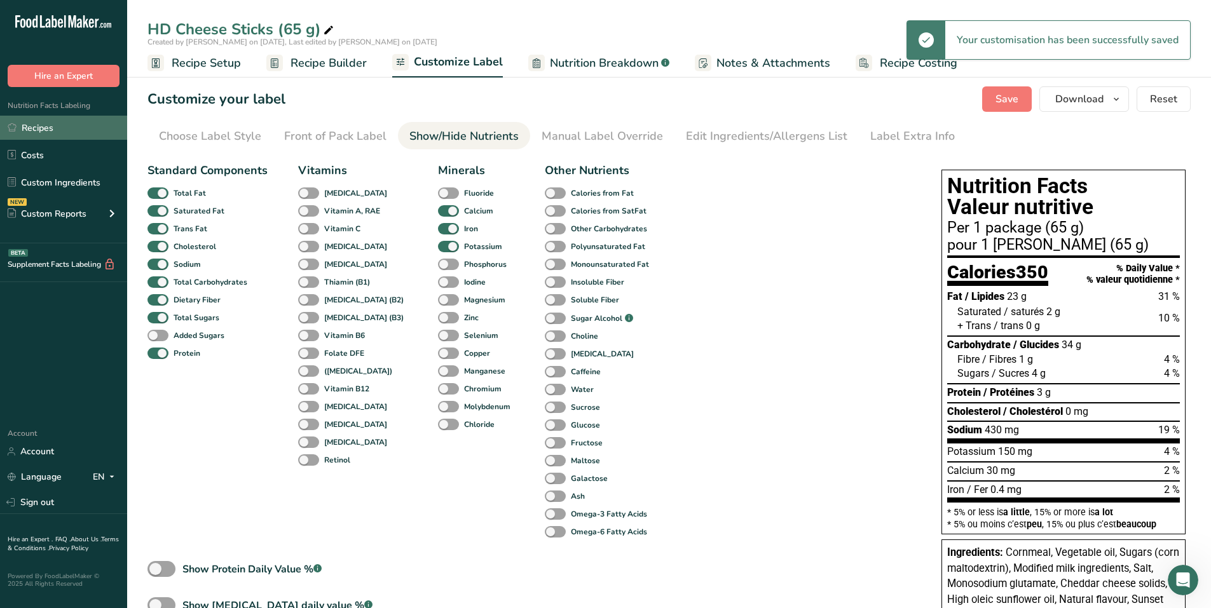
click at [37, 125] on link "Recipes" at bounding box center [63, 128] width 127 height 24
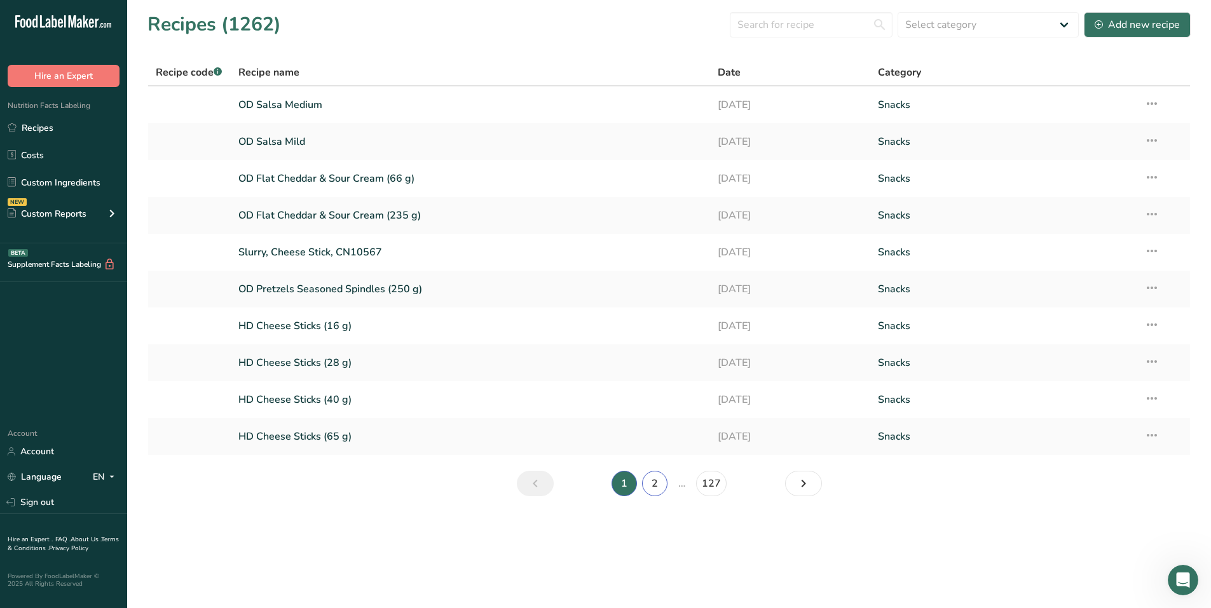
click at [599, 485] on link "2" at bounding box center [654, 483] width 25 height 25
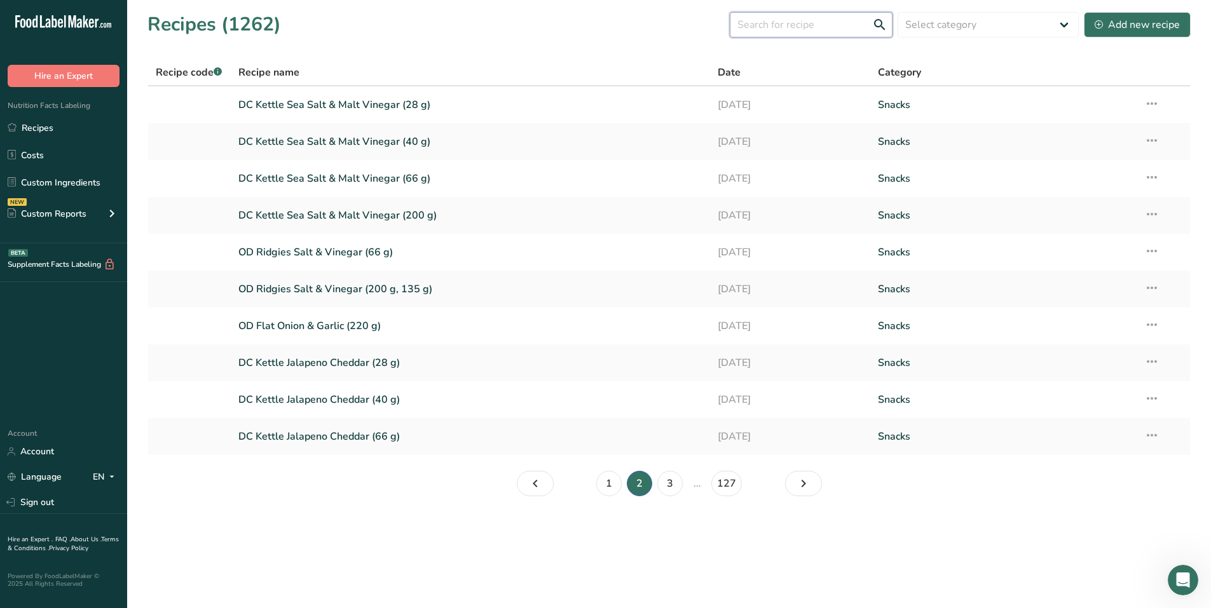
click at [599, 28] on input "text" at bounding box center [811, 24] width 163 height 25
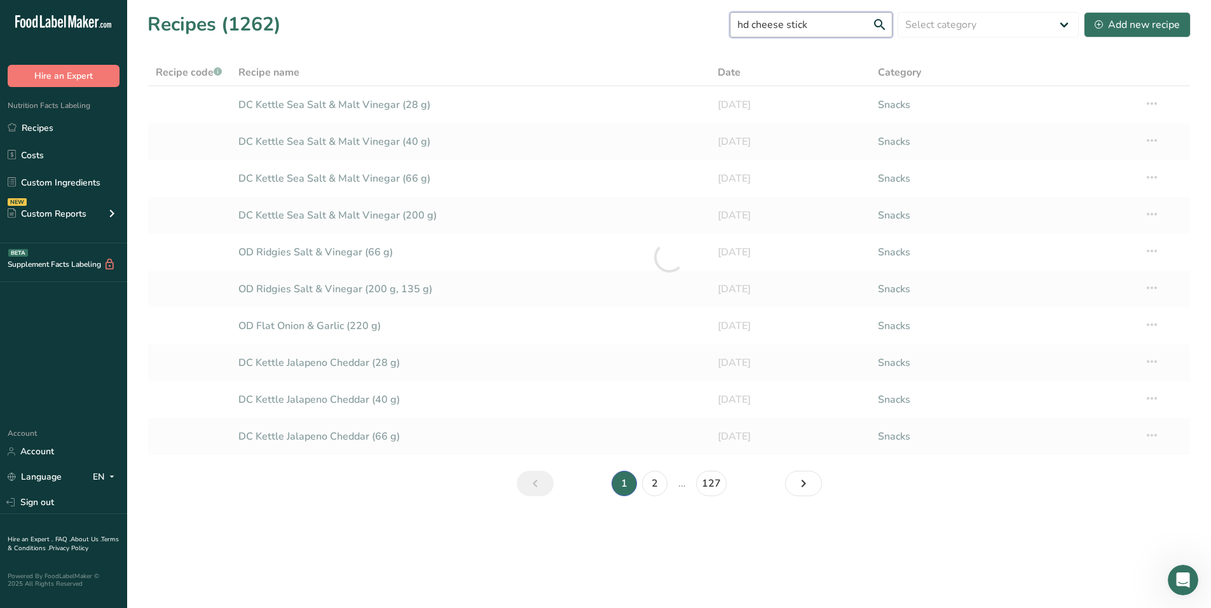
type input "hd cheese stick"
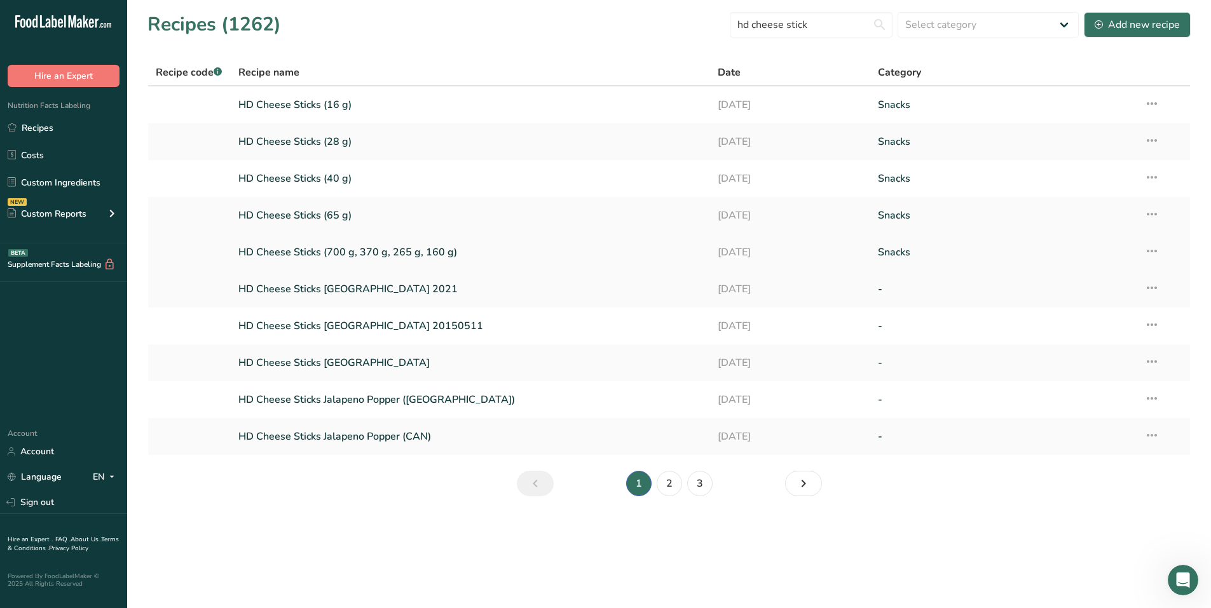
click at [381, 252] on link "HD Cheese Sticks (700 g, 370 g, 265 g, 160 g)" at bounding box center [470, 252] width 465 height 27
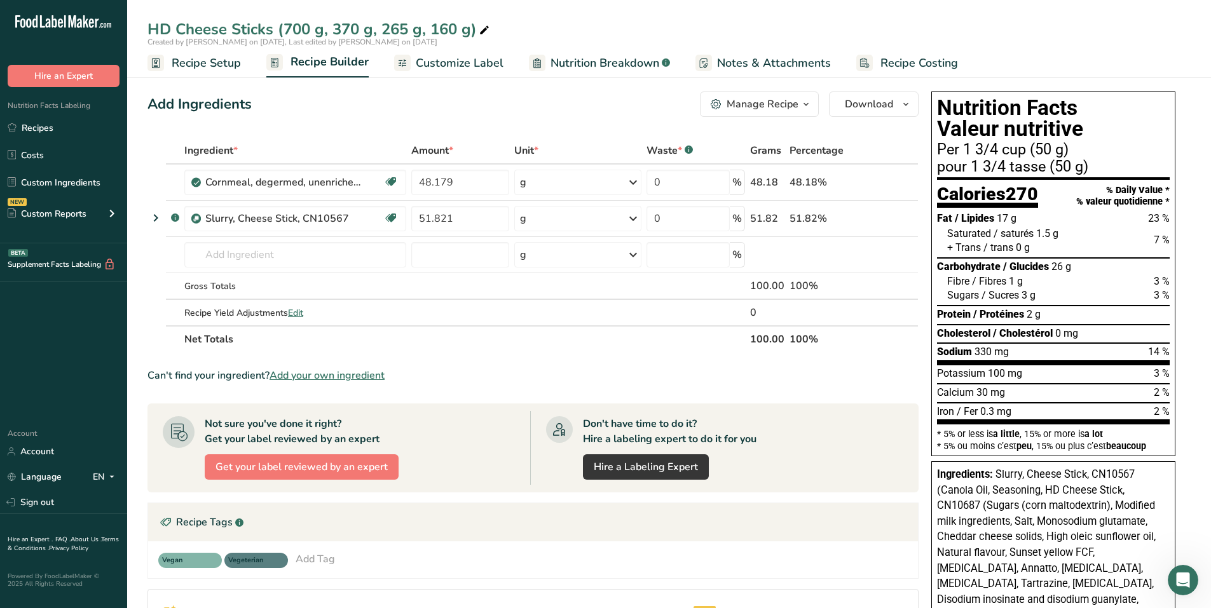
click at [486, 67] on span "Customize Label" at bounding box center [460, 63] width 88 height 17
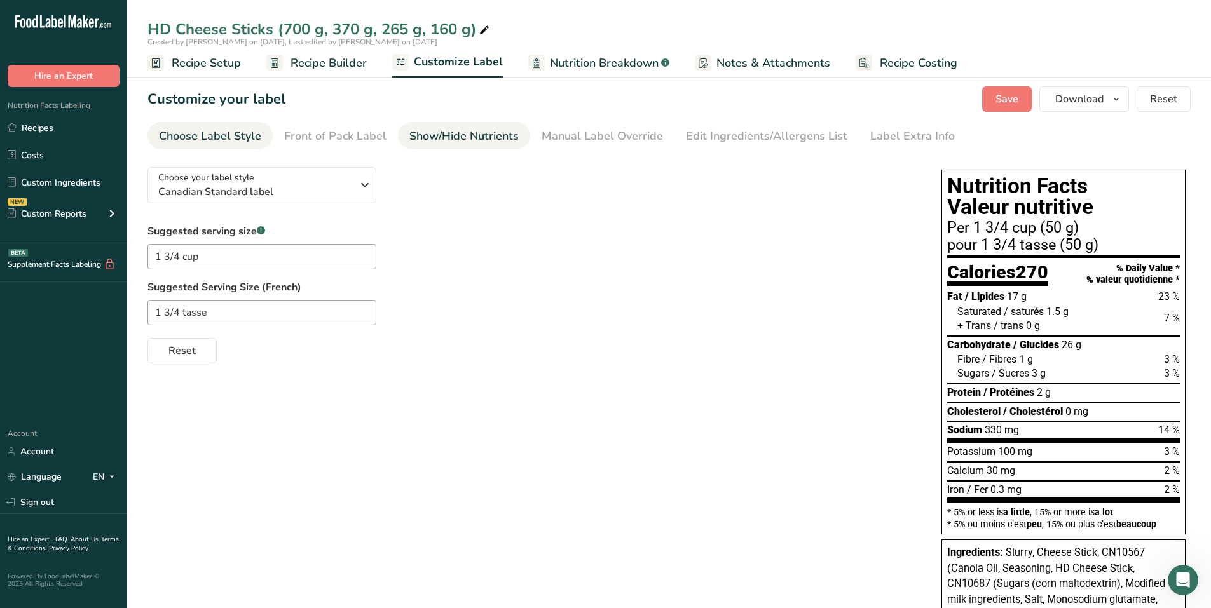
click at [494, 130] on div "Show/Hide Nutrients" at bounding box center [463, 136] width 109 height 17
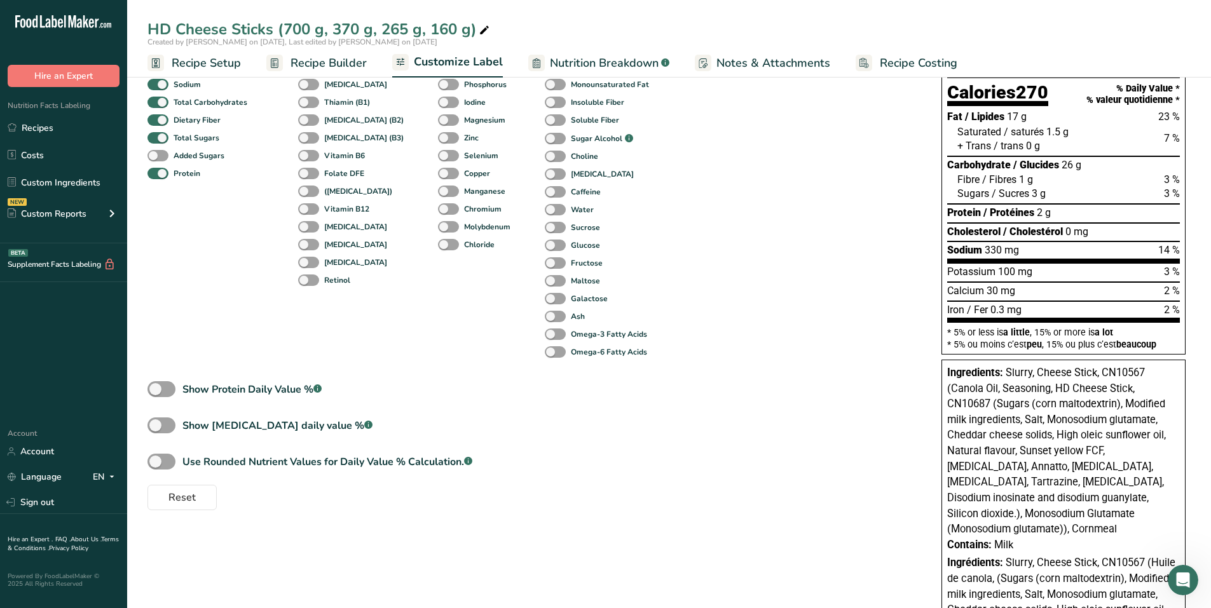
scroll to position [191, 0]
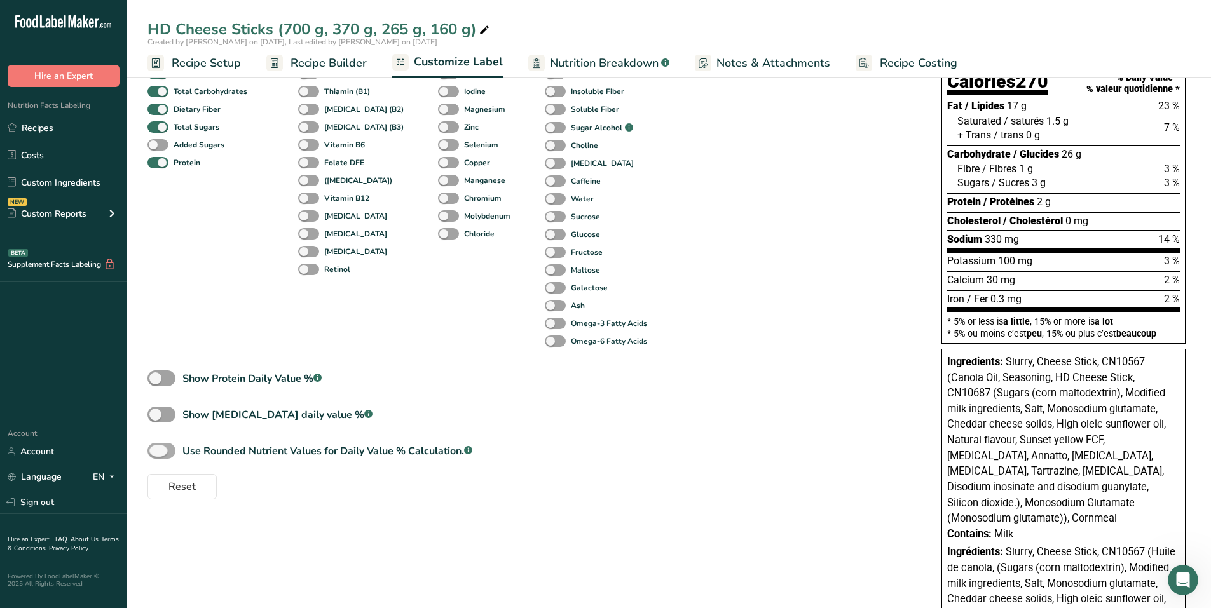
click at [168, 453] on span at bounding box center [161, 451] width 28 height 16
click at [156, 453] on input "Use Rounded Nutrient Values for Daily Value % Calculation. .a-a{fill:#347362;}.…" at bounding box center [151, 451] width 8 height 8
checkbox input "true"
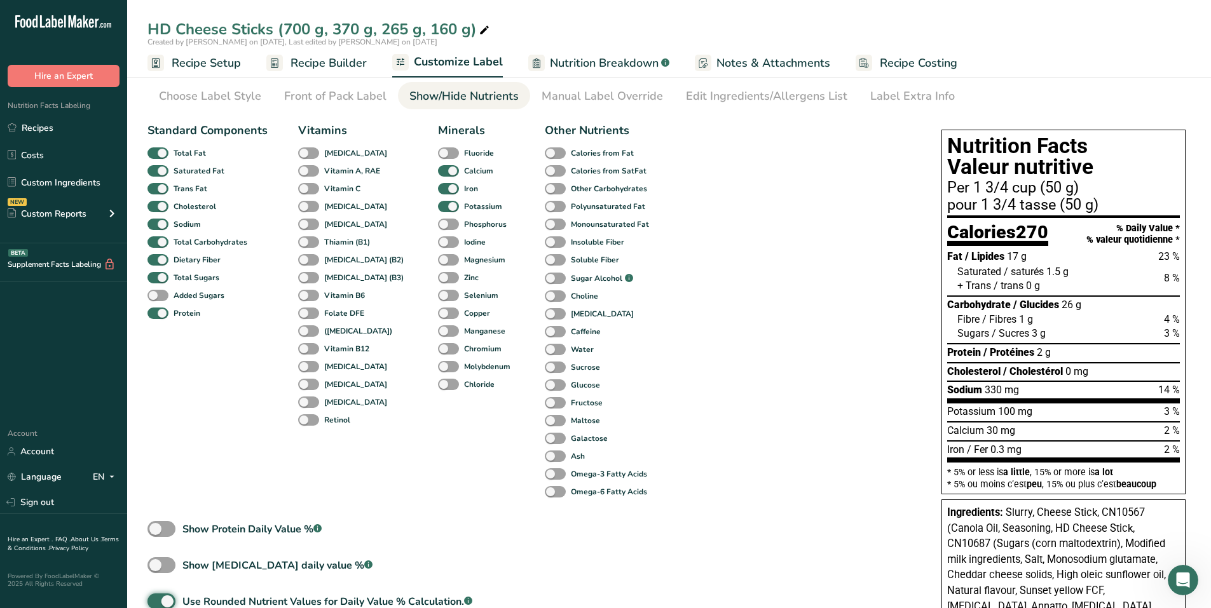
scroll to position [0, 0]
